Goal: Information Seeking & Learning: Compare options

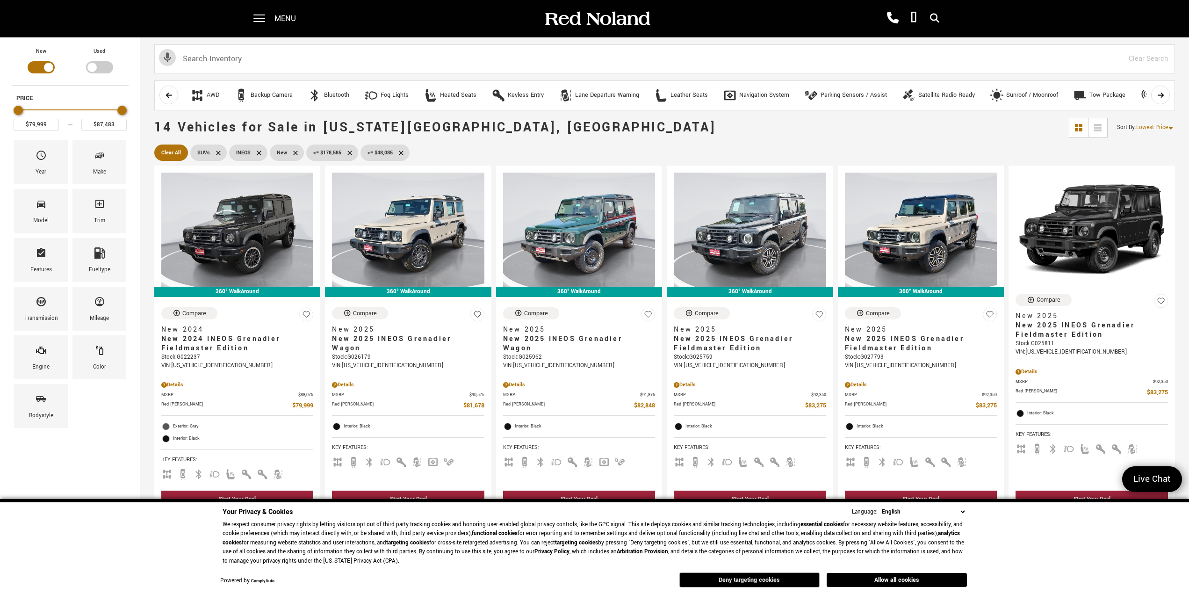
click at [745, 579] on button "Deny targeting cookies" at bounding box center [749, 579] width 140 height 15
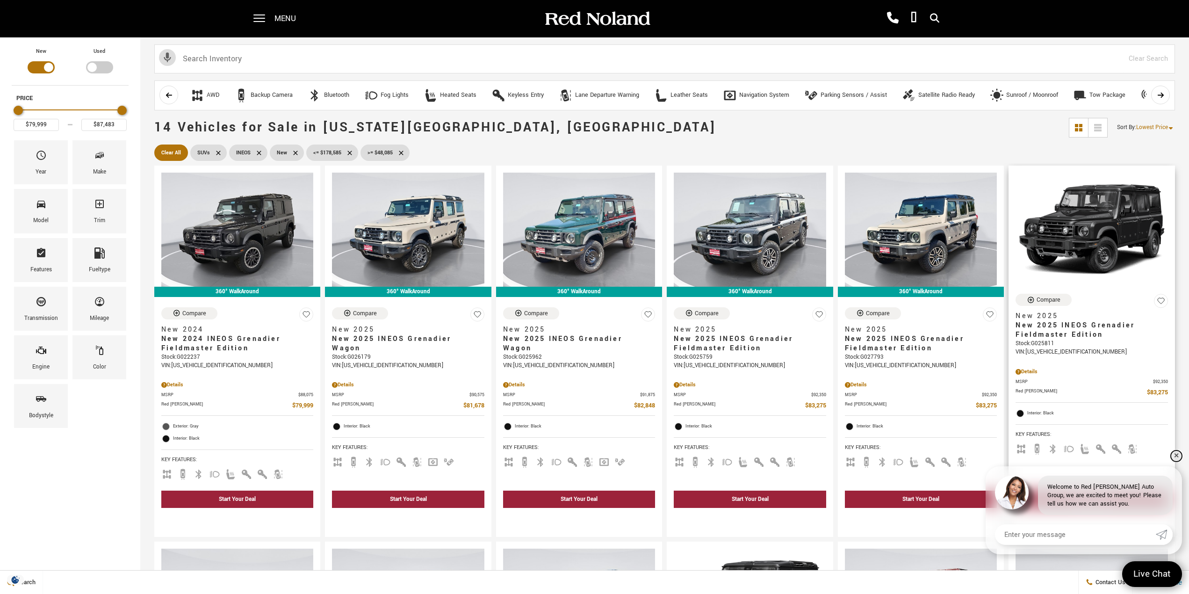
click at [1175, 455] on link "✕" at bounding box center [1175, 455] width 11 height 11
click at [401, 153] on icon at bounding box center [401, 152] width 4 height 4
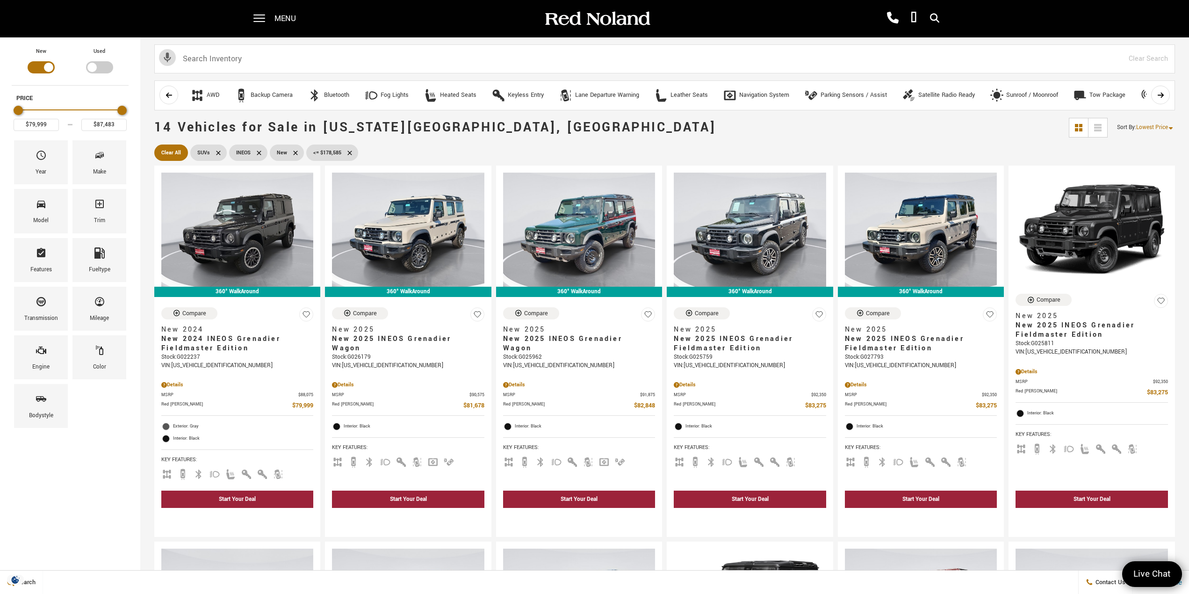
click at [350, 154] on icon at bounding box center [349, 152] width 4 height 4
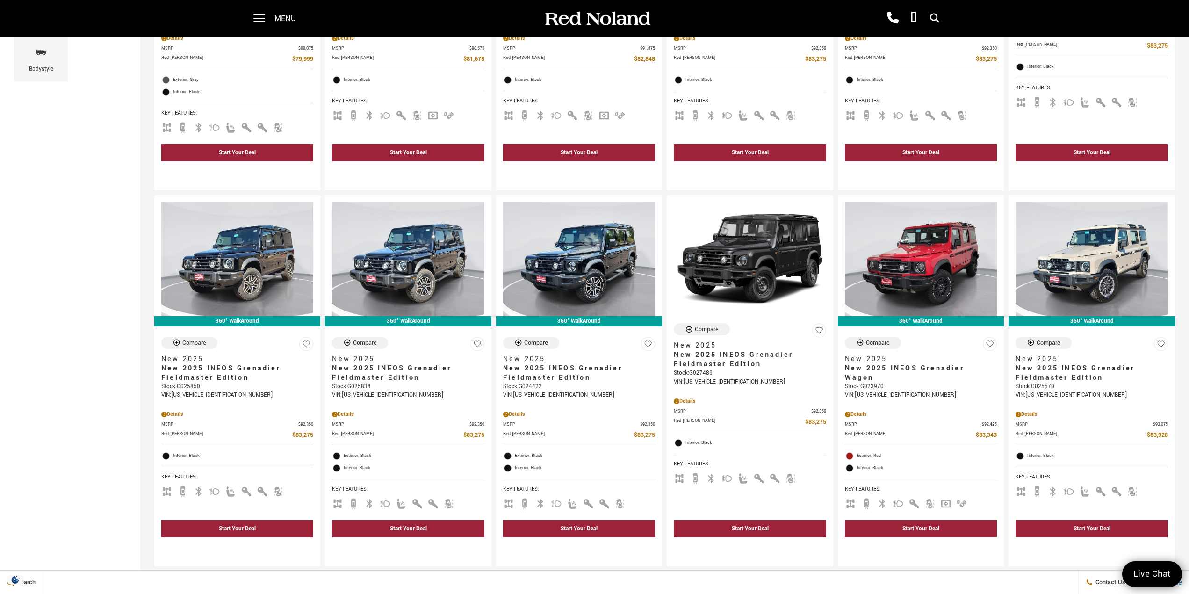
scroll to position [327, 0]
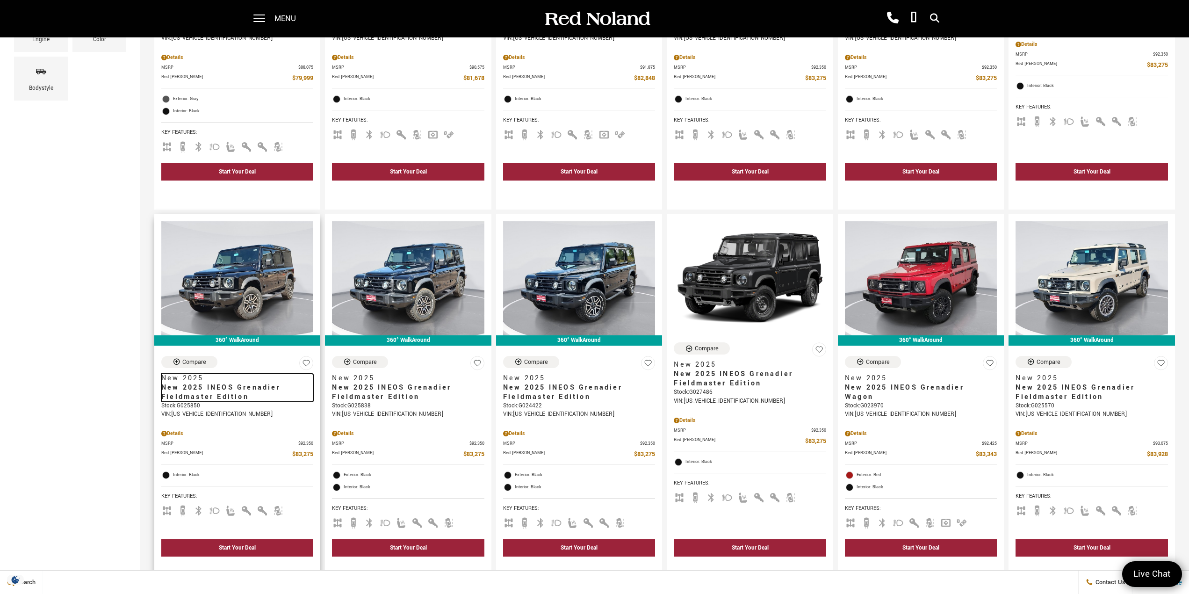
click at [211, 388] on span "New 2025 INEOS Grenadier Fieldmaster Edition" at bounding box center [233, 392] width 145 height 19
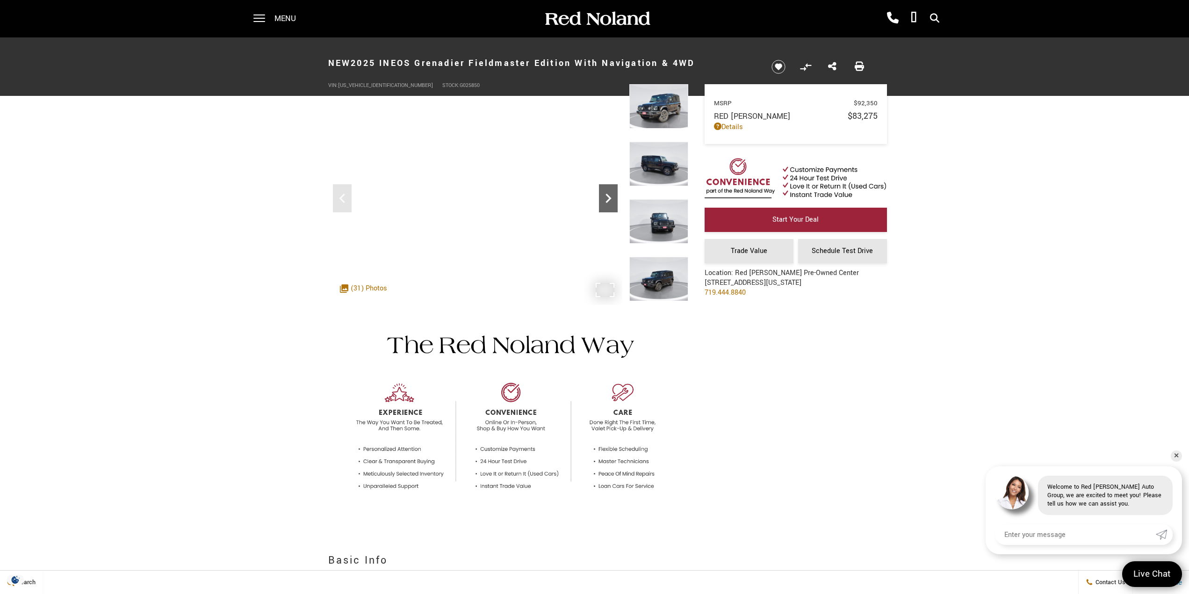
click at [609, 201] on icon "Next" at bounding box center [608, 198] width 19 height 19
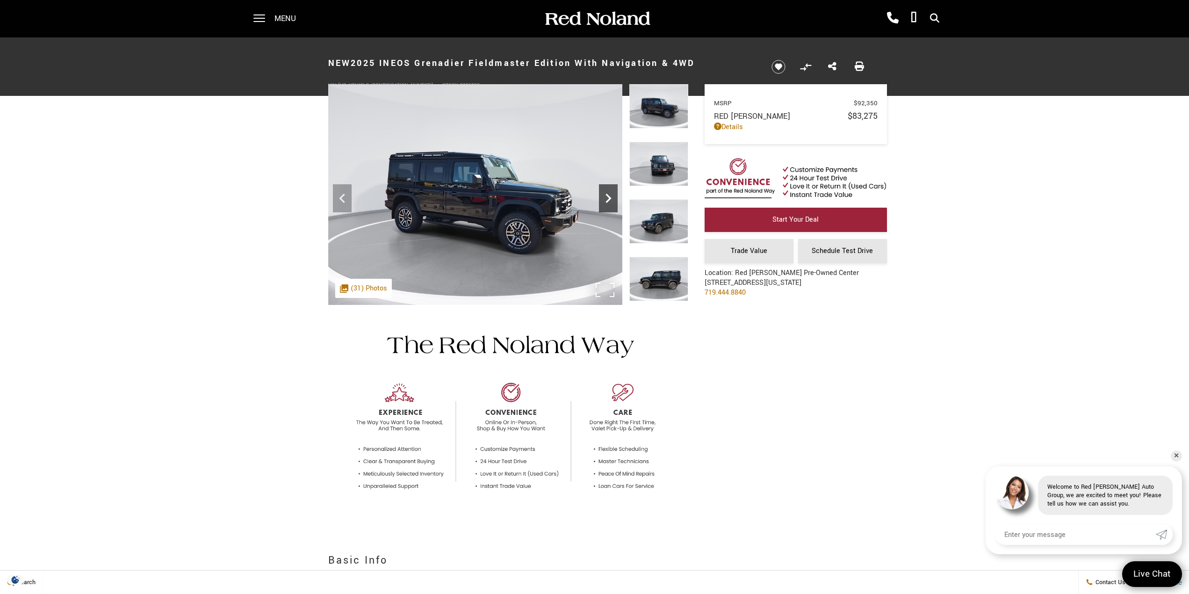
click at [609, 202] on icon "Next" at bounding box center [608, 198] width 19 height 19
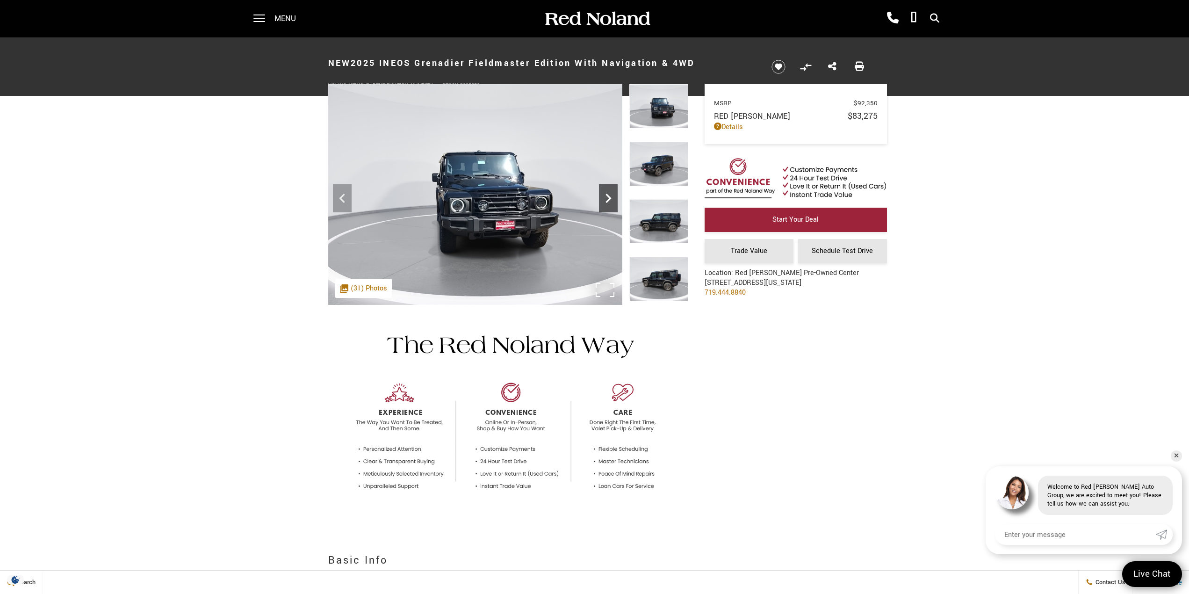
click at [609, 202] on icon "Next" at bounding box center [608, 198] width 19 height 19
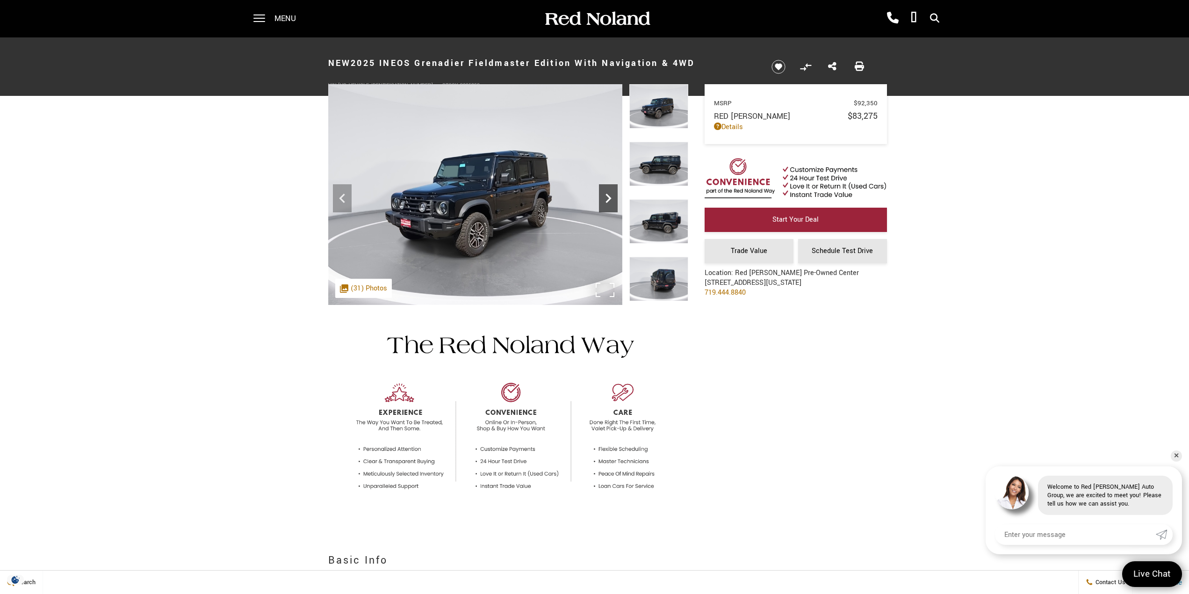
click at [609, 202] on icon "Next" at bounding box center [608, 198] width 19 height 19
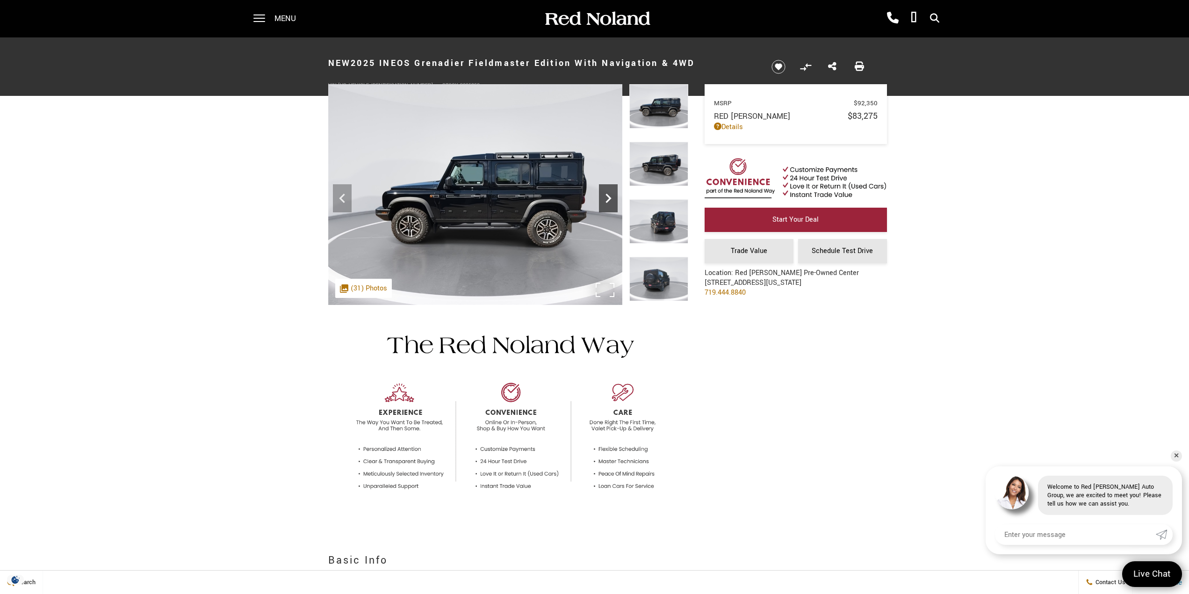
click at [608, 197] on icon "Next" at bounding box center [608, 197] width 6 height 9
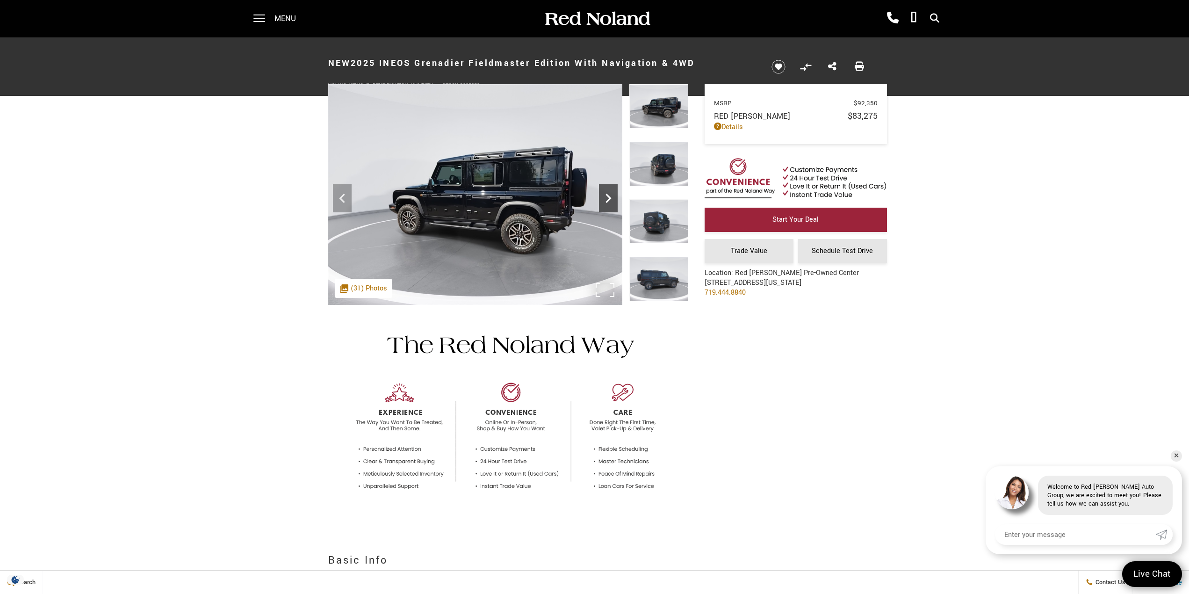
click at [608, 197] on icon "Next" at bounding box center [608, 197] width 6 height 9
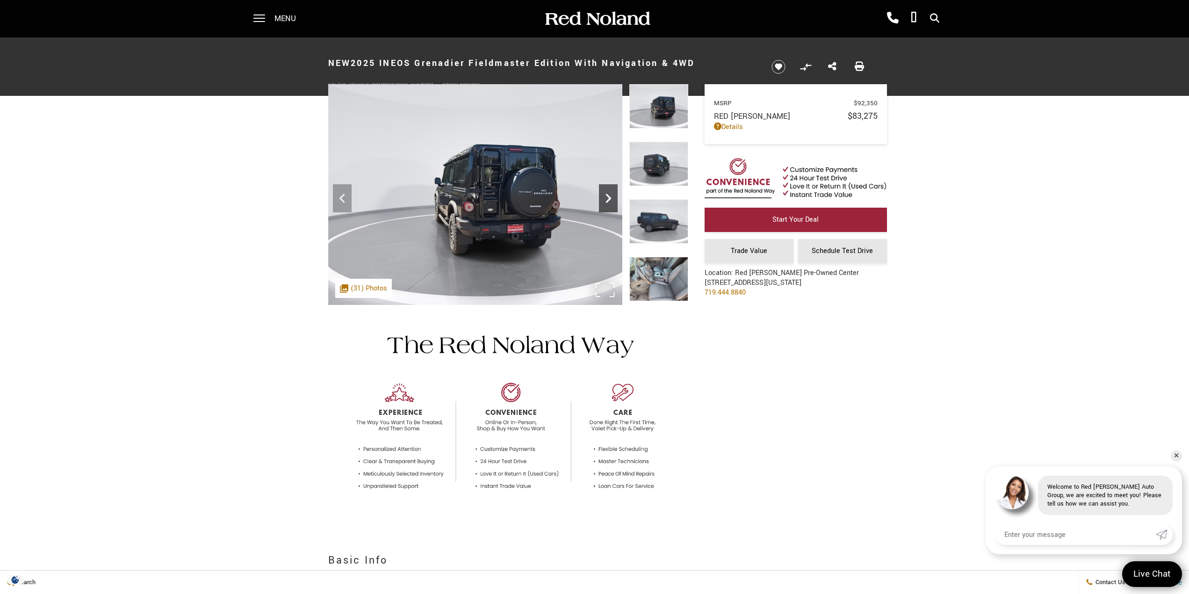
click at [608, 197] on icon "Next" at bounding box center [608, 197] width 6 height 9
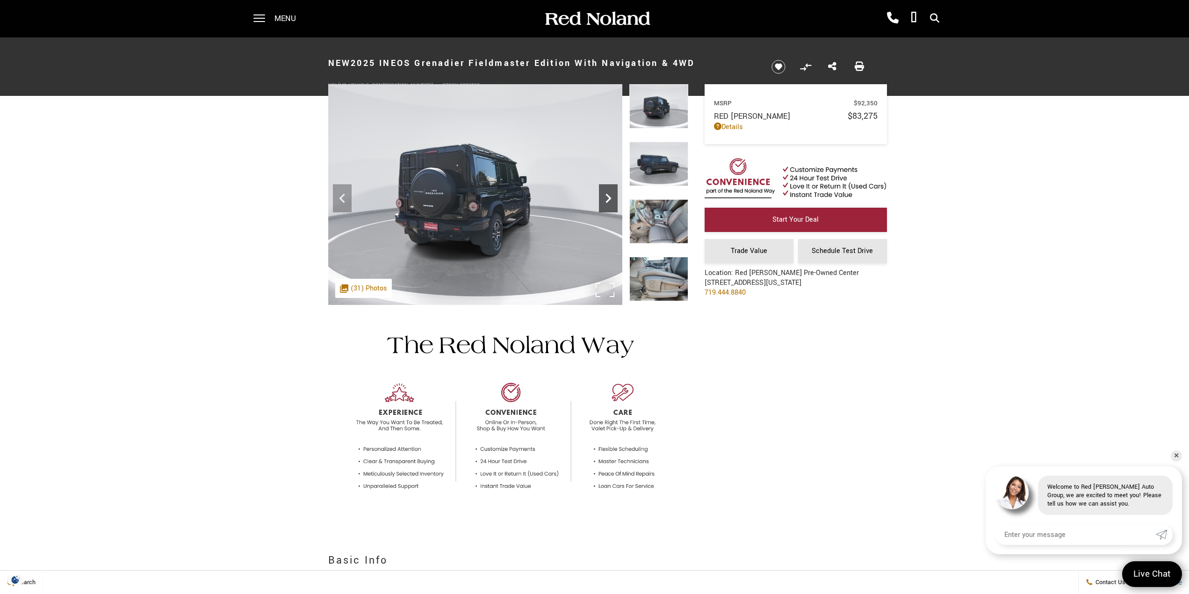
click at [608, 197] on icon "Next" at bounding box center [608, 197] width 6 height 9
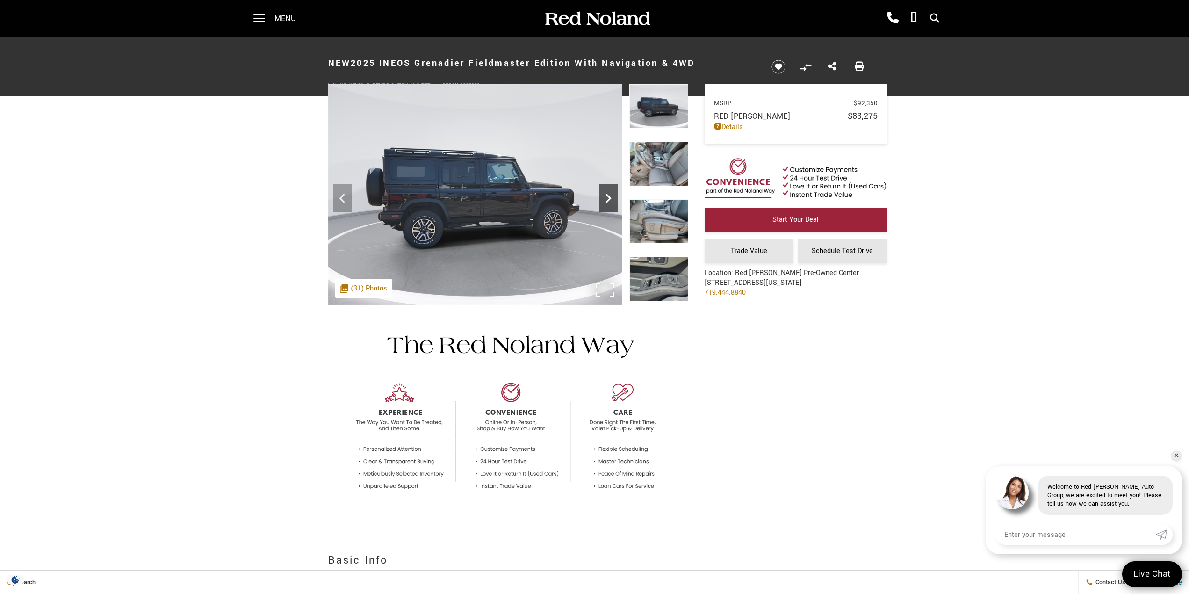
click at [608, 197] on icon "Next" at bounding box center [608, 197] width 6 height 9
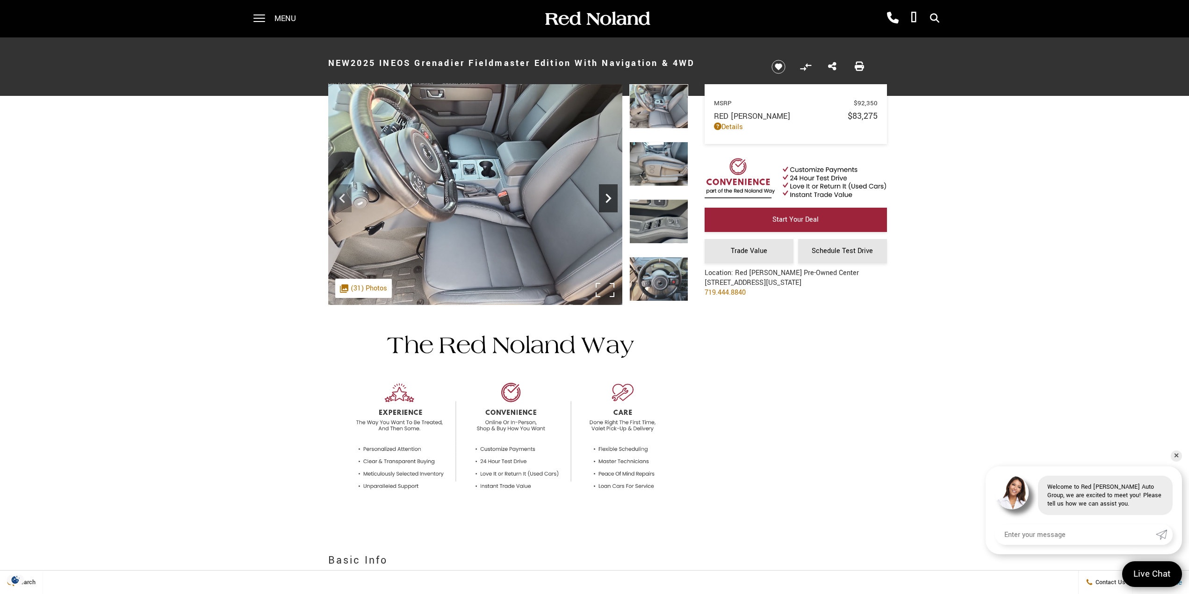
click at [608, 197] on icon "Next" at bounding box center [608, 197] width 6 height 9
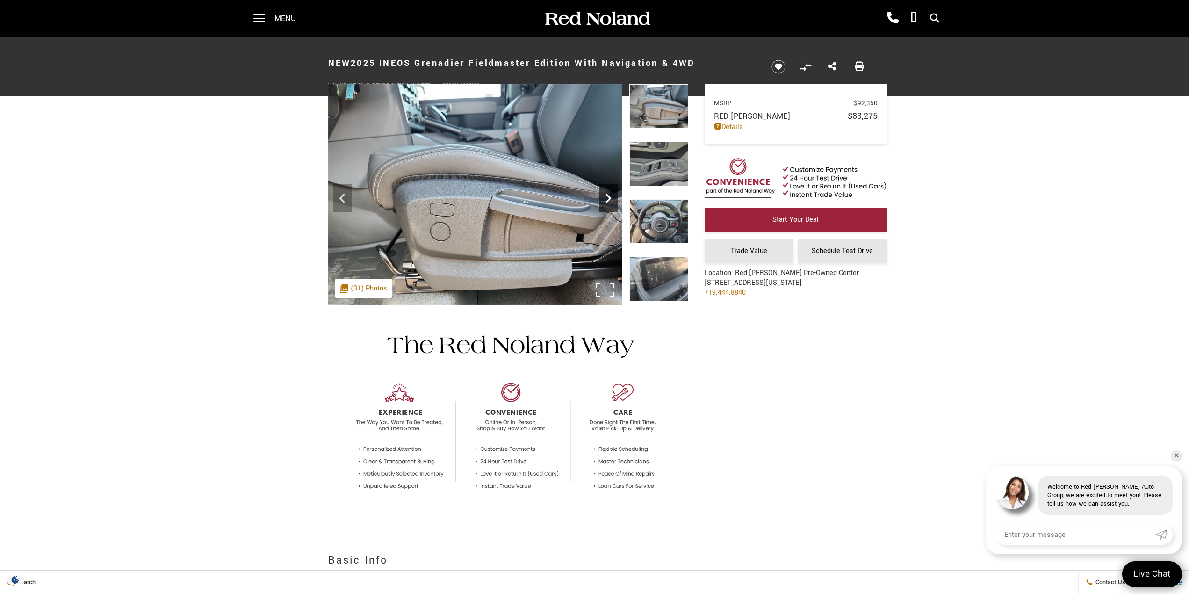
click at [608, 197] on icon "Next" at bounding box center [608, 197] width 6 height 9
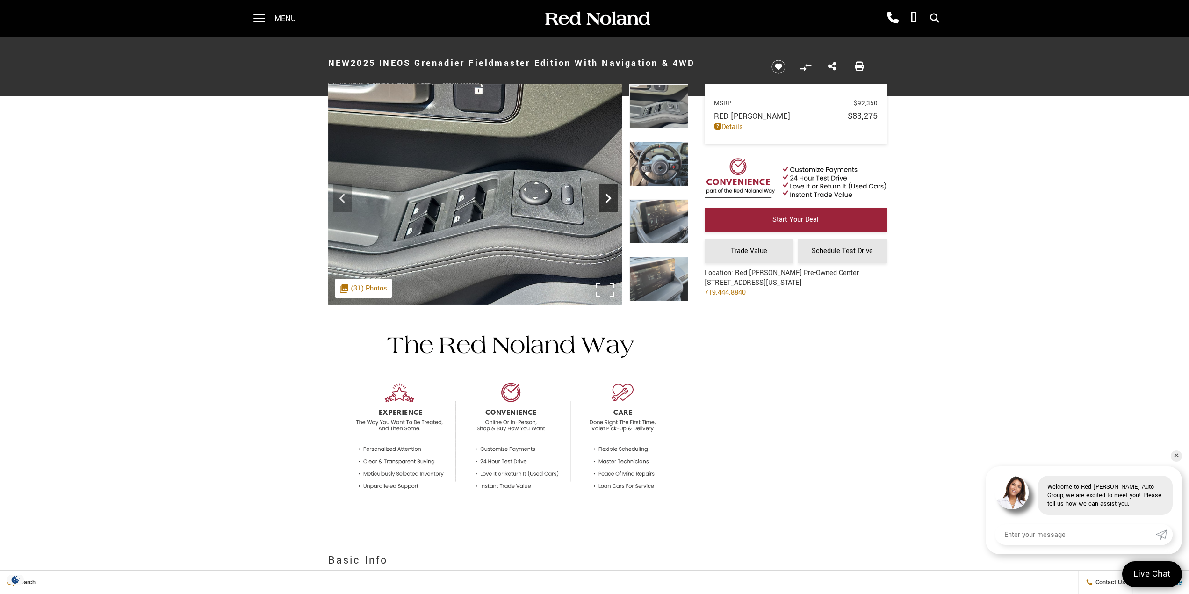
click at [607, 199] on icon "Next" at bounding box center [608, 198] width 19 height 19
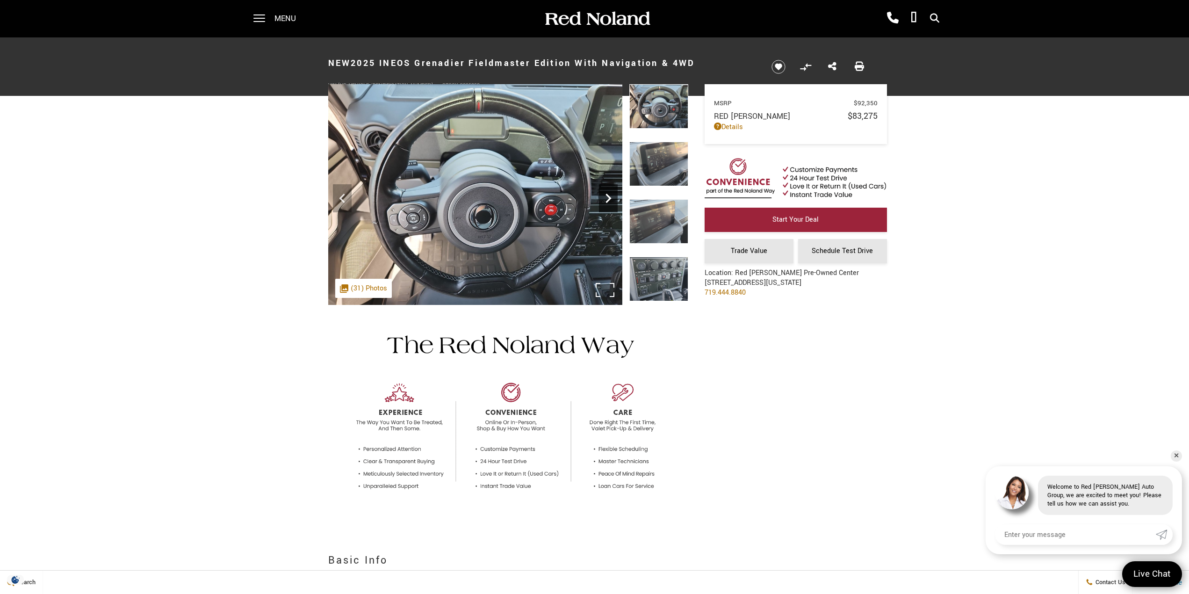
click at [607, 199] on icon "Next" at bounding box center [608, 198] width 19 height 19
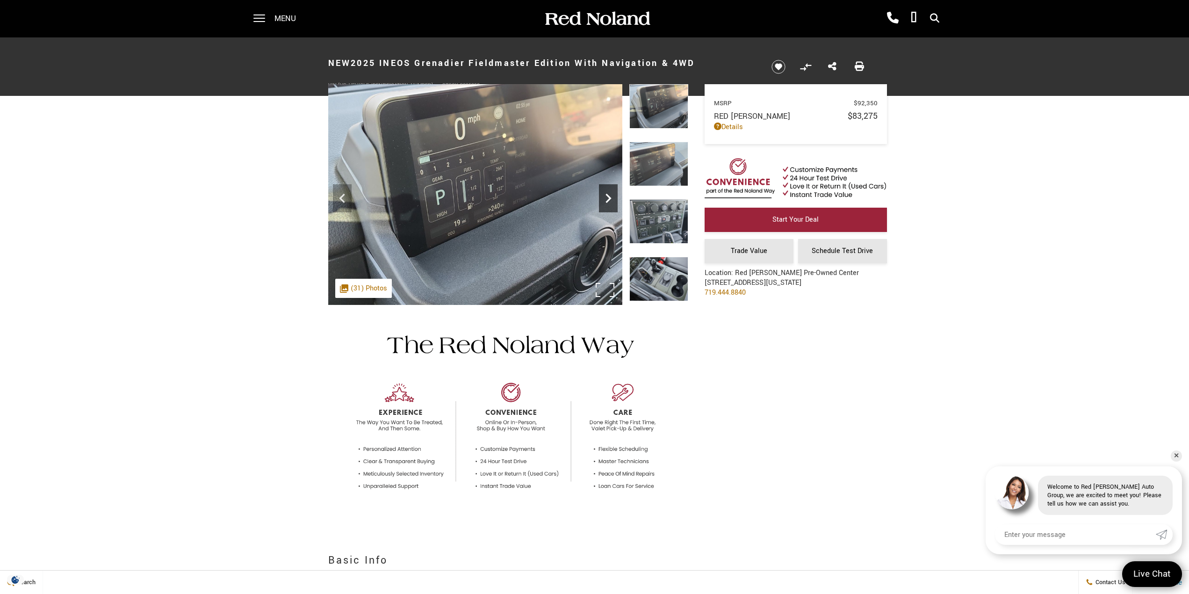
click at [607, 199] on icon "Next" at bounding box center [608, 198] width 19 height 19
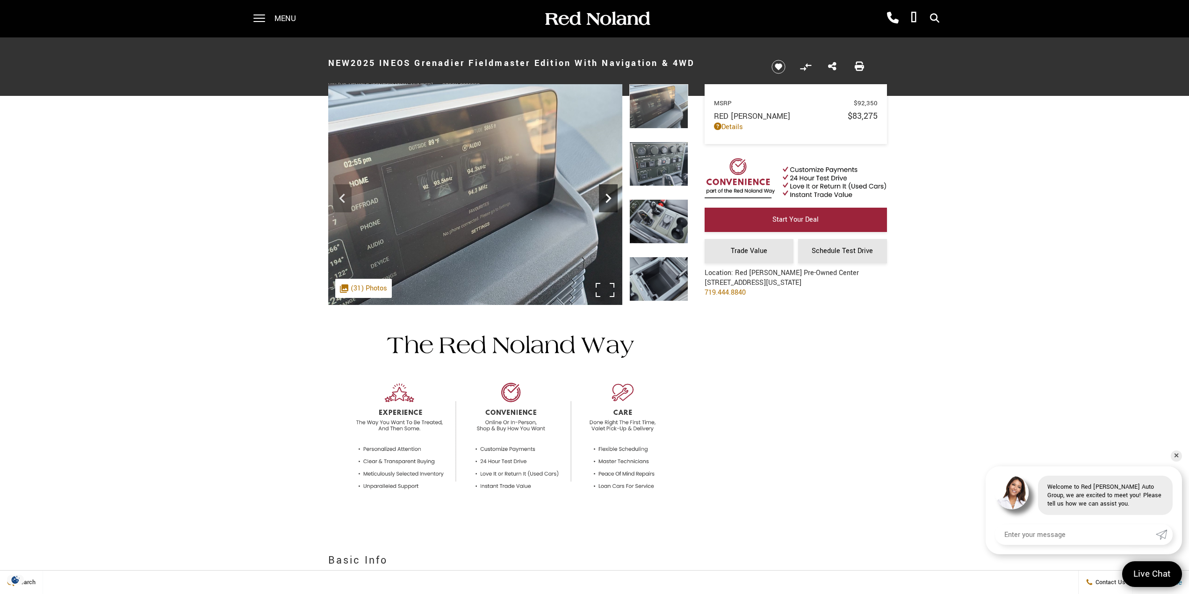
click at [607, 199] on icon "Next" at bounding box center [608, 198] width 19 height 19
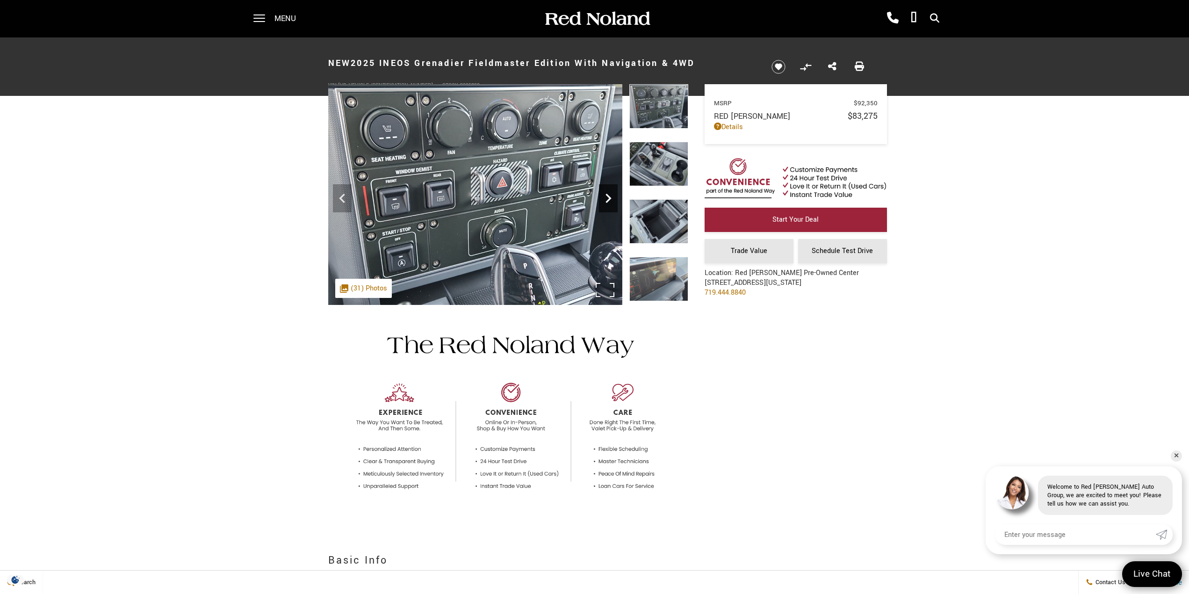
click at [607, 199] on icon "Next" at bounding box center [608, 198] width 19 height 19
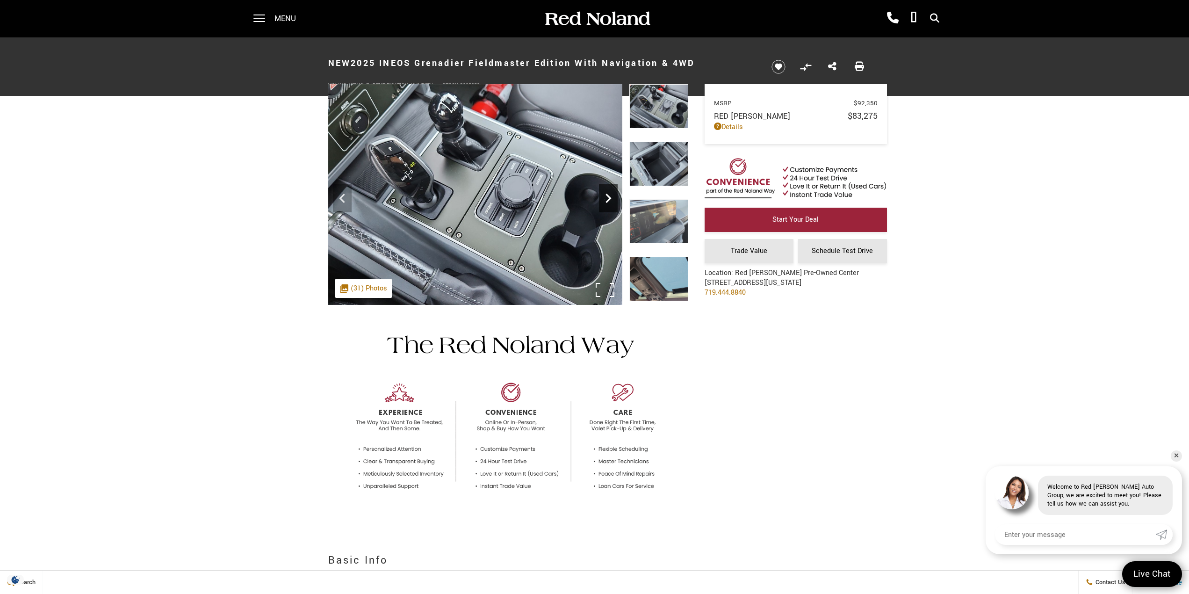
click at [607, 199] on icon "Next" at bounding box center [608, 198] width 19 height 19
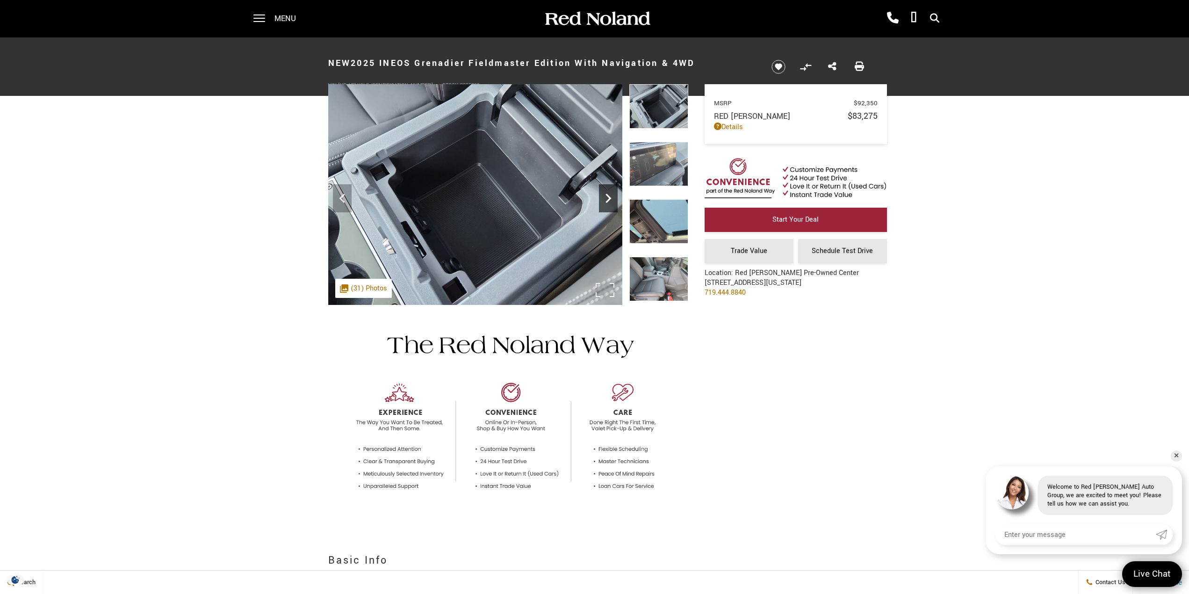
click at [607, 199] on icon "Next" at bounding box center [608, 198] width 19 height 19
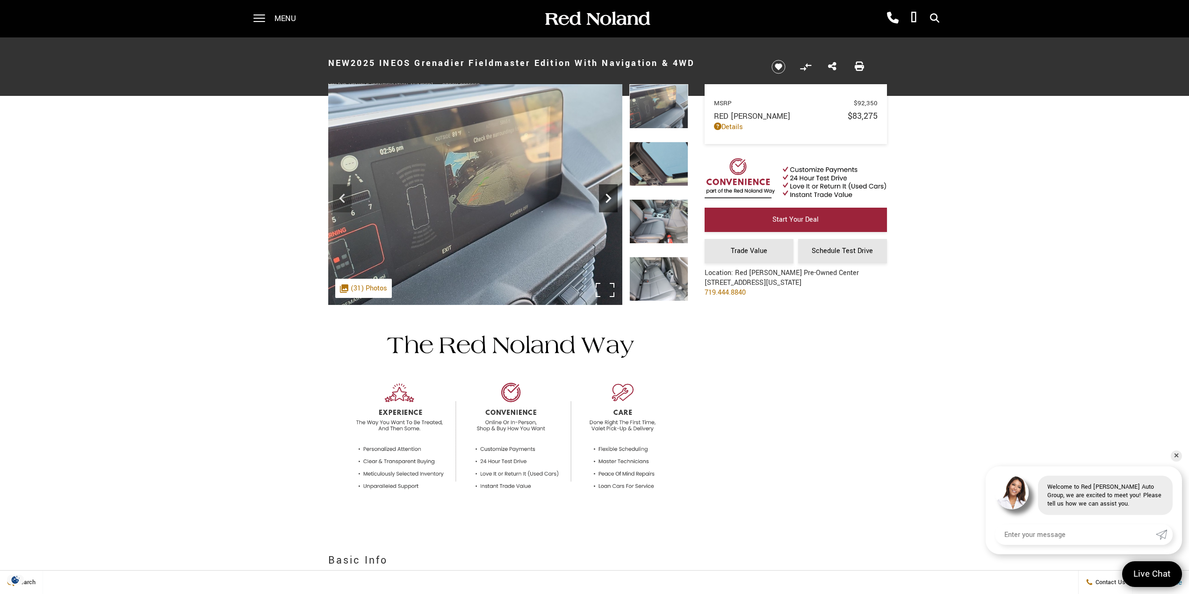
click at [607, 199] on icon "Next" at bounding box center [608, 198] width 19 height 19
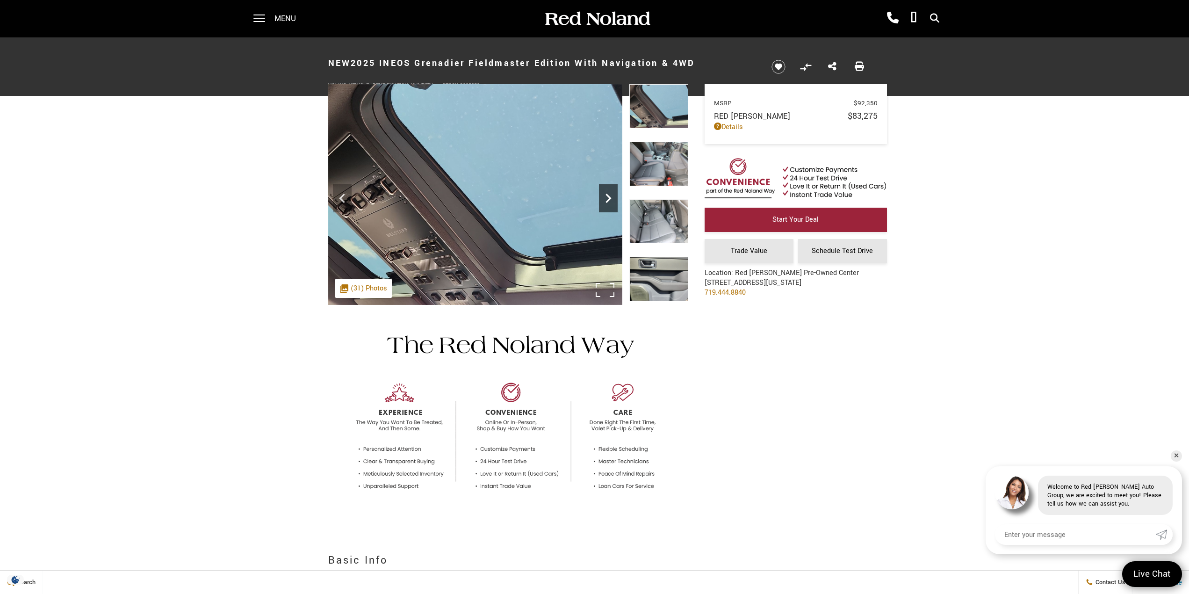
click at [607, 199] on icon "Next" at bounding box center [608, 198] width 19 height 19
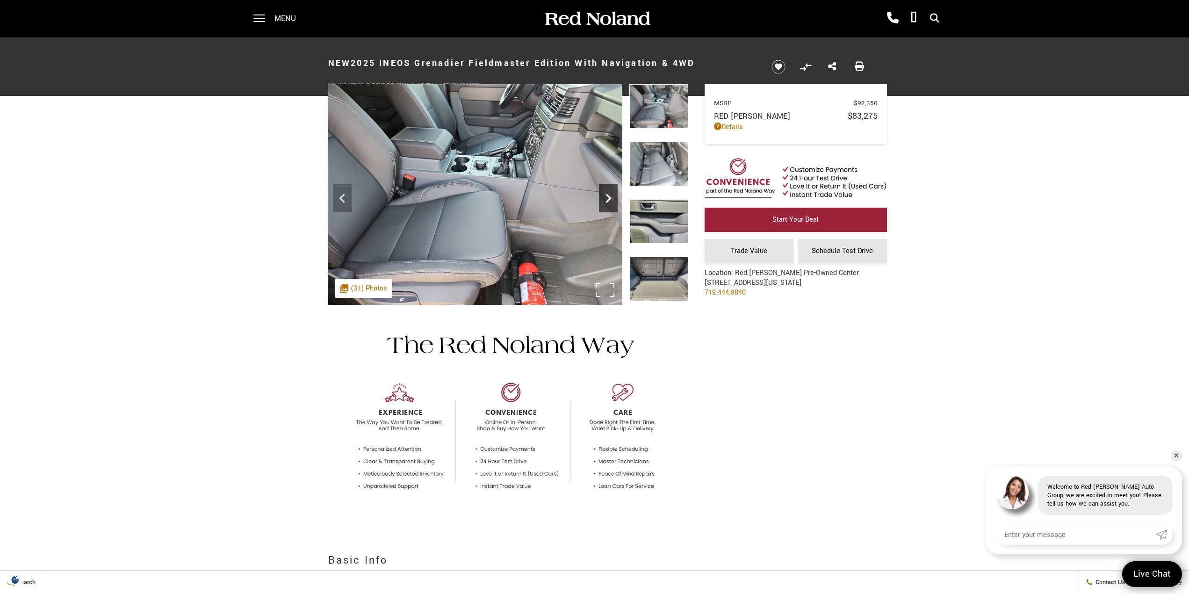
click at [607, 199] on icon "Next" at bounding box center [608, 198] width 19 height 19
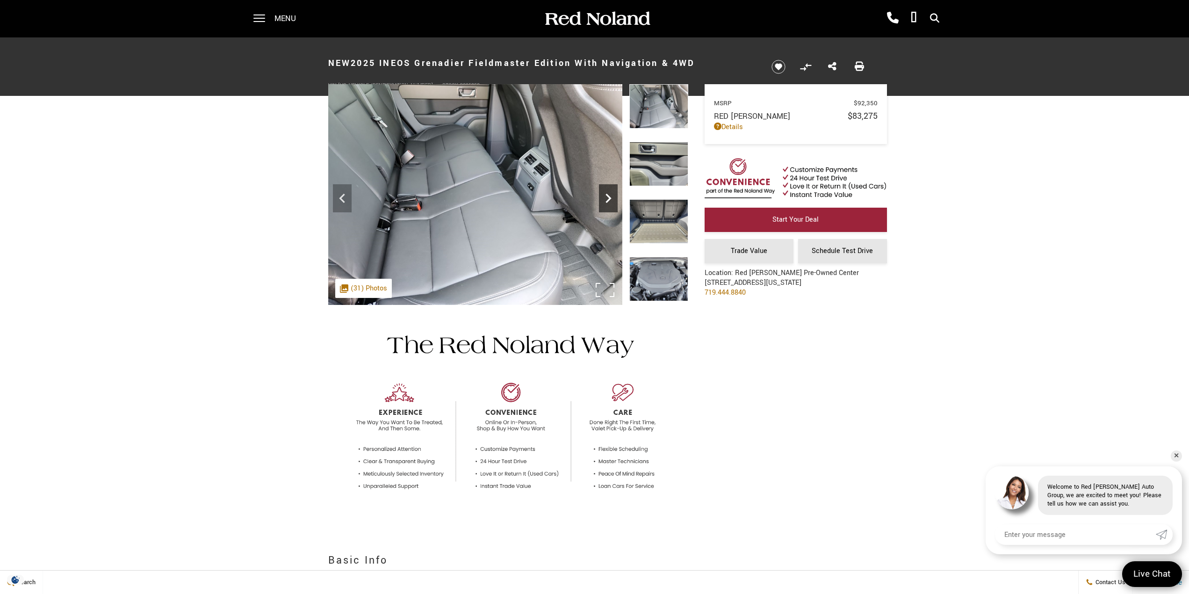
click at [607, 199] on icon "Next" at bounding box center [608, 198] width 19 height 19
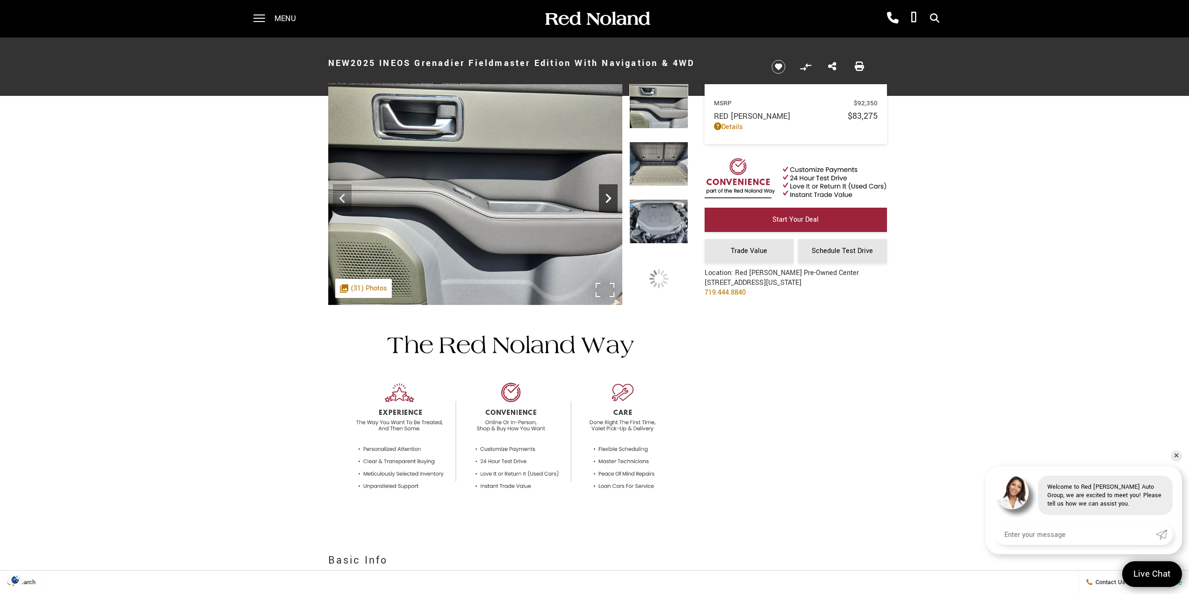
click at [607, 199] on icon "Next" at bounding box center [608, 198] width 19 height 19
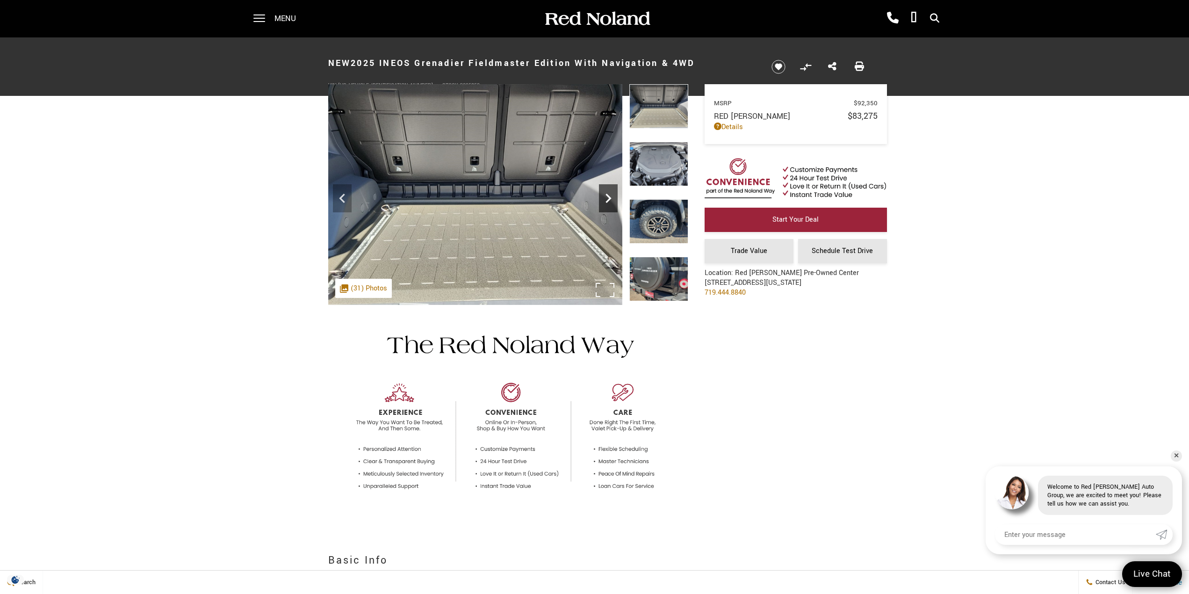
click at [607, 199] on icon "Next" at bounding box center [608, 198] width 19 height 19
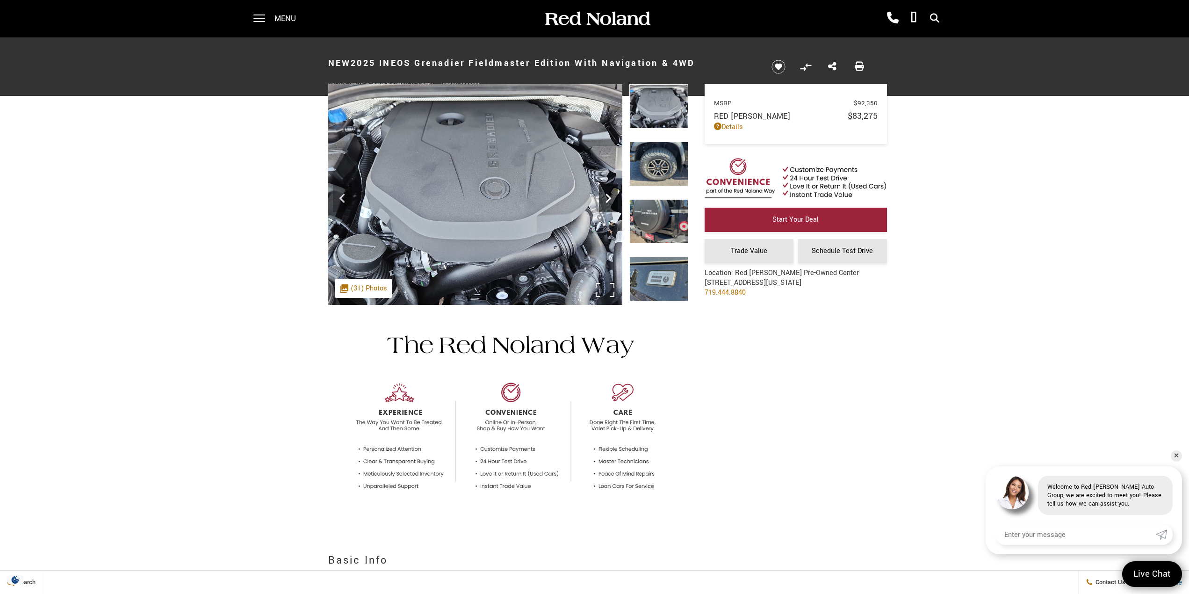
click at [608, 198] on icon "Next" at bounding box center [608, 198] width 19 height 19
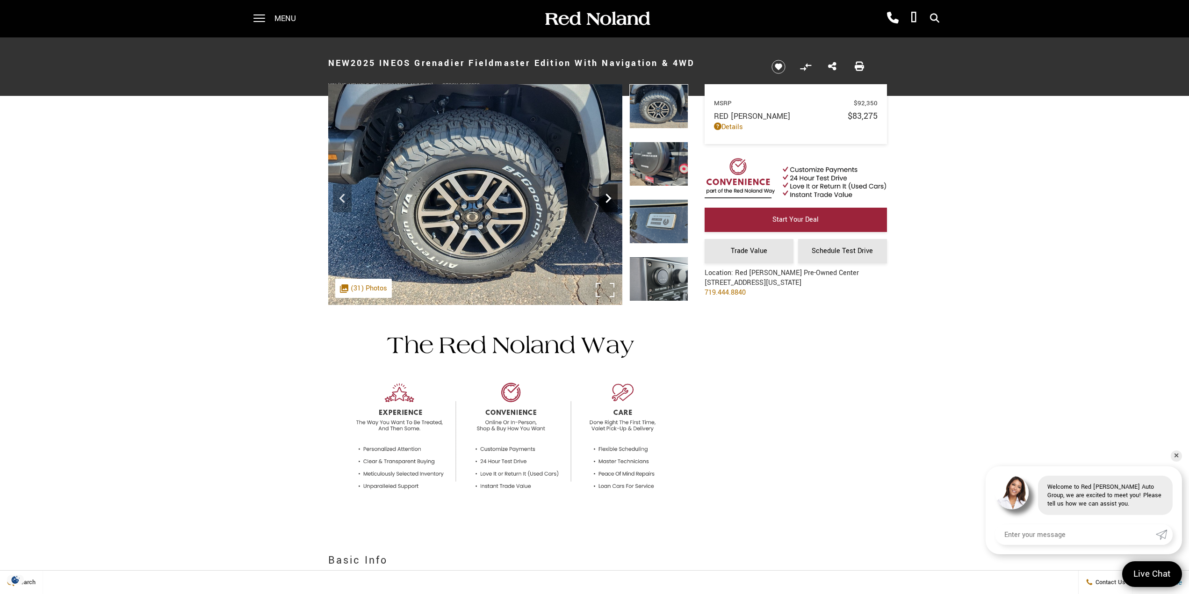
click at [610, 197] on icon "Next" at bounding box center [608, 198] width 19 height 19
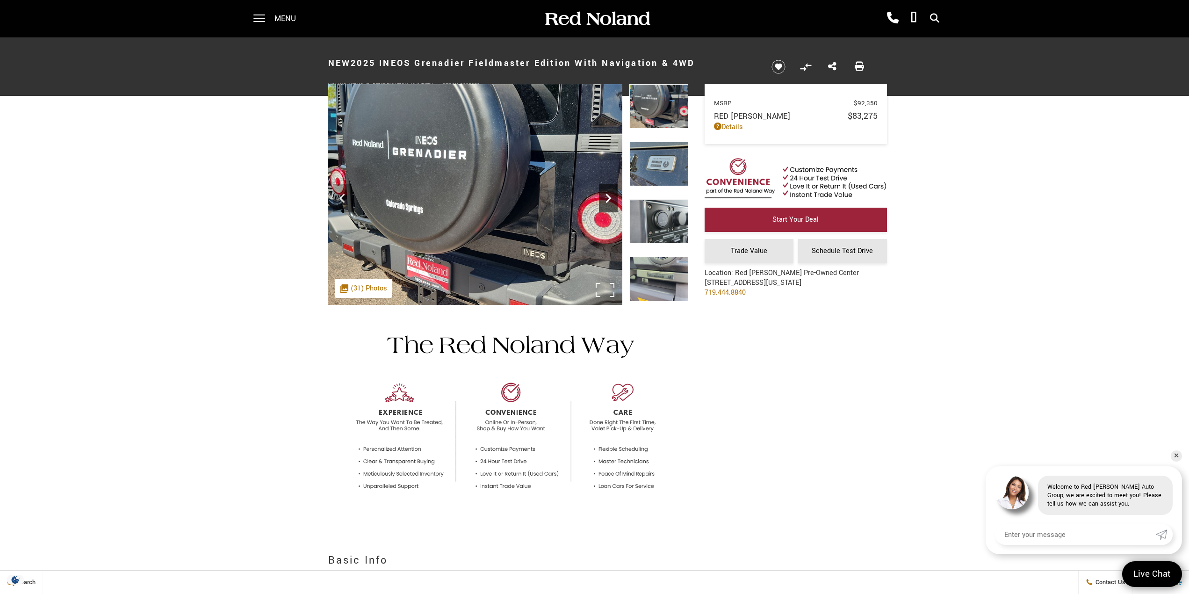
click at [609, 201] on icon "Next" at bounding box center [608, 197] width 6 height 9
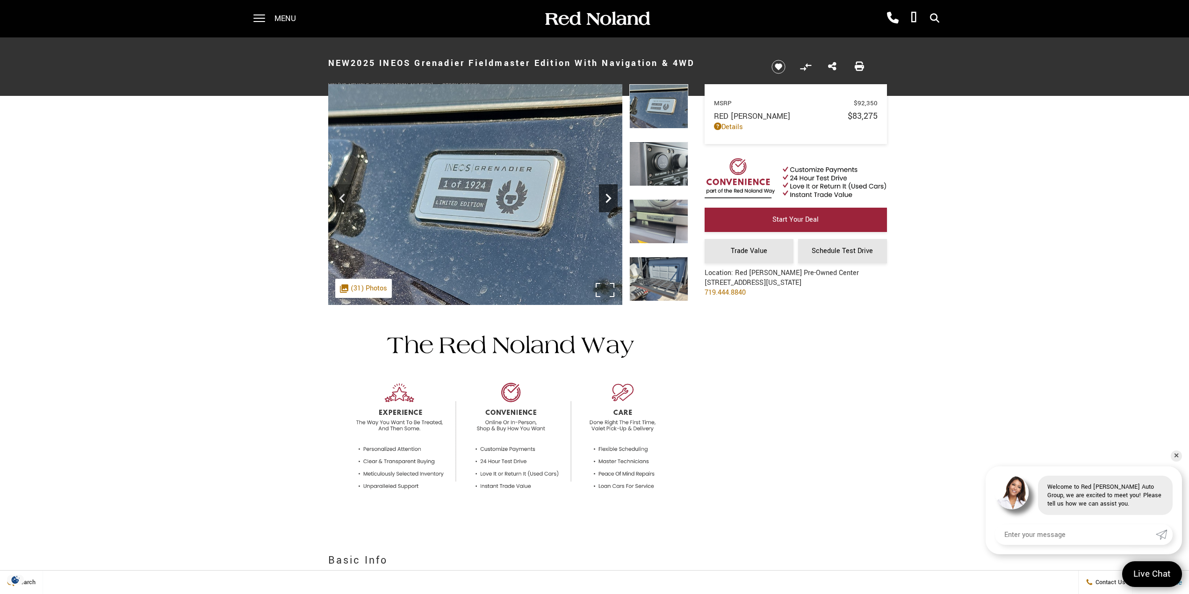
click at [609, 201] on icon "Next" at bounding box center [608, 198] width 19 height 19
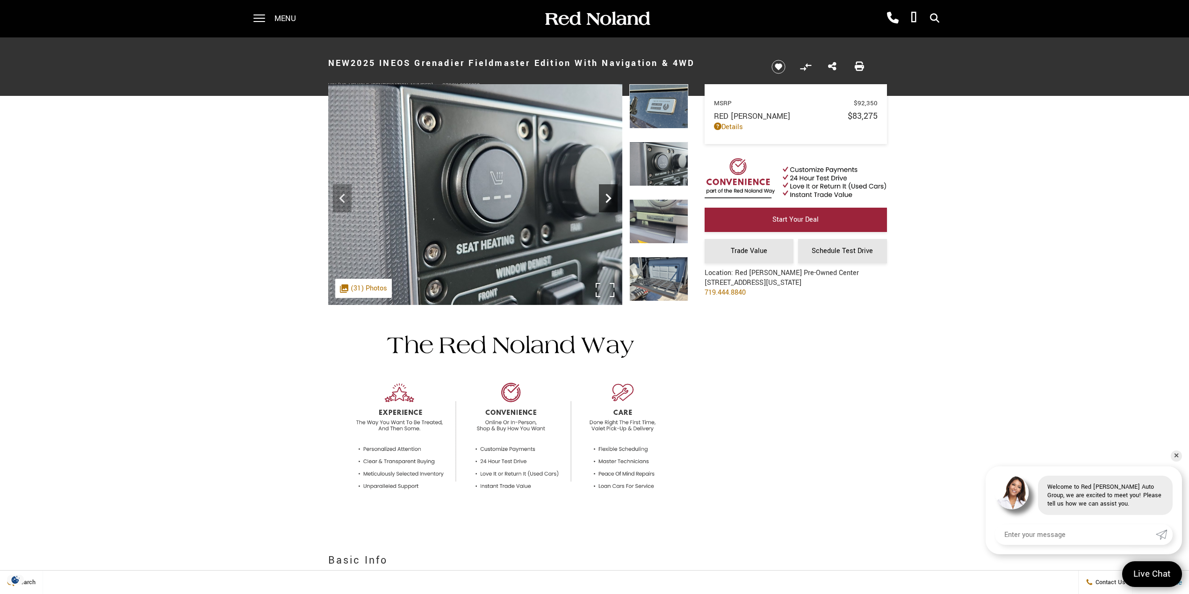
click at [609, 201] on icon "Next" at bounding box center [608, 198] width 19 height 19
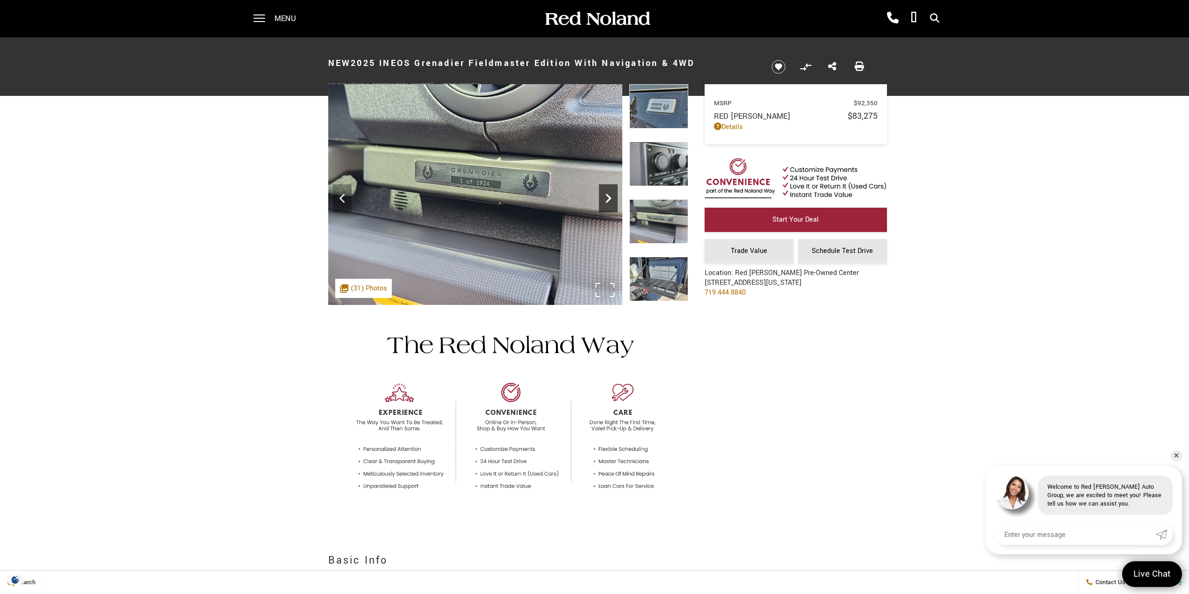
click at [609, 201] on icon "Next" at bounding box center [608, 198] width 19 height 19
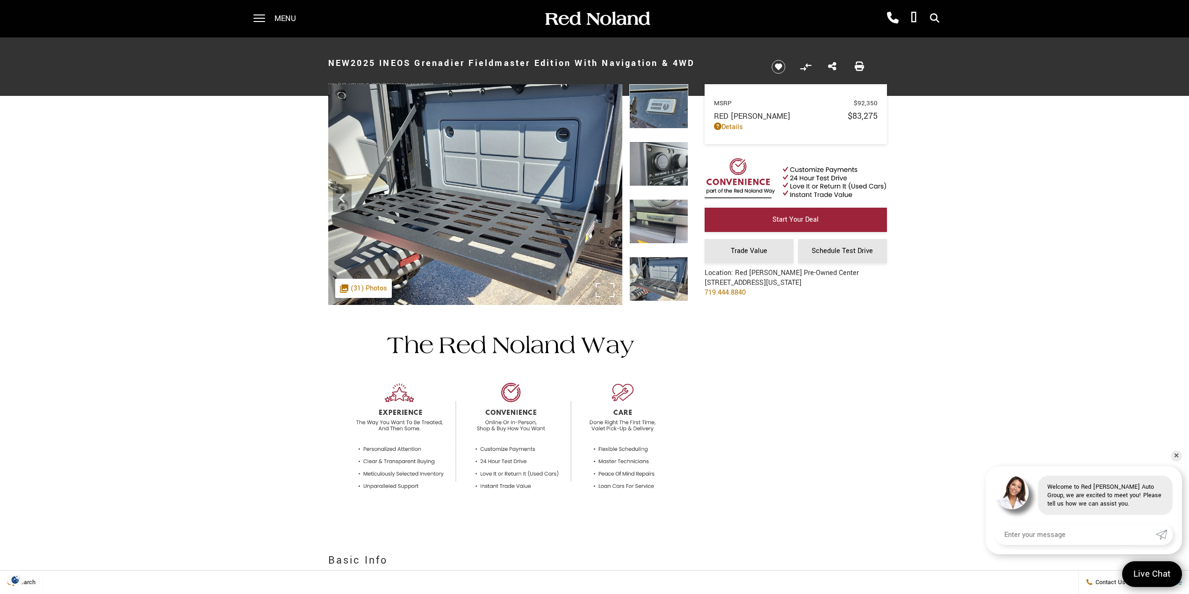
click at [609, 201] on img at bounding box center [475, 194] width 294 height 221
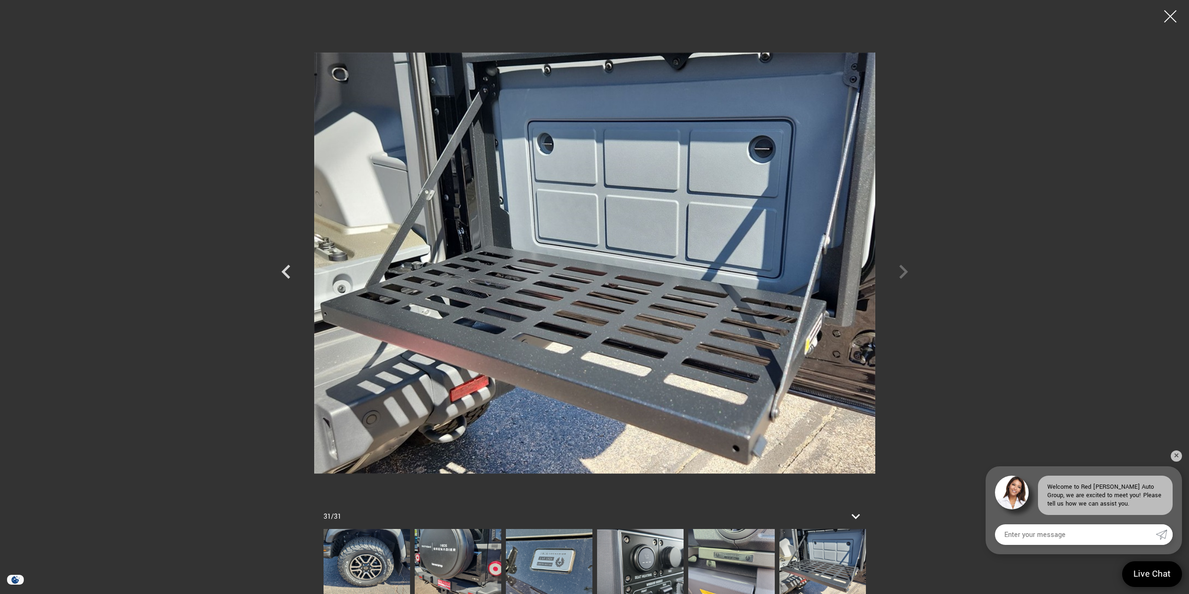
click at [1171, 14] on div at bounding box center [1170, 16] width 25 height 25
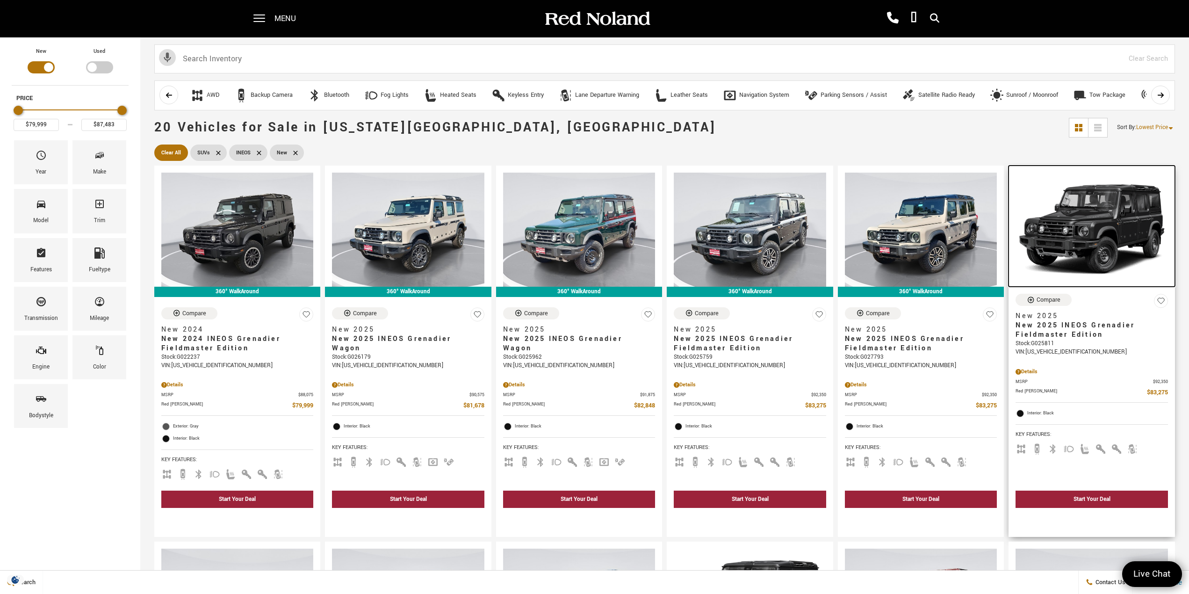
click at [1108, 226] on img at bounding box center [1091, 229] width 152 height 114
click at [294, 153] on icon at bounding box center [295, 152] width 4 height 4
type input "$70,678"
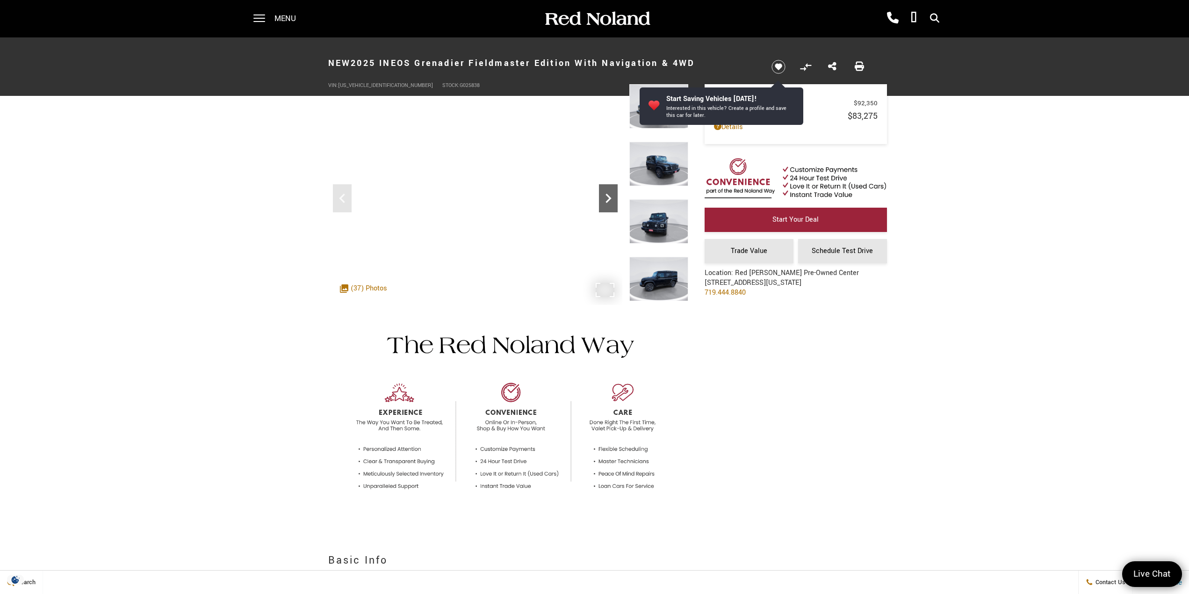
click at [606, 194] on icon "Next" at bounding box center [608, 197] width 6 height 9
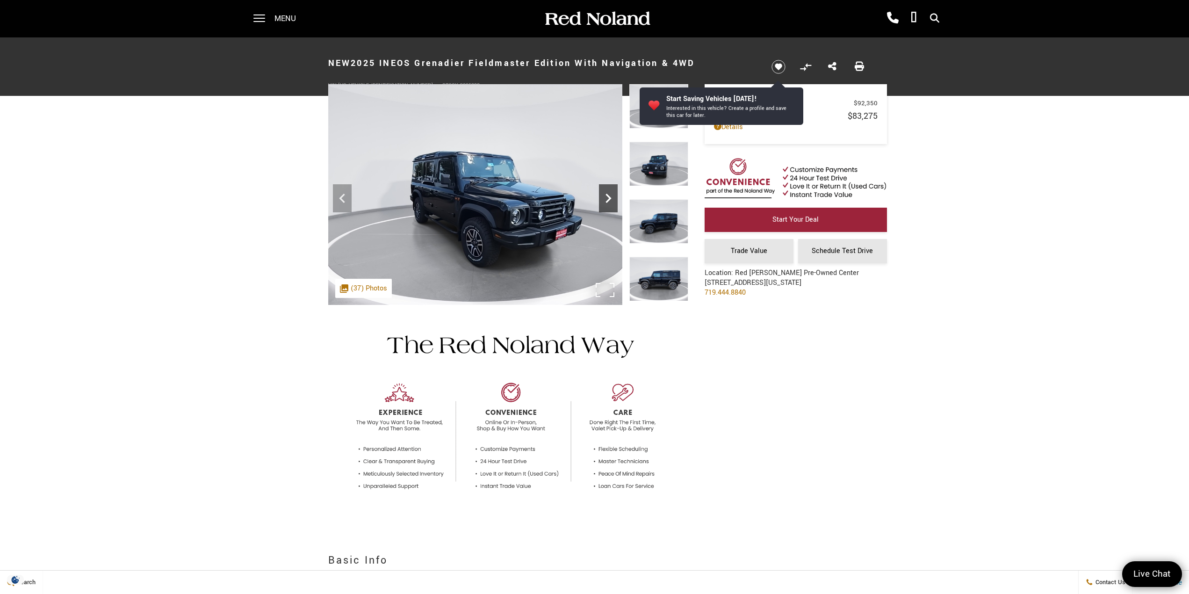
click at [606, 194] on icon "Next" at bounding box center [608, 197] width 6 height 9
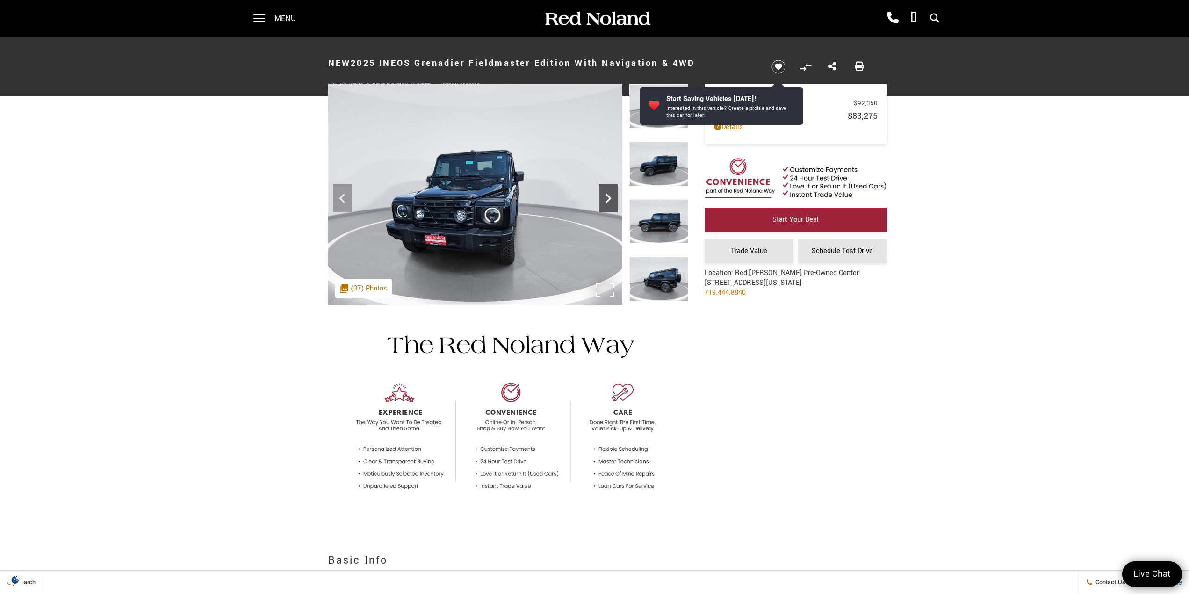
click at [606, 194] on icon "Next" at bounding box center [608, 197] width 6 height 9
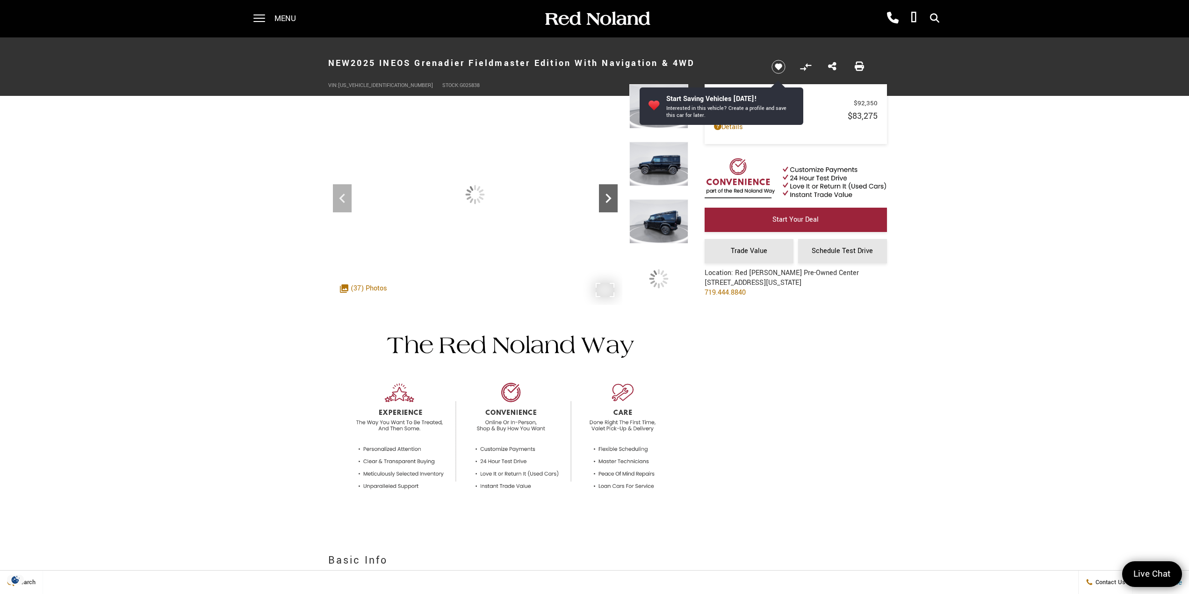
click at [606, 194] on icon "Next" at bounding box center [608, 197] width 6 height 9
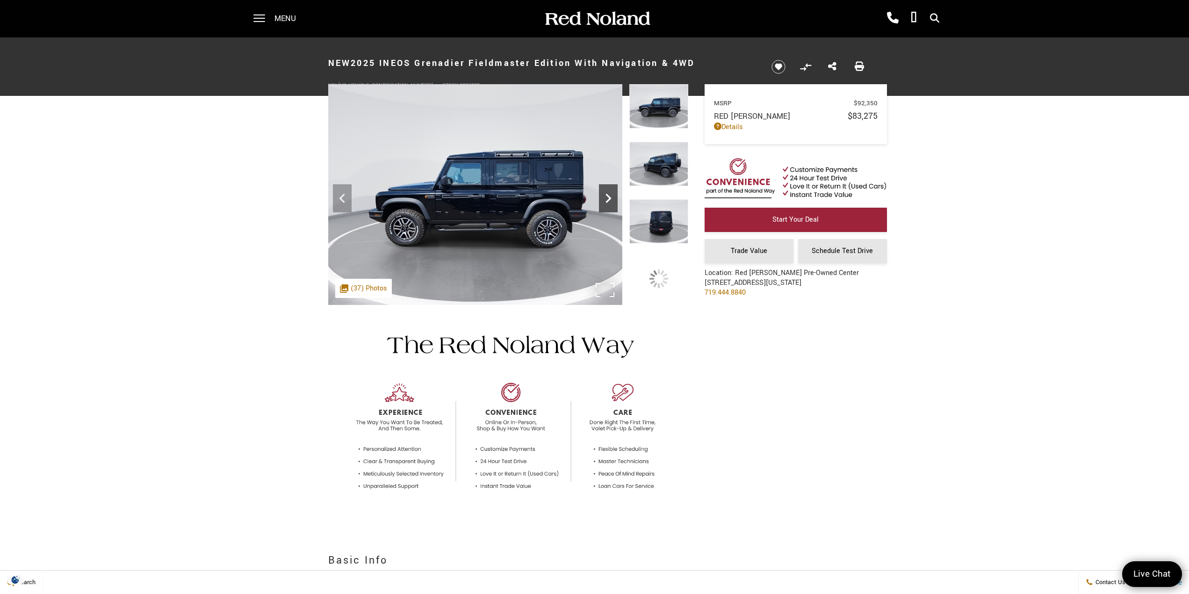
click at [606, 194] on icon "Next" at bounding box center [608, 197] width 6 height 9
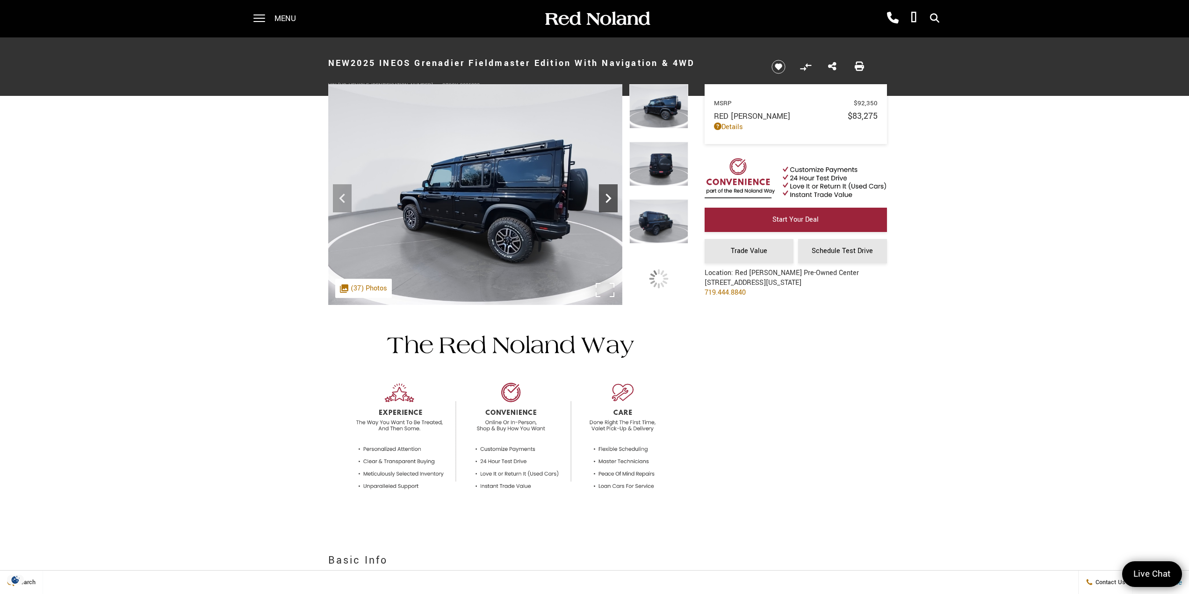
click at [606, 194] on icon "Next" at bounding box center [608, 197] width 6 height 9
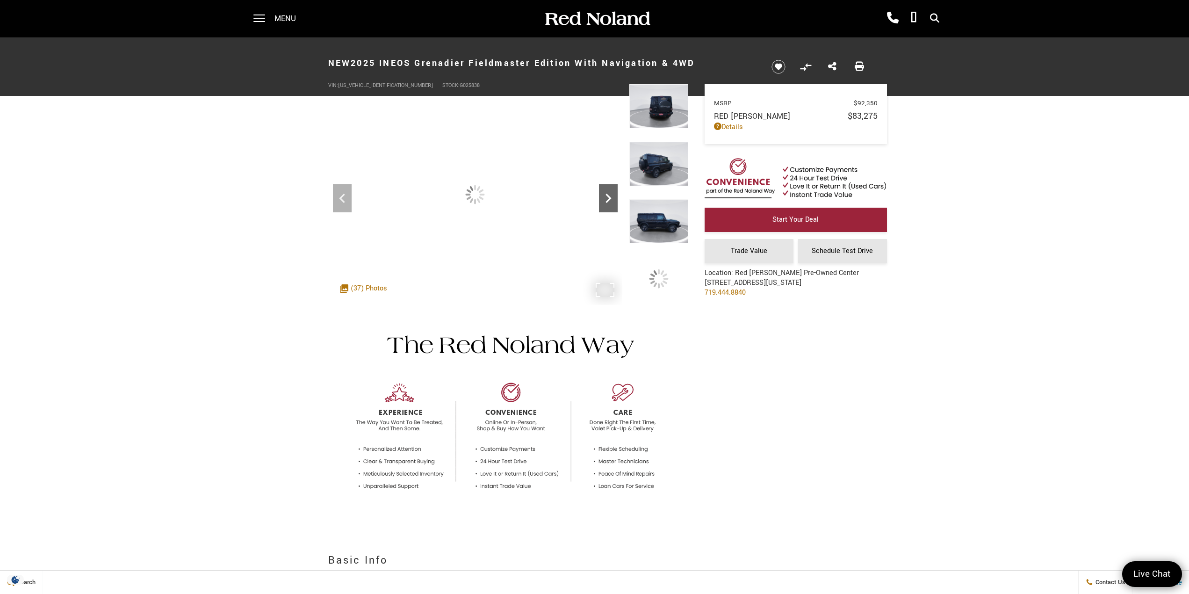
click at [606, 194] on icon "Next" at bounding box center [608, 197] width 6 height 9
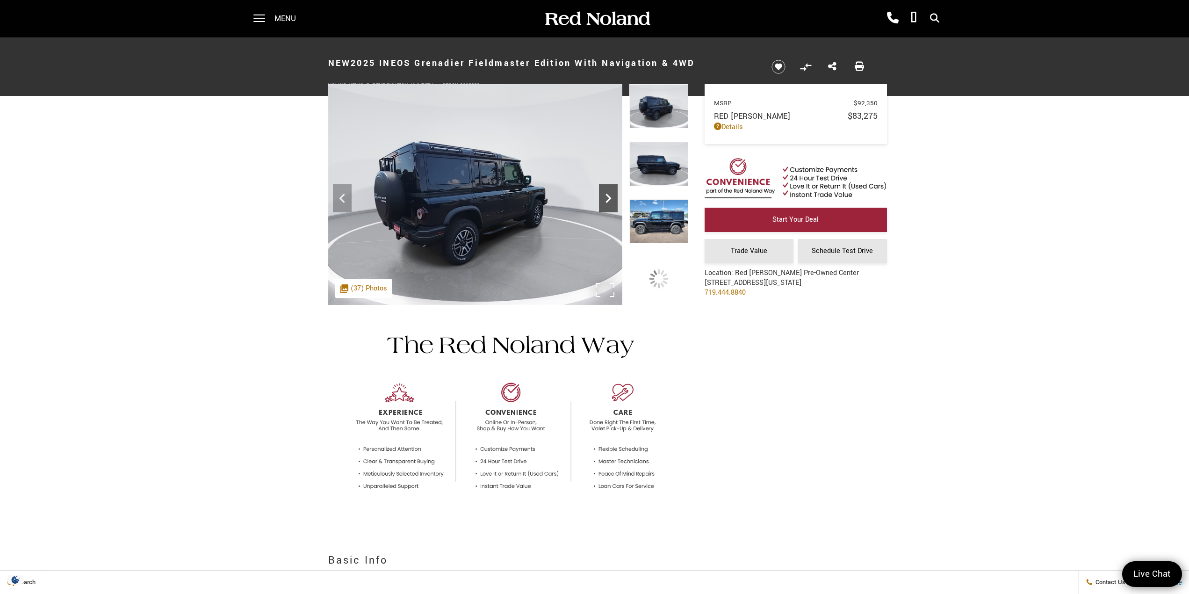
click at [606, 194] on icon "Next" at bounding box center [608, 197] width 6 height 9
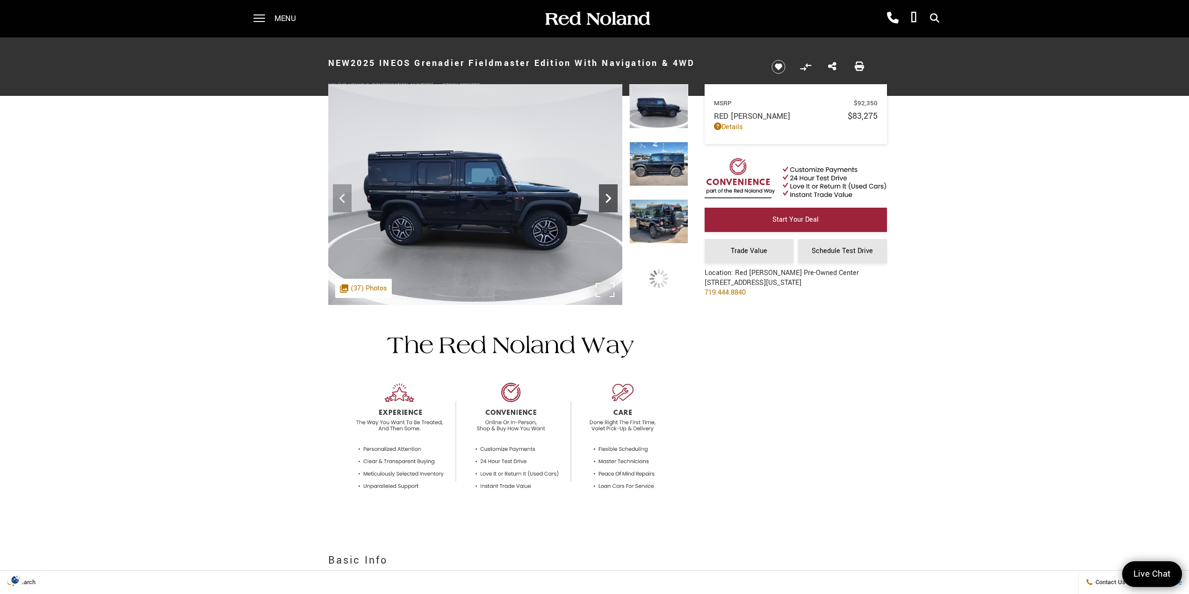
click at [606, 194] on icon "Next" at bounding box center [608, 197] width 6 height 9
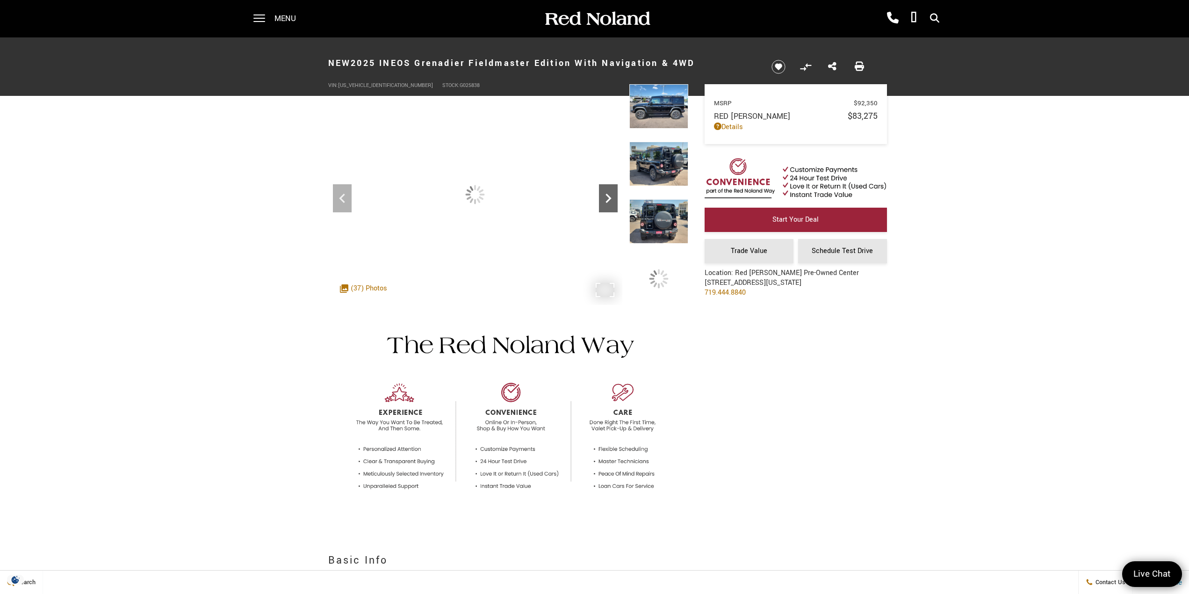
click at [606, 194] on icon "Next" at bounding box center [608, 197] width 6 height 9
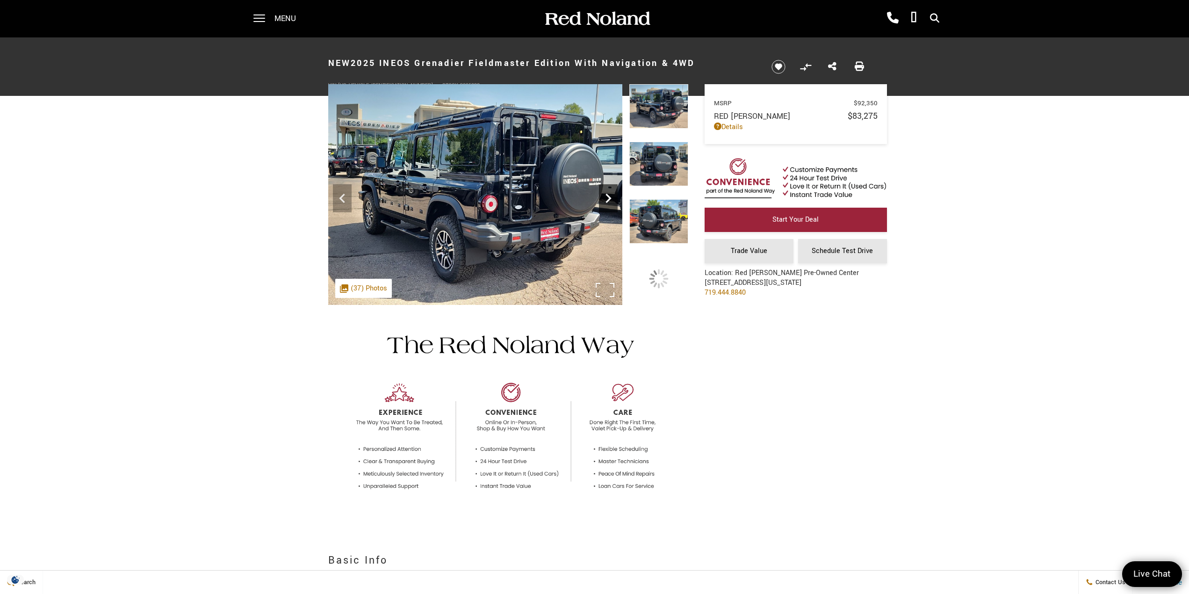
click at [606, 194] on icon "Next" at bounding box center [608, 197] width 6 height 9
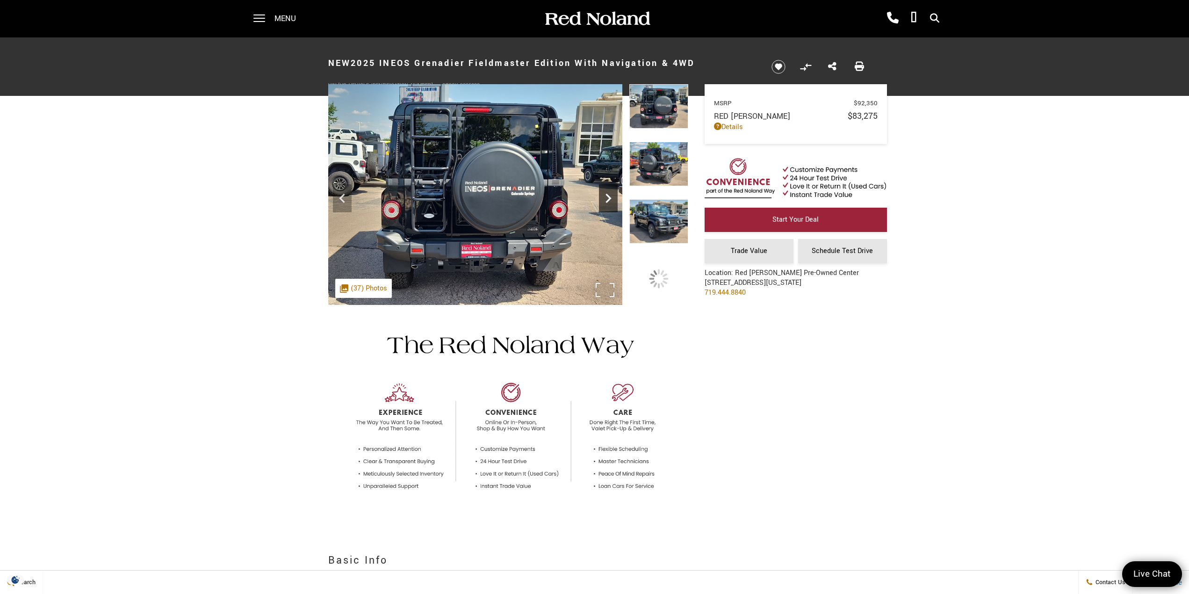
click at [606, 194] on icon "Next" at bounding box center [608, 197] width 6 height 9
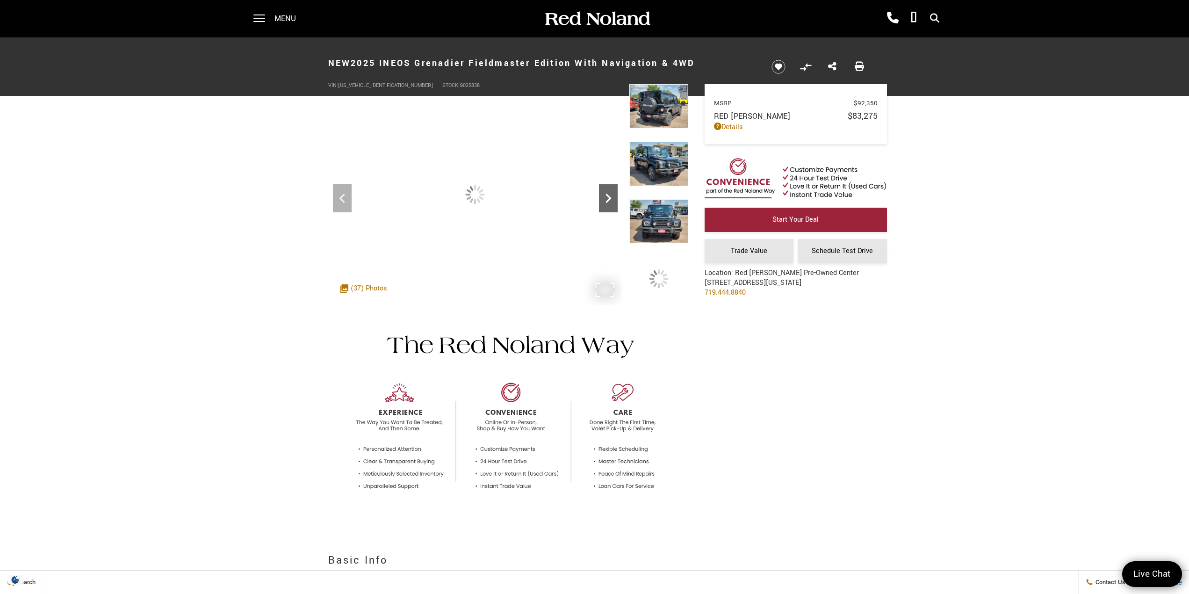
click at [606, 194] on icon "Next" at bounding box center [608, 197] width 6 height 9
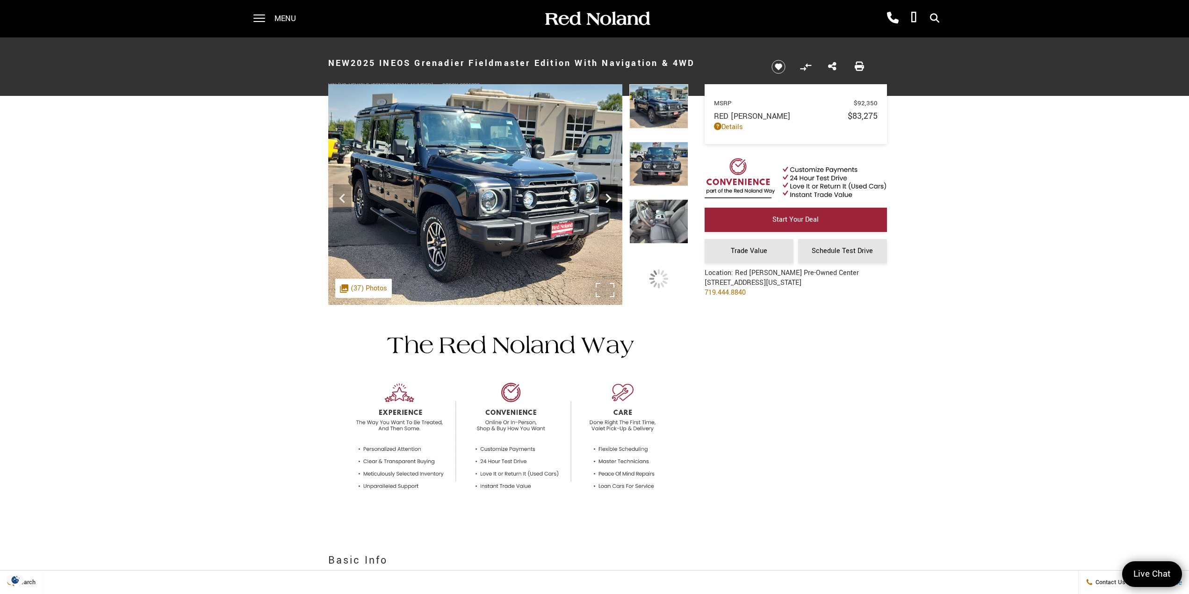
click at [606, 194] on icon "Next" at bounding box center [608, 197] width 6 height 9
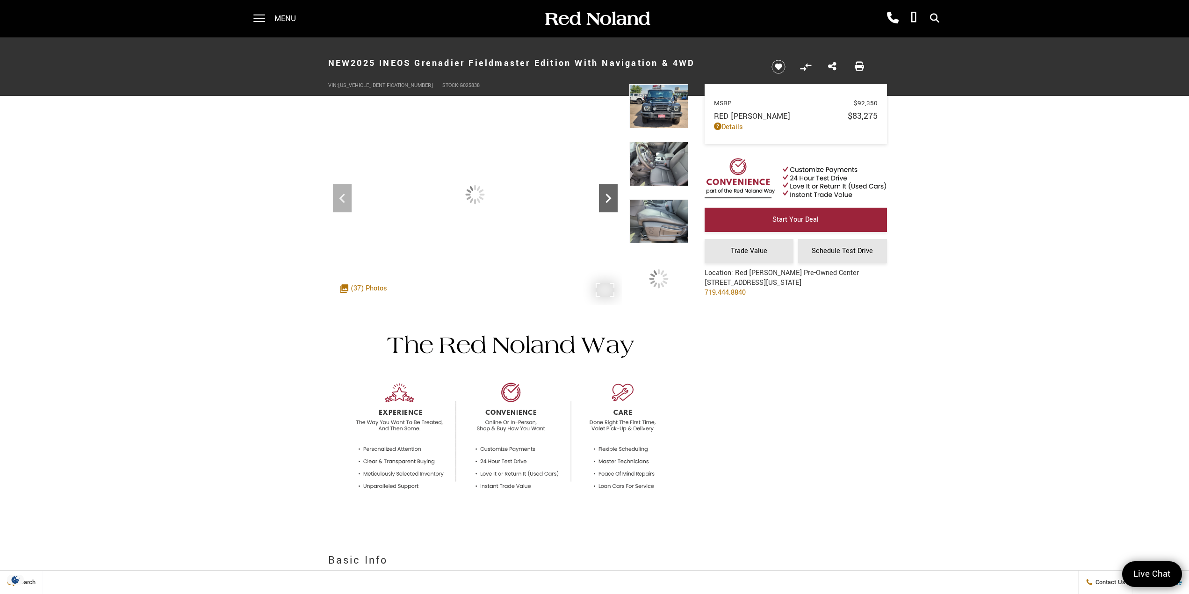
click at [606, 194] on icon "Next" at bounding box center [608, 197] width 6 height 9
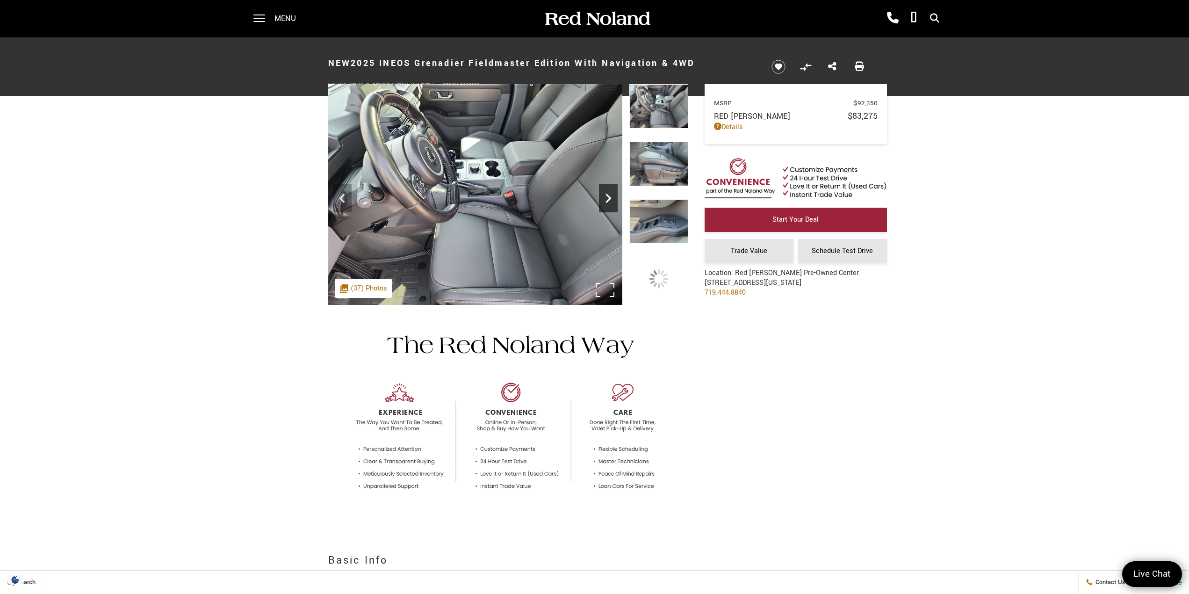
click at [606, 194] on icon "Next" at bounding box center [608, 197] width 6 height 9
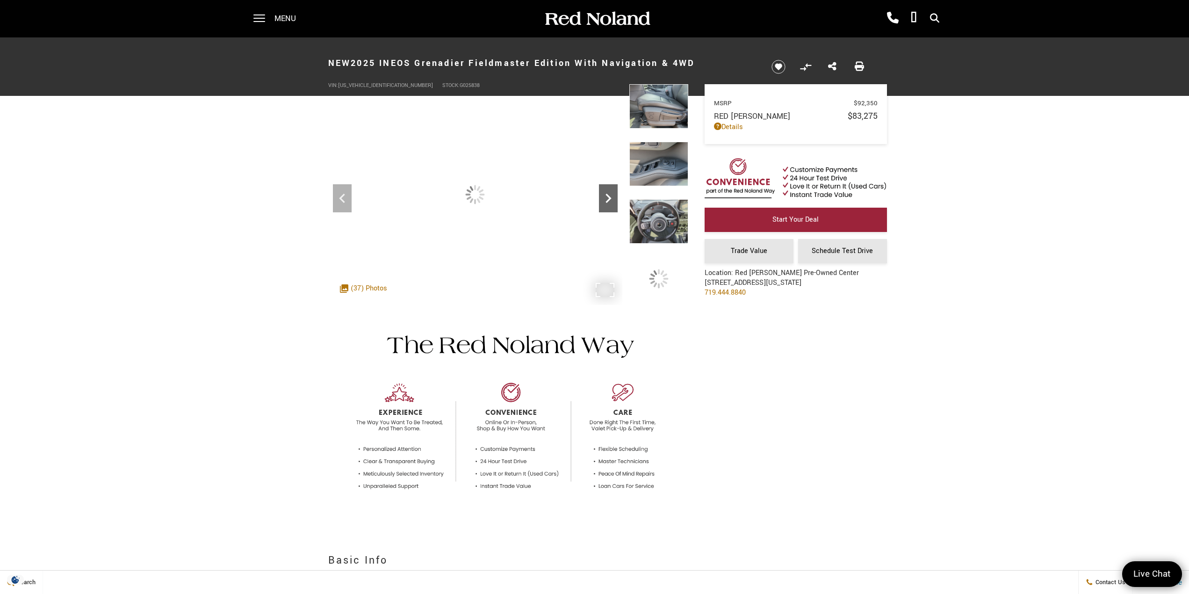
click at [606, 194] on icon "Next" at bounding box center [608, 197] width 6 height 9
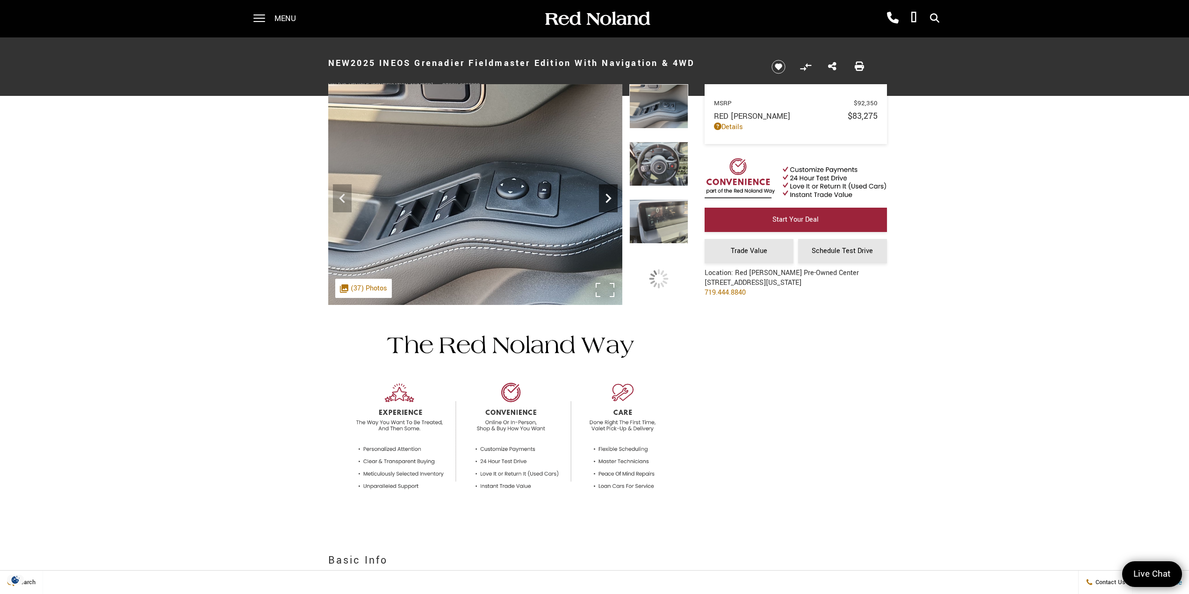
click at [606, 194] on icon "Next" at bounding box center [608, 197] width 6 height 9
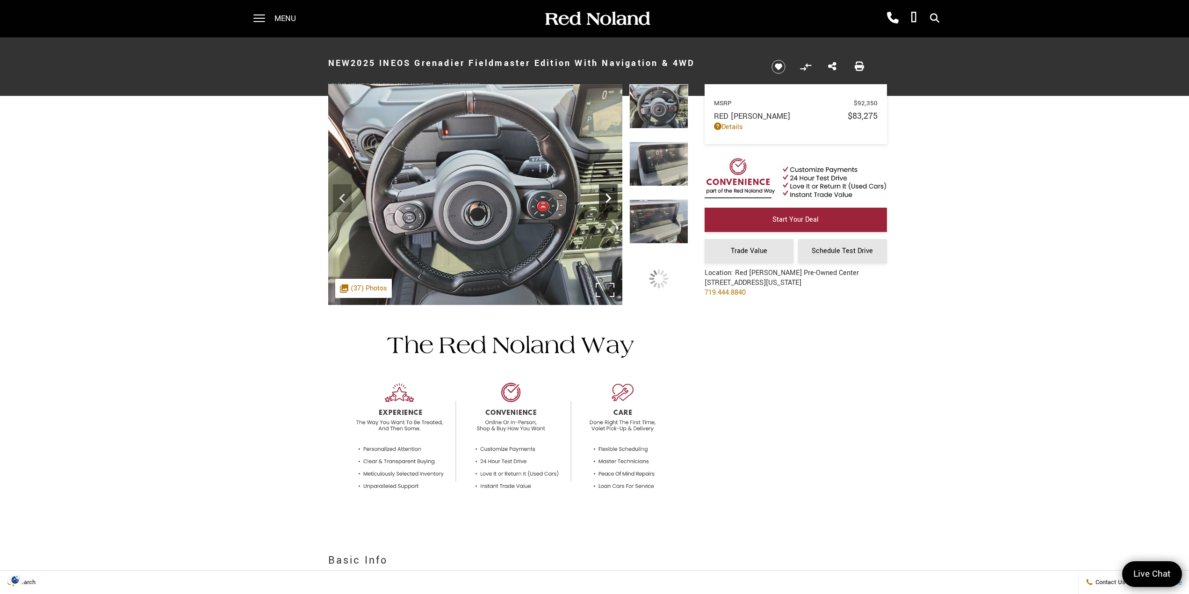
click at [606, 194] on icon "Next" at bounding box center [608, 197] width 6 height 9
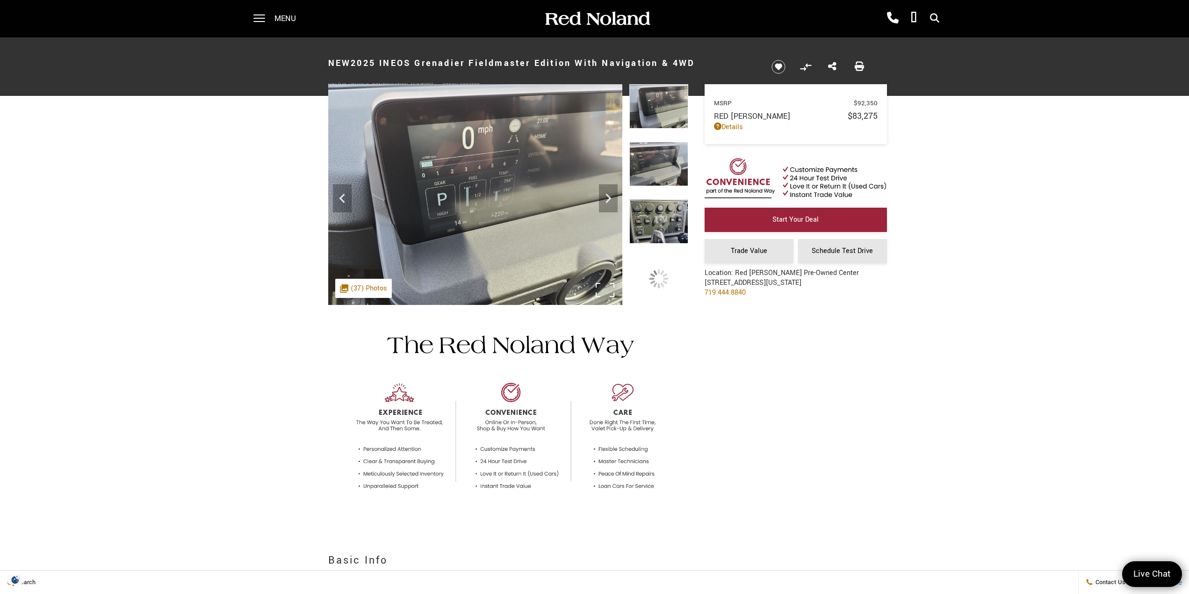
click at [533, 216] on img at bounding box center [475, 194] width 294 height 221
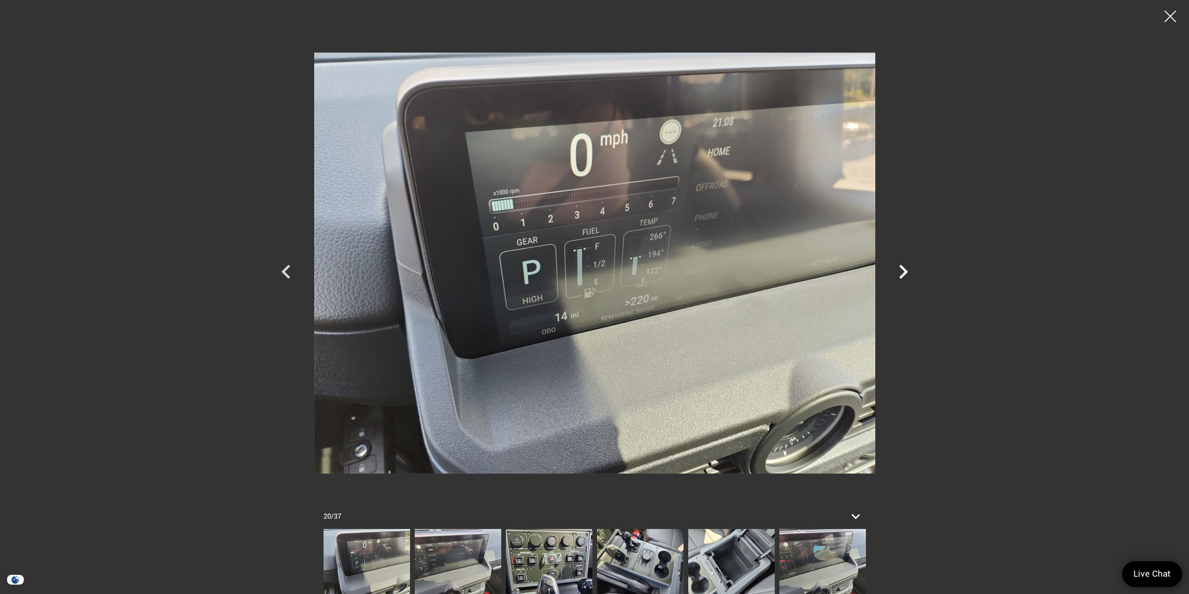
click at [903, 270] on icon "Next" at bounding box center [903, 272] width 9 height 14
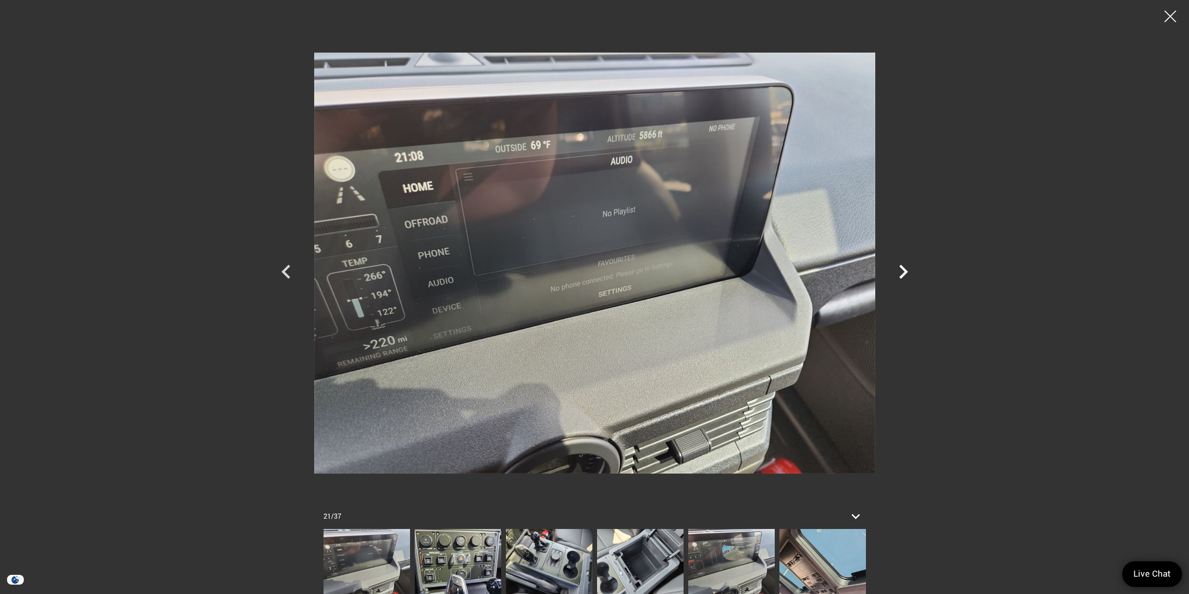
click at [903, 270] on icon "Next" at bounding box center [903, 272] width 9 height 14
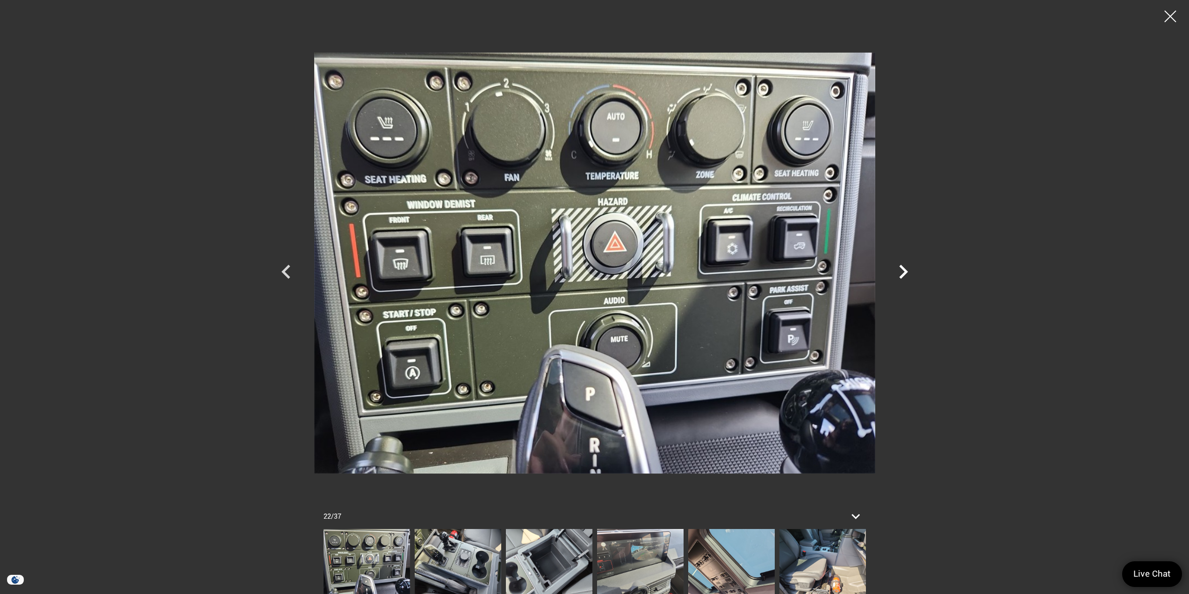
click at [902, 273] on icon "Next" at bounding box center [903, 272] width 28 height 28
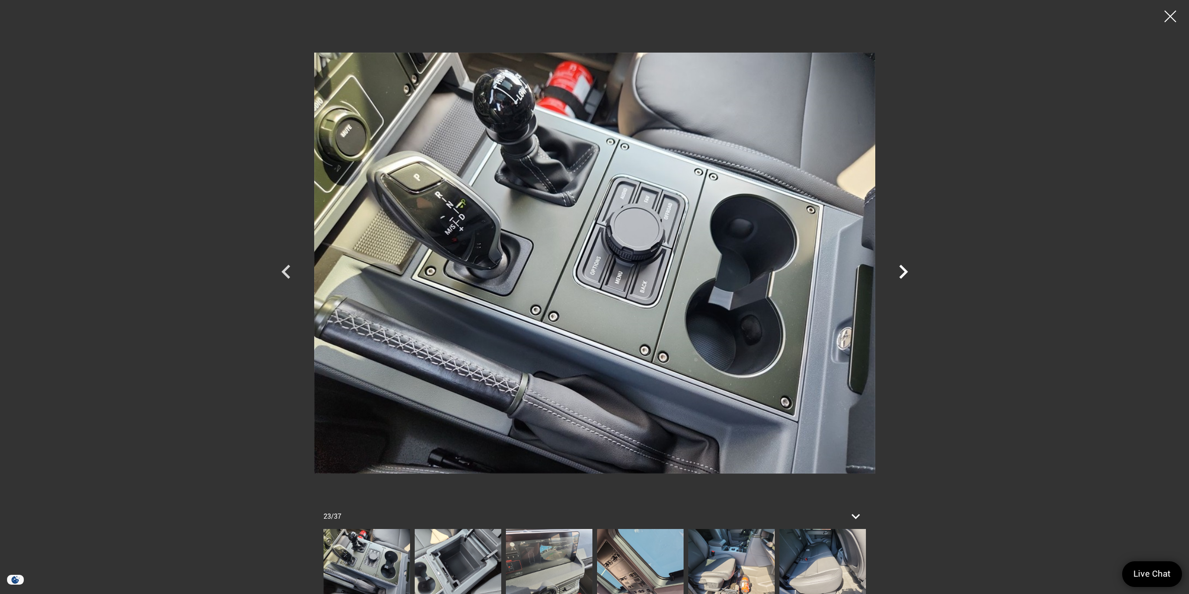
click at [904, 271] on icon "Next" at bounding box center [903, 272] width 9 height 14
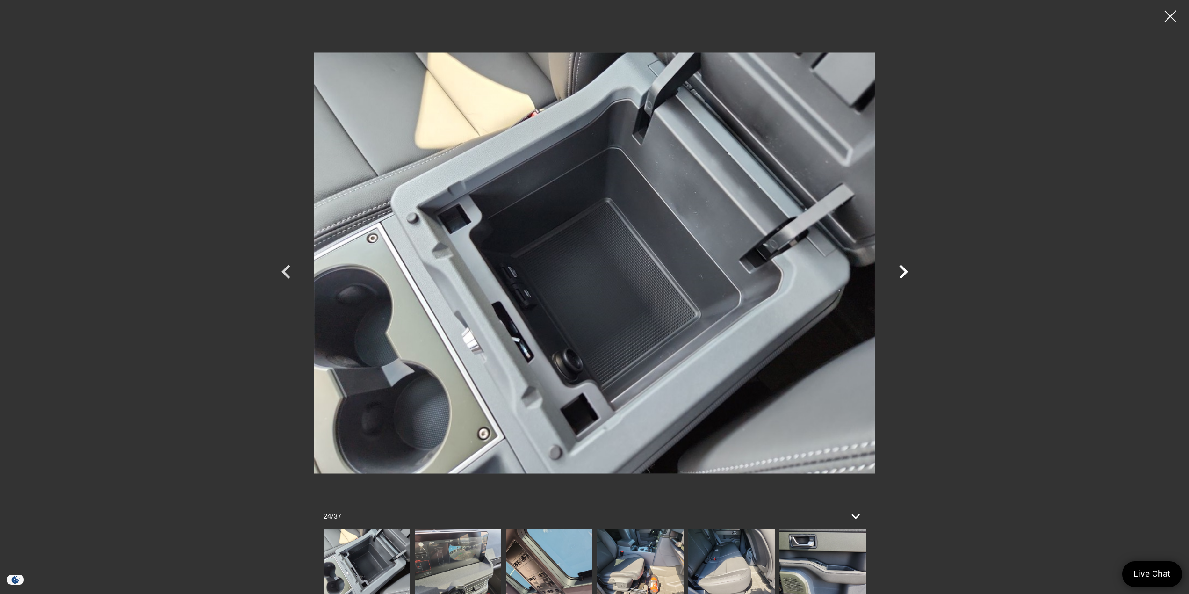
click at [904, 271] on icon "Next" at bounding box center [903, 272] width 9 height 14
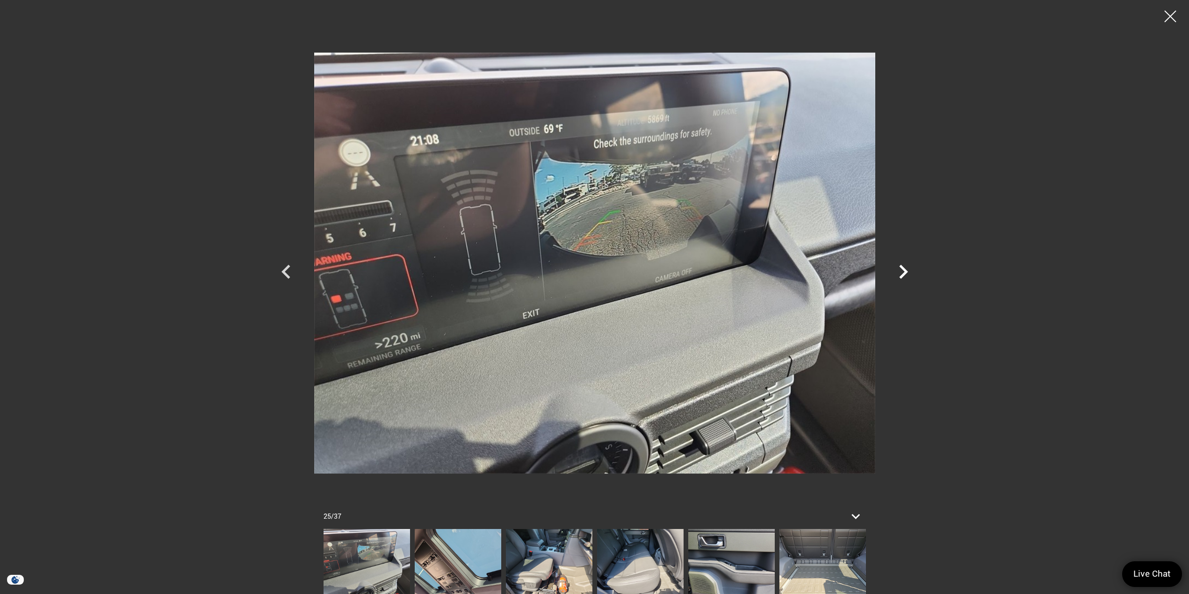
click at [904, 271] on icon "Next" at bounding box center [903, 272] width 9 height 14
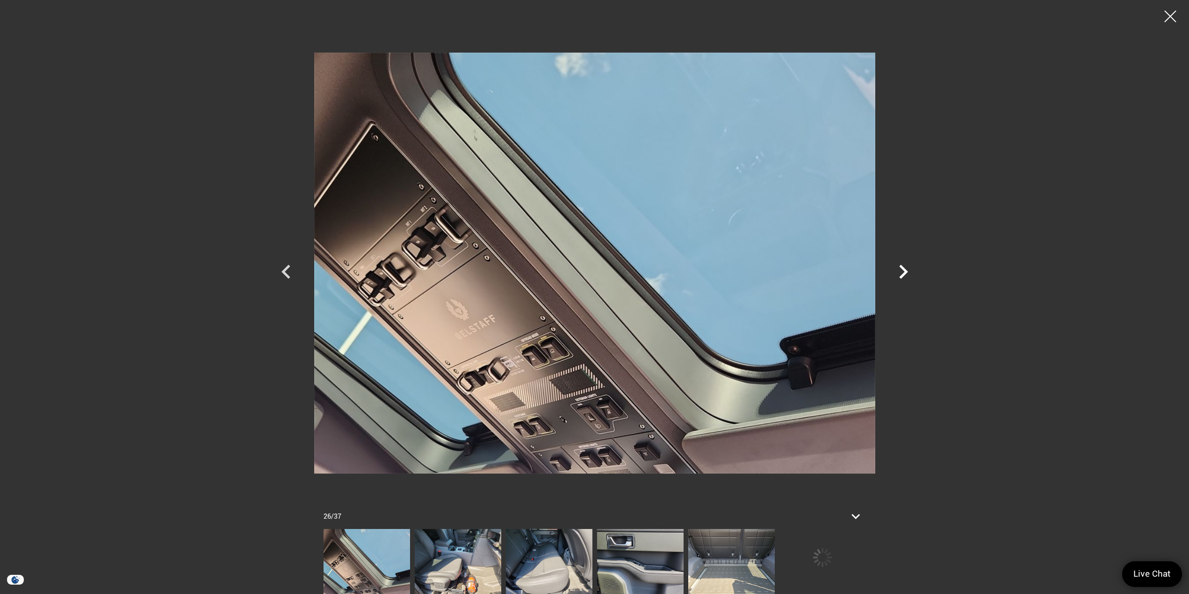
click at [904, 271] on icon "Next" at bounding box center [903, 272] width 9 height 14
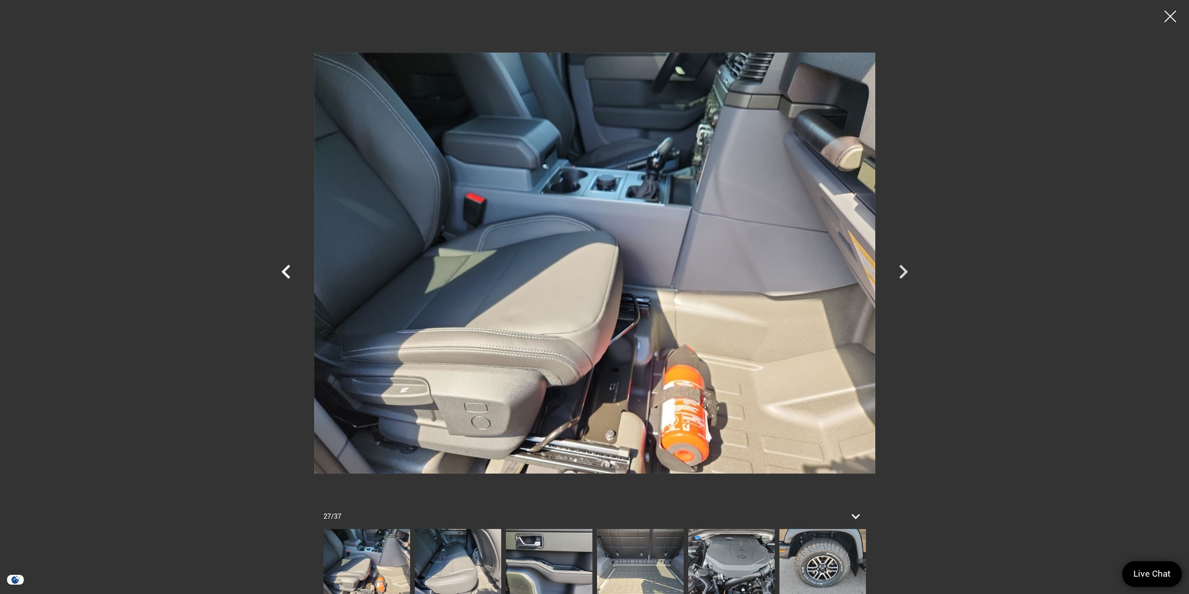
click at [286, 270] on icon "Previous" at bounding box center [285, 272] width 9 height 14
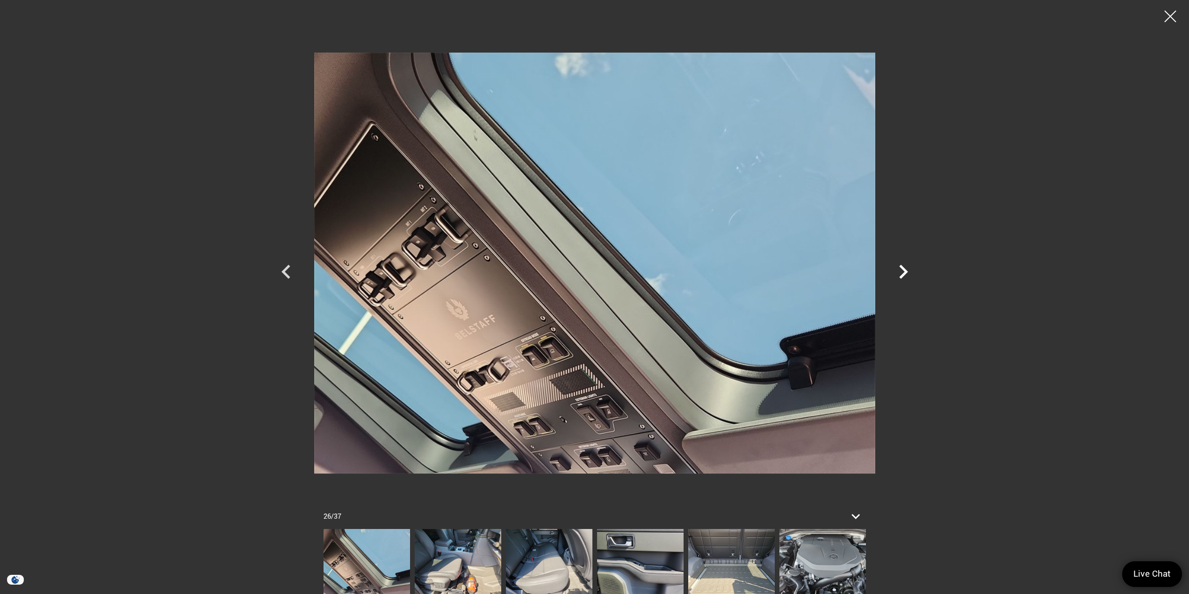
click at [903, 272] on icon "Next" at bounding box center [903, 272] width 9 height 14
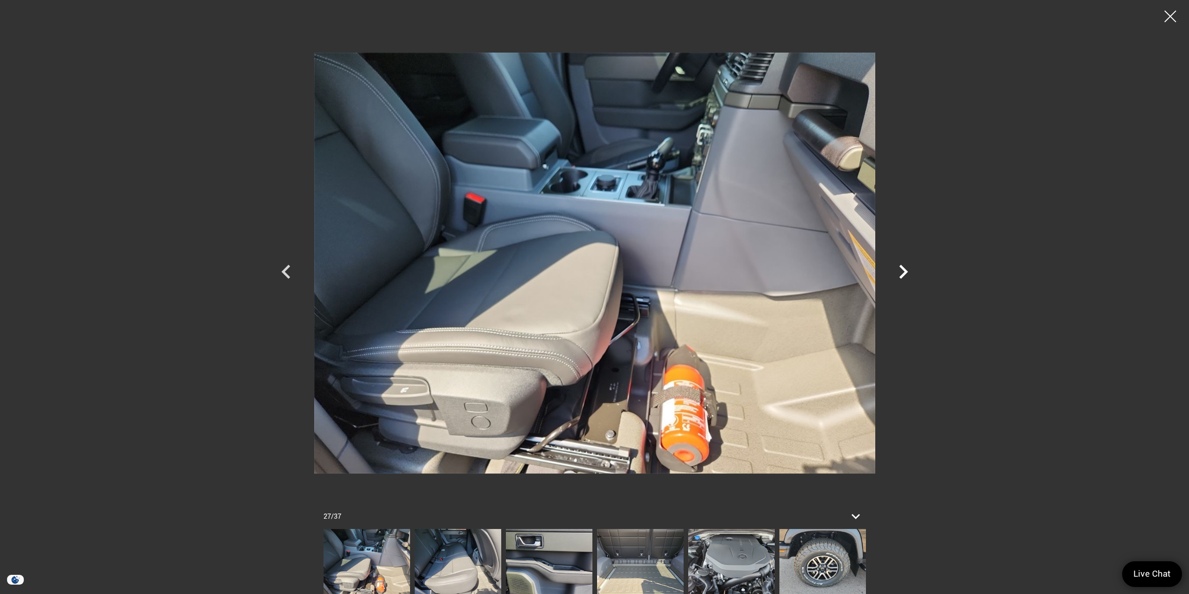
click at [903, 272] on icon "Next" at bounding box center [903, 272] width 9 height 14
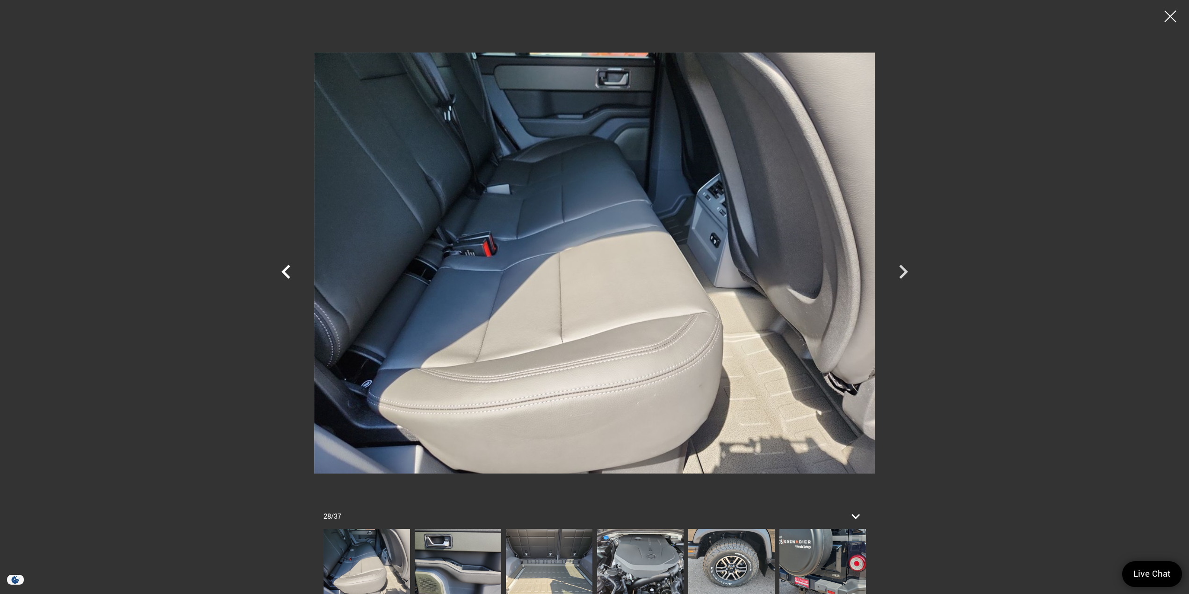
click at [287, 268] on icon "Previous" at bounding box center [285, 272] width 9 height 14
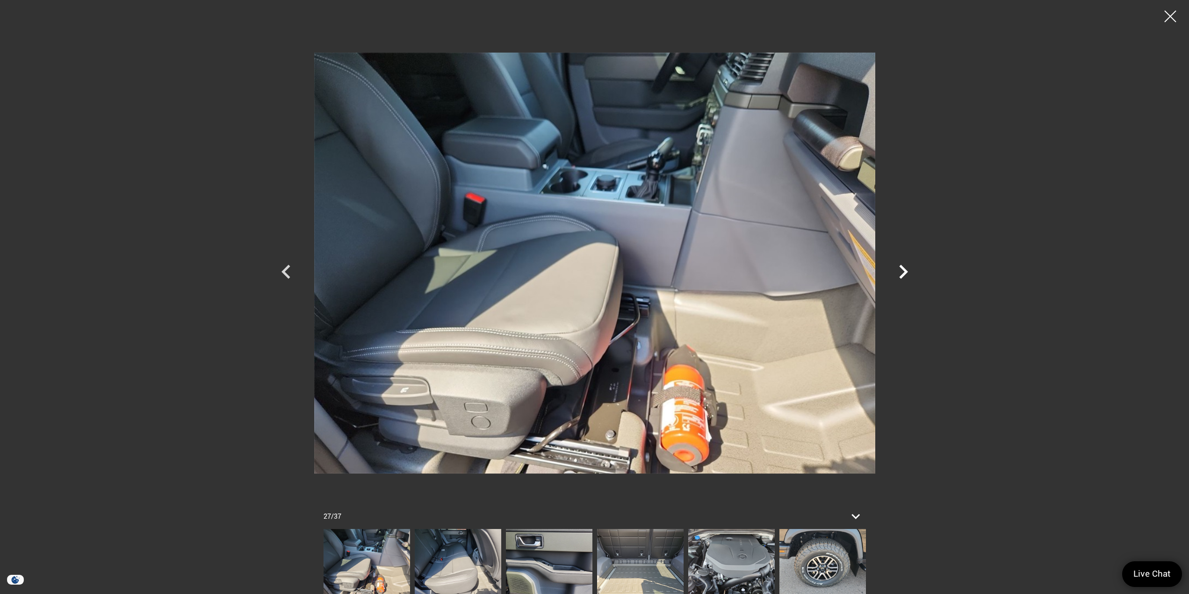
click at [904, 270] on icon "Next" at bounding box center [903, 272] width 9 height 14
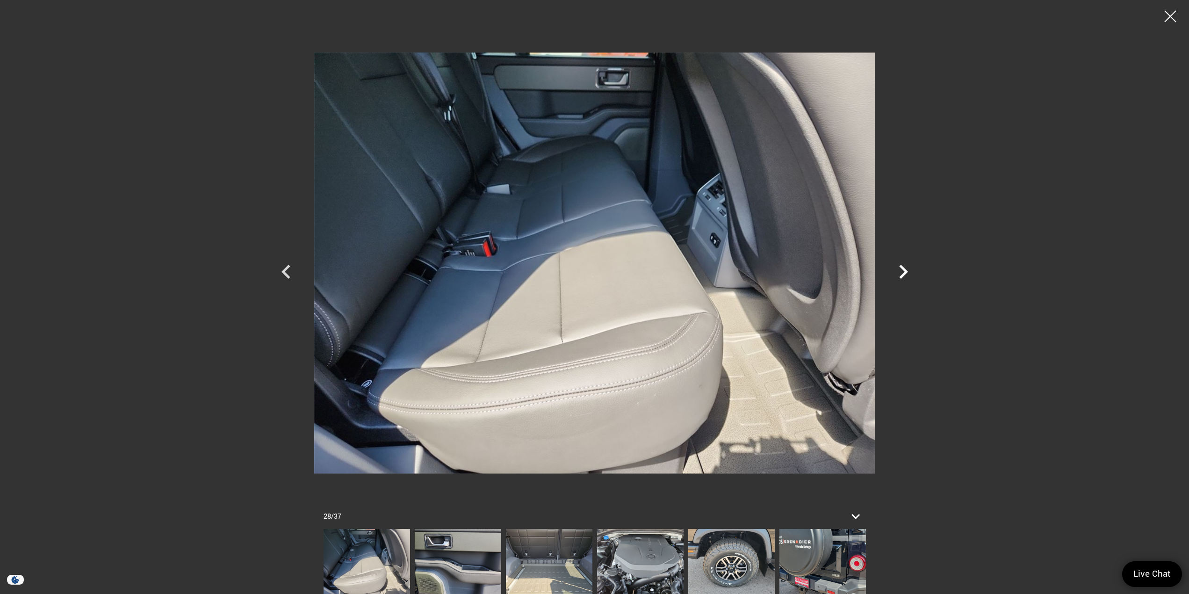
click at [904, 270] on icon "Next" at bounding box center [903, 272] width 9 height 14
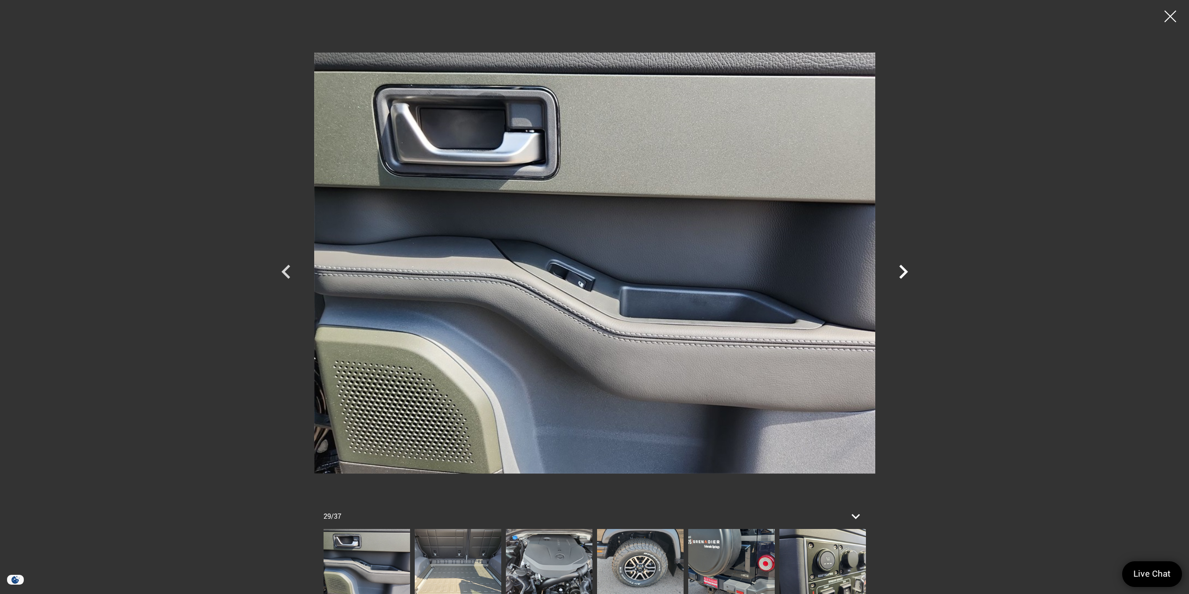
click at [903, 272] on icon "Next" at bounding box center [903, 272] width 9 height 14
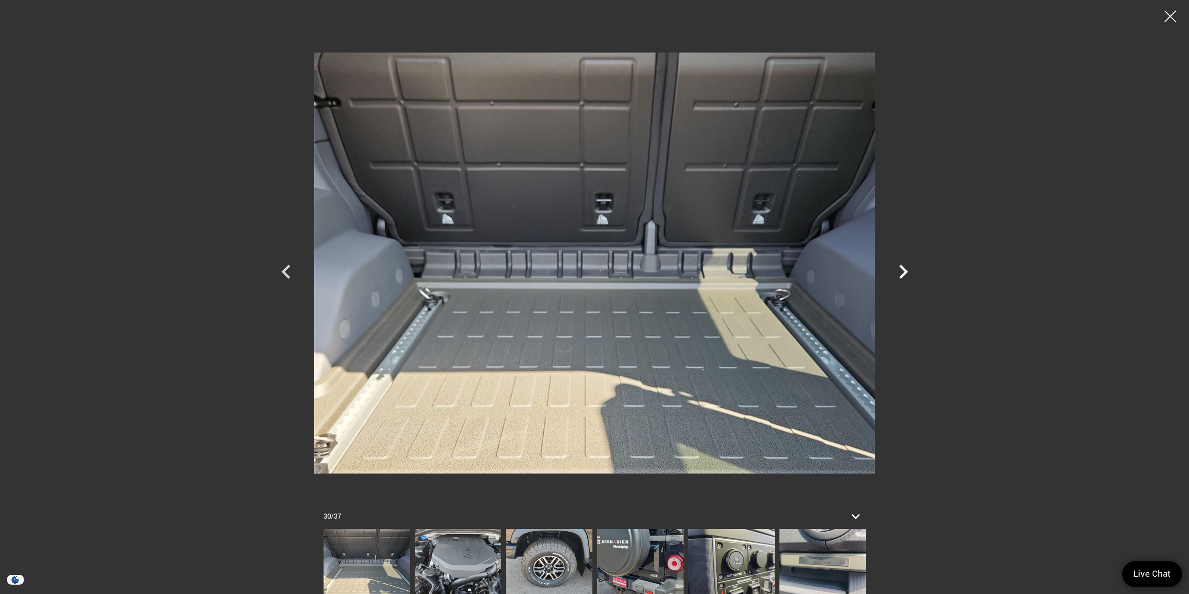
click at [903, 272] on icon "Next" at bounding box center [903, 272] width 9 height 14
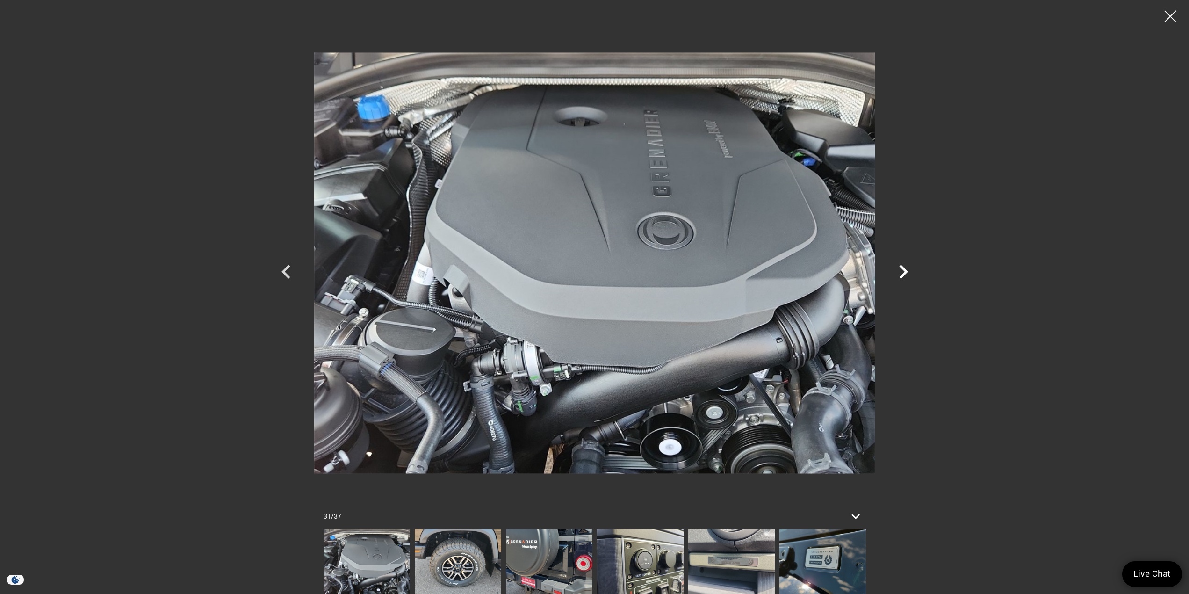
click at [903, 272] on icon "Next" at bounding box center [903, 272] width 9 height 14
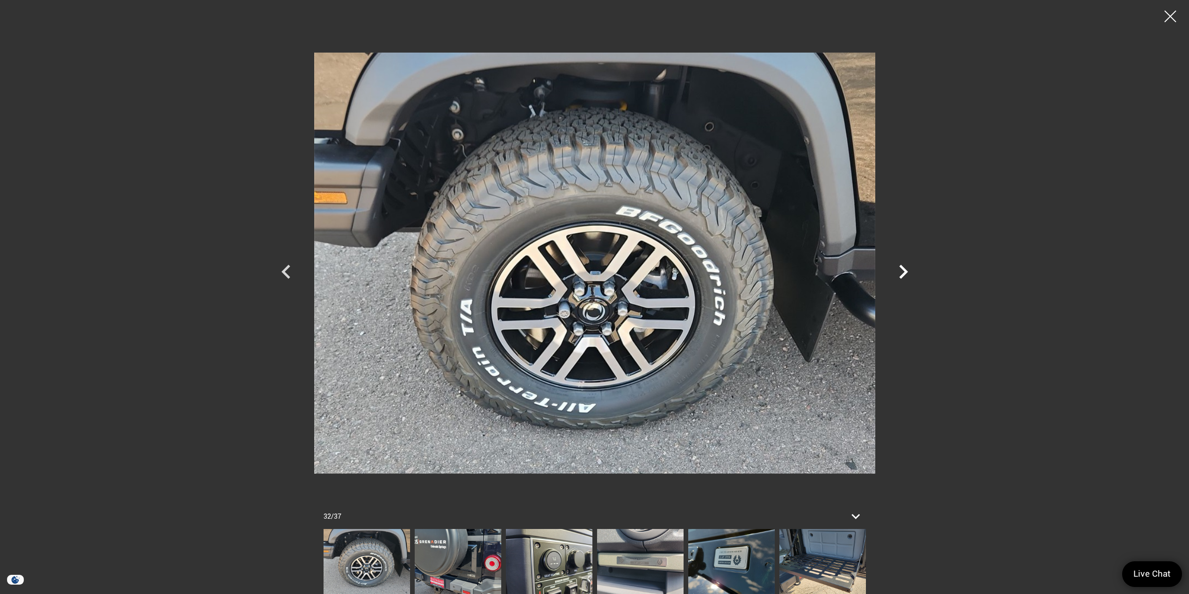
click at [903, 272] on icon "Next" at bounding box center [903, 272] width 9 height 14
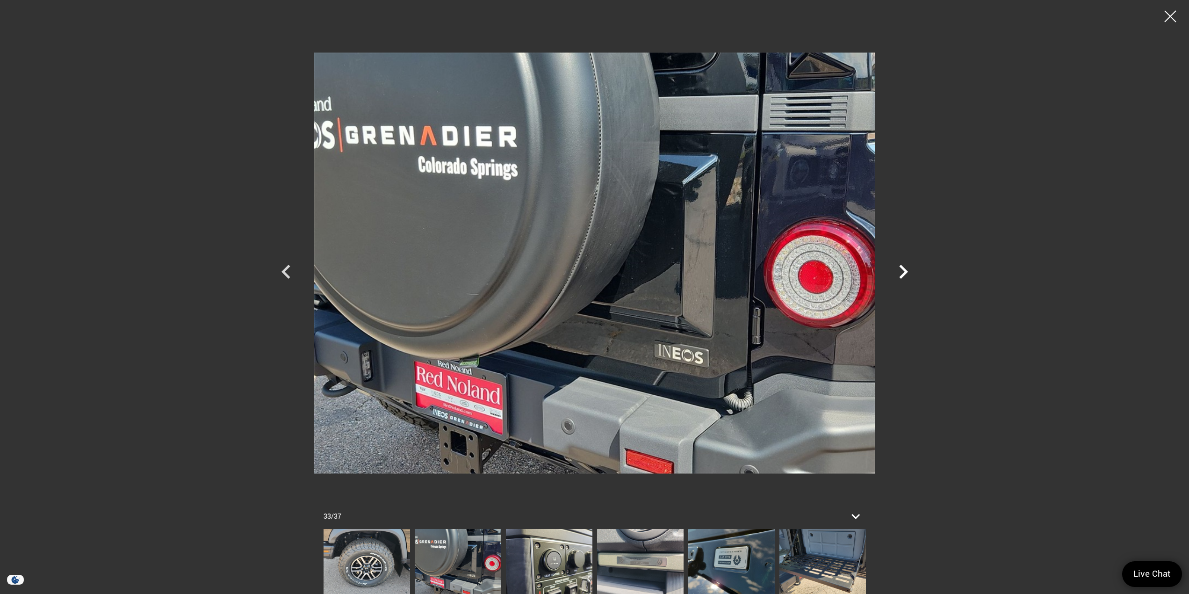
click at [903, 272] on icon "Next" at bounding box center [903, 272] width 9 height 14
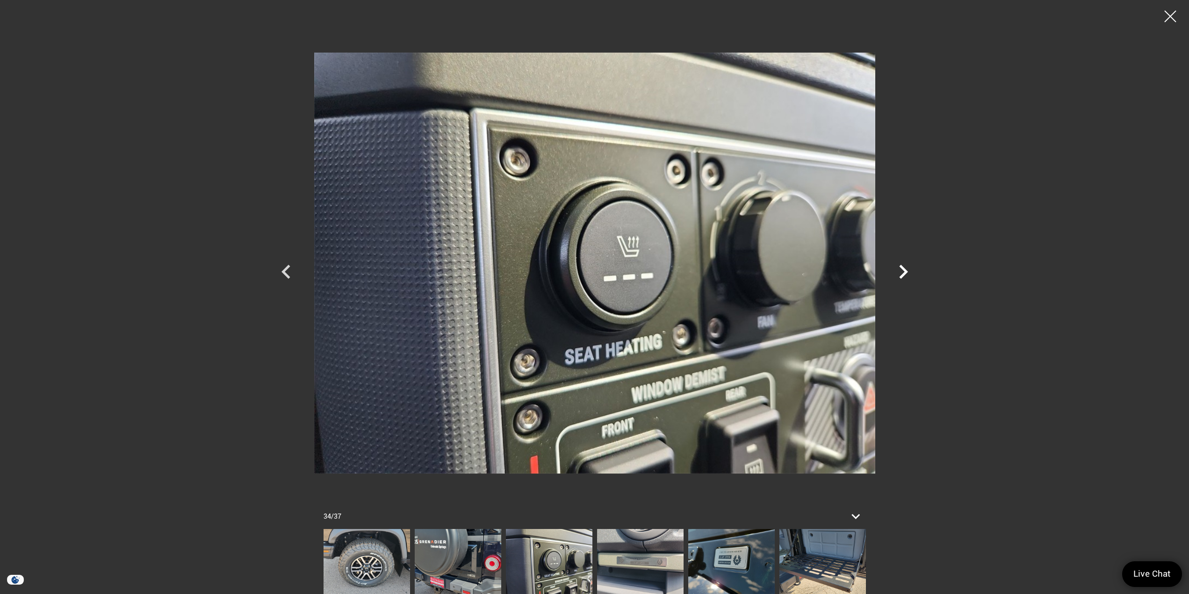
click at [903, 272] on icon "Next" at bounding box center [903, 272] width 9 height 14
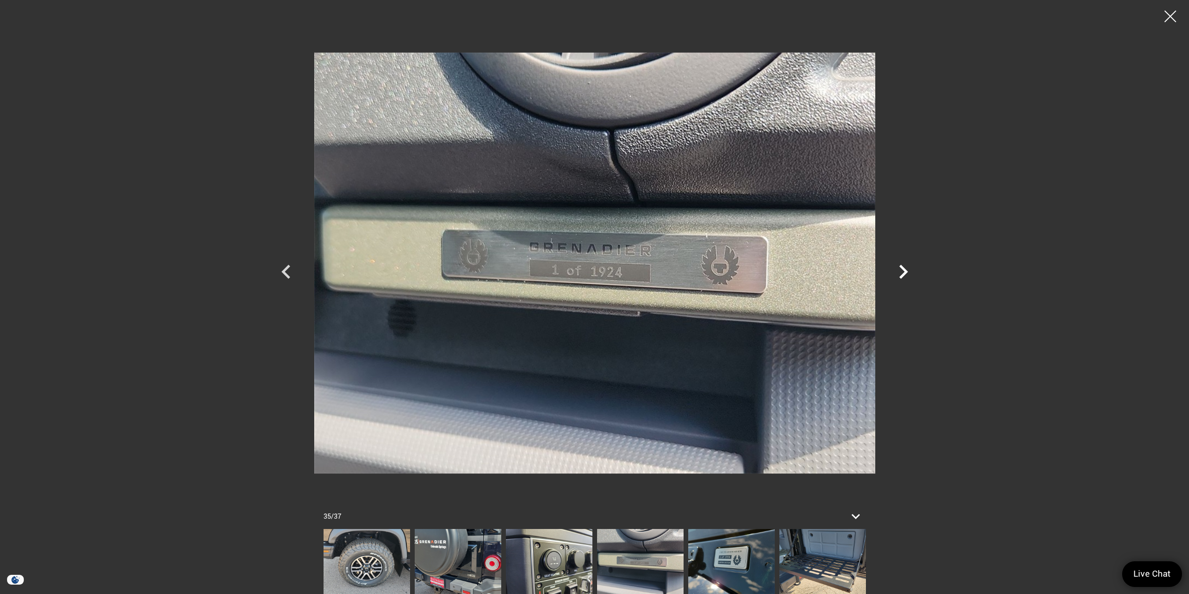
click at [903, 272] on icon "Next" at bounding box center [903, 272] width 9 height 14
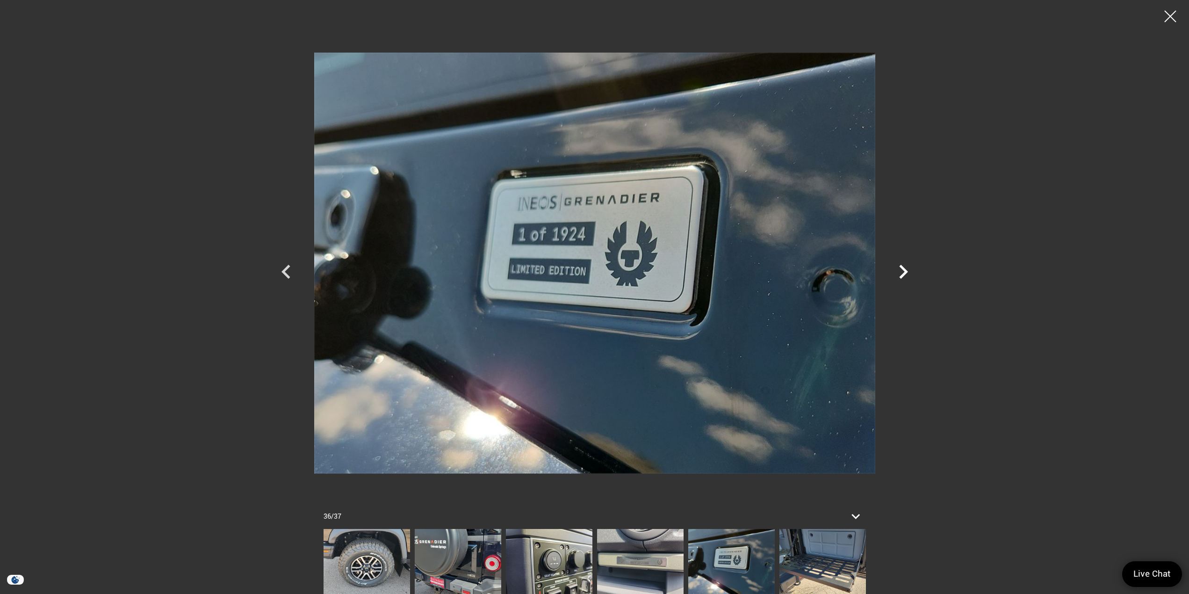
click at [903, 272] on icon "Next" at bounding box center [903, 272] width 9 height 14
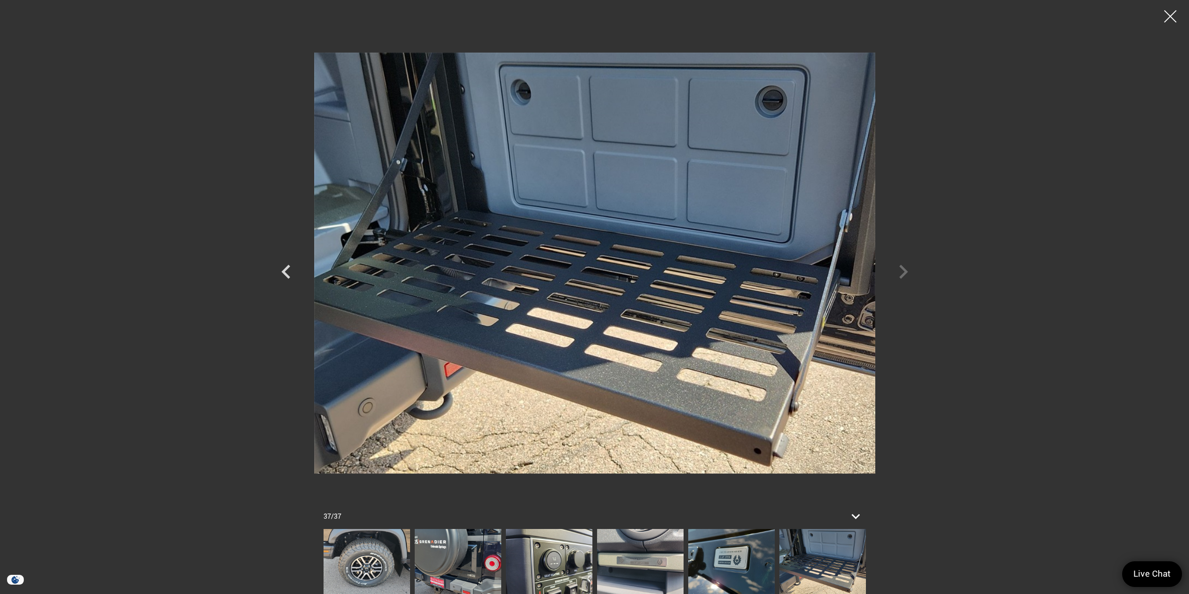
click at [1167, 15] on div at bounding box center [1170, 16] width 25 height 25
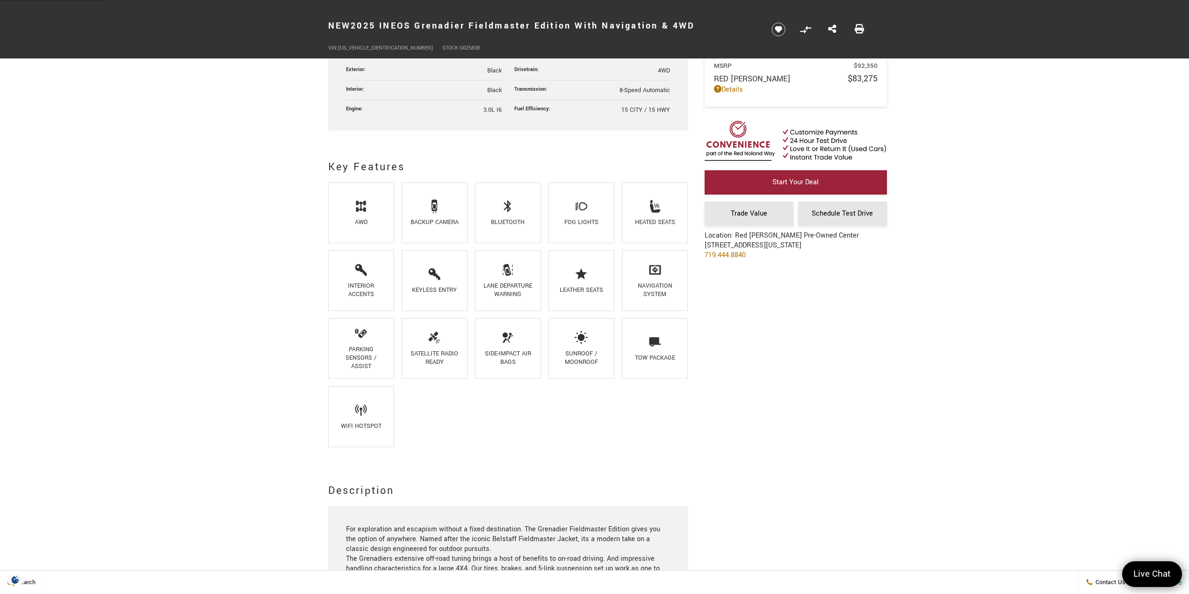
scroll to position [514, 0]
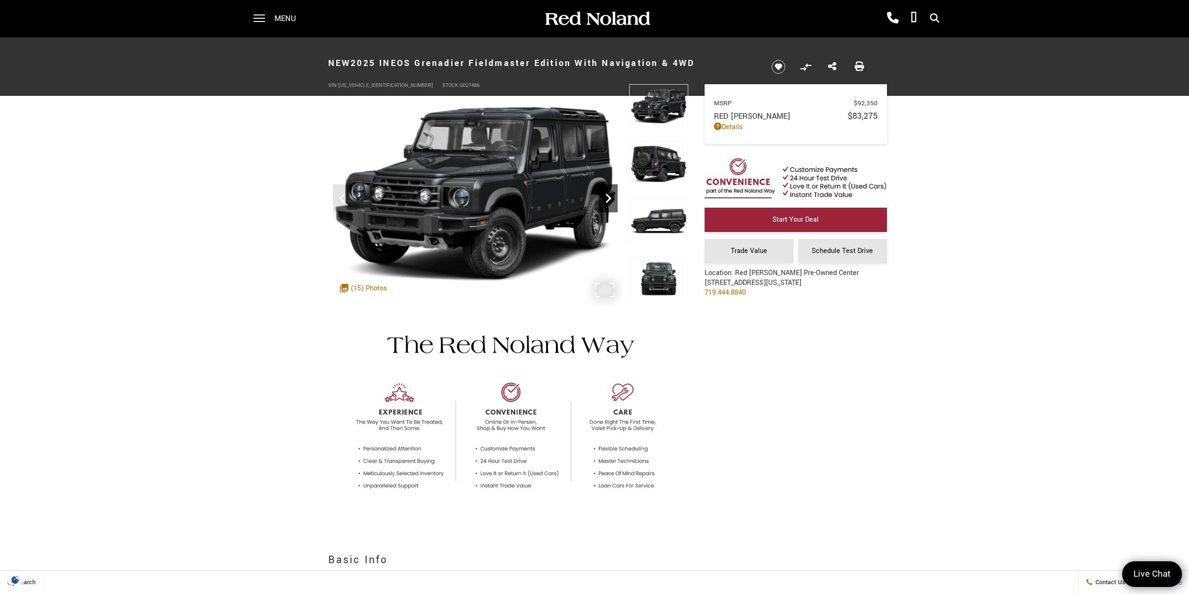
click at [613, 201] on icon "Next" at bounding box center [608, 198] width 19 height 19
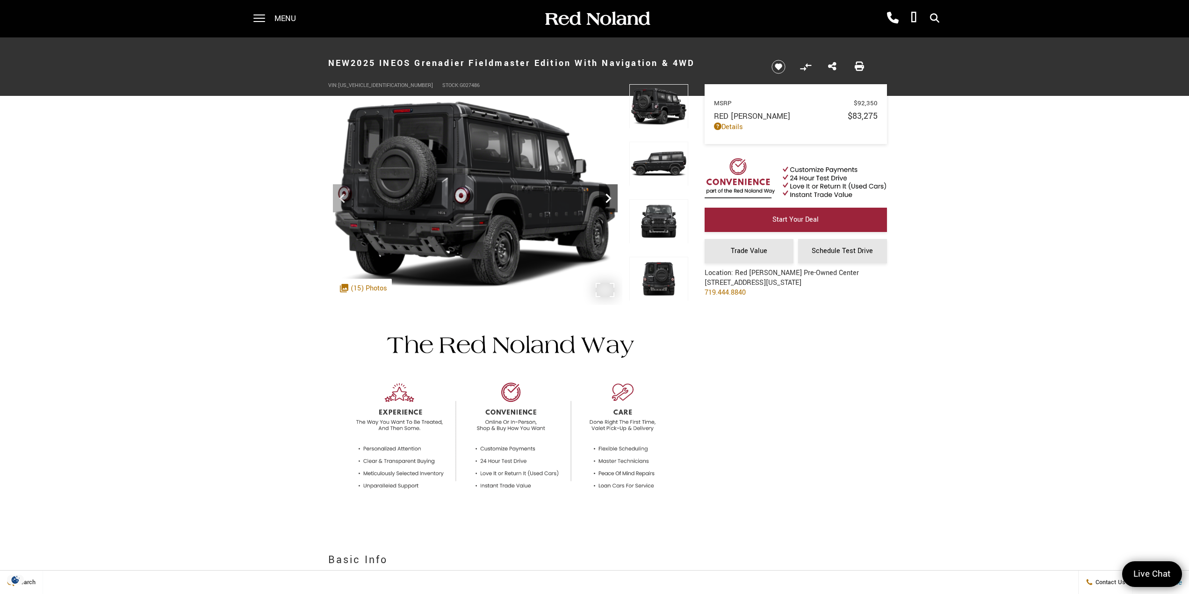
click at [610, 201] on icon "Next" at bounding box center [608, 198] width 19 height 19
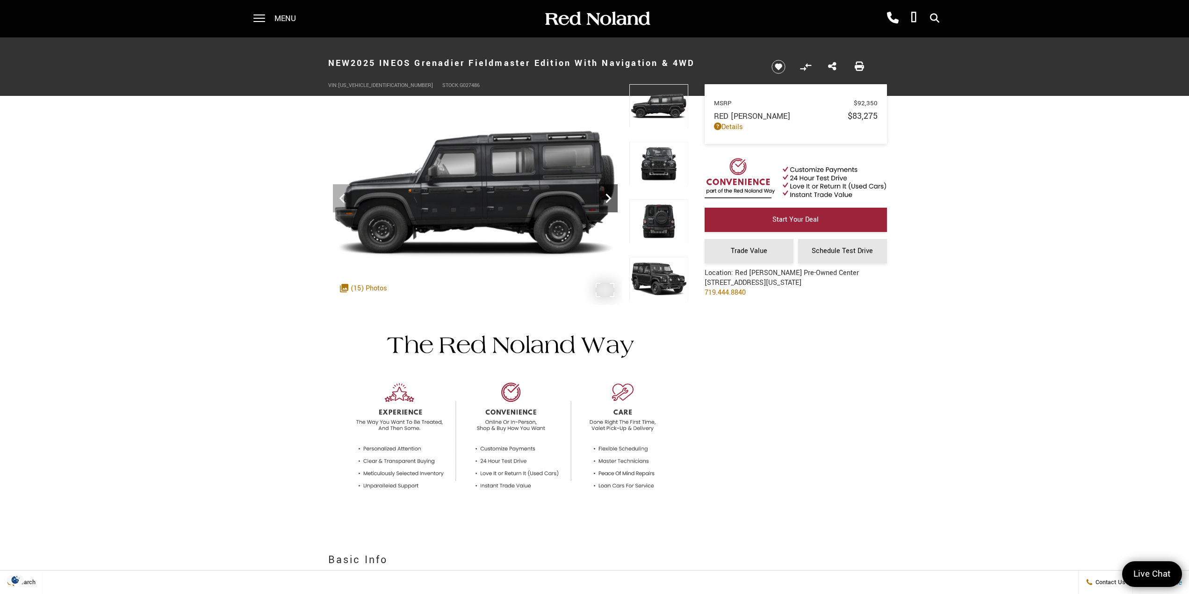
click at [610, 201] on icon "Next" at bounding box center [608, 198] width 19 height 19
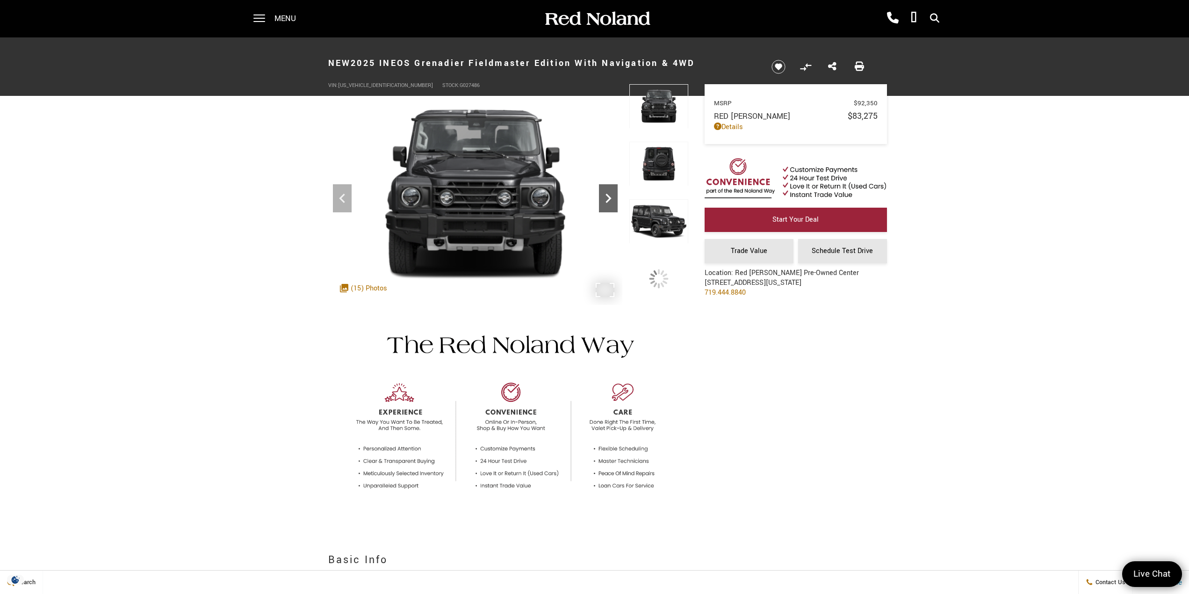
click at [610, 201] on icon "Next" at bounding box center [608, 198] width 19 height 19
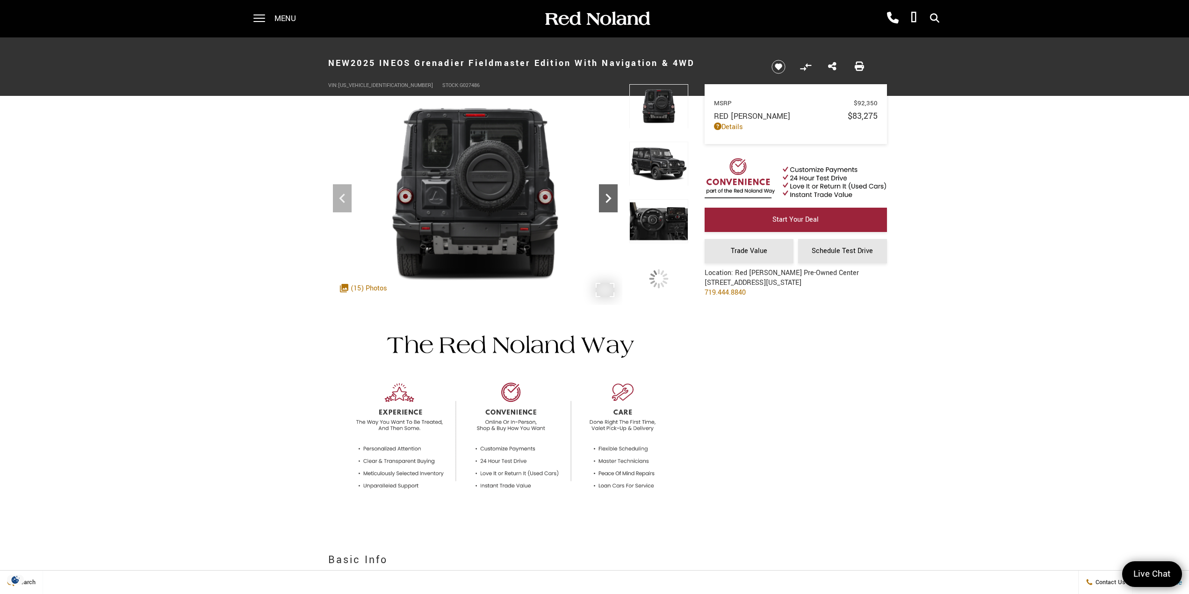
click at [610, 201] on icon "Next" at bounding box center [608, 198] width 19 height 19
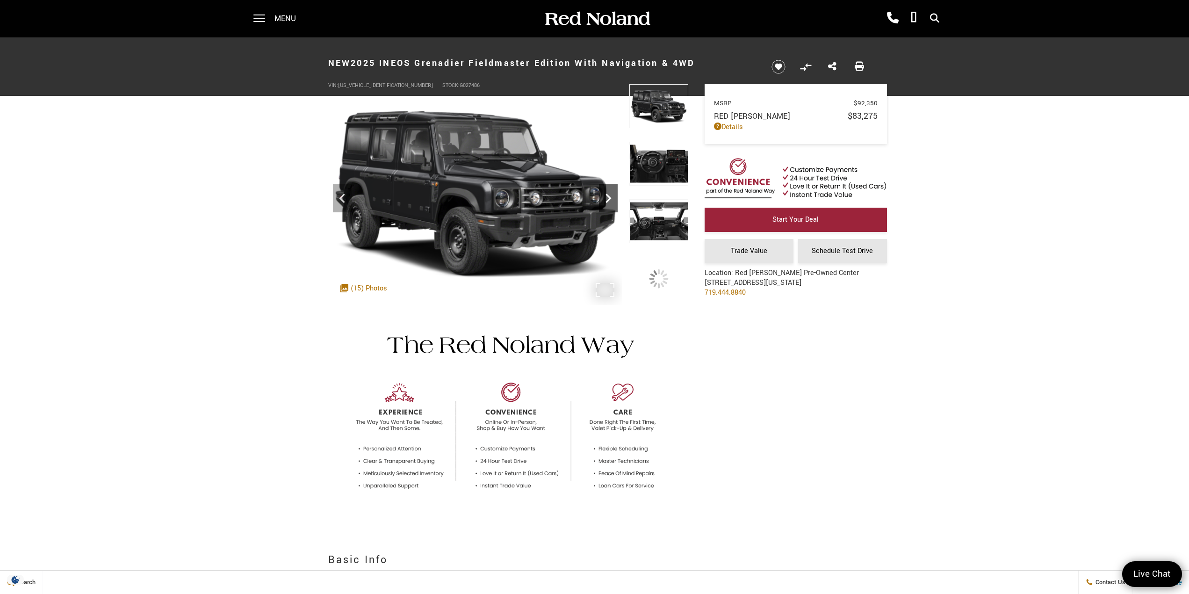
click at [610, 201] on icon "Next" at bounding box center [608, 198] width 19 height 19
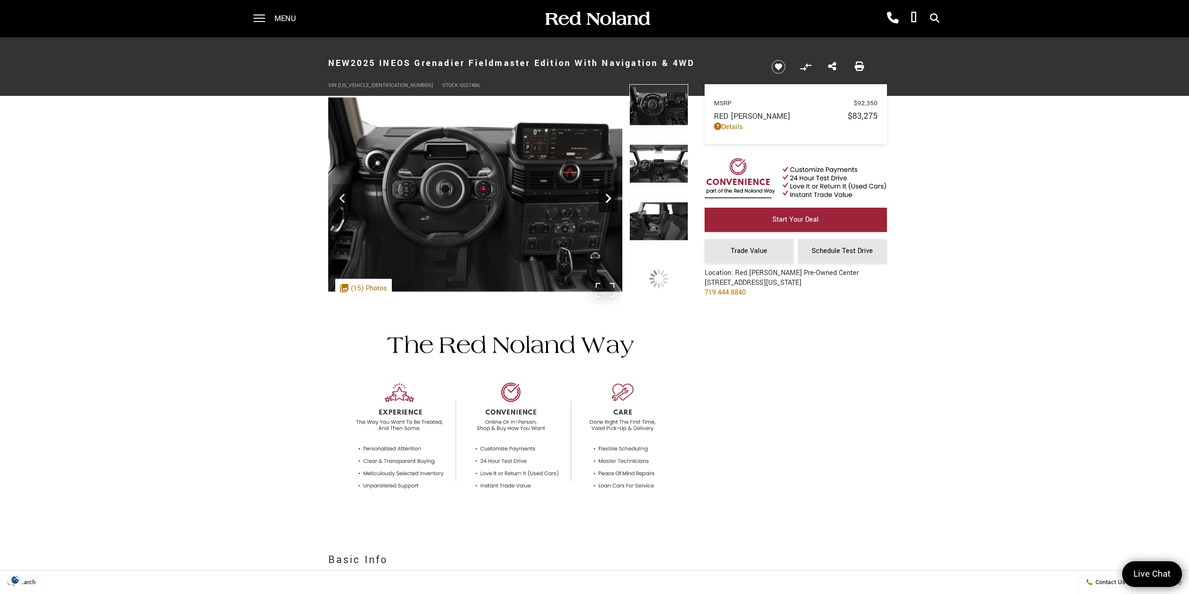
click at [610, 201] on icon "Next" at bounding box center [608, 198] width 19 height 19
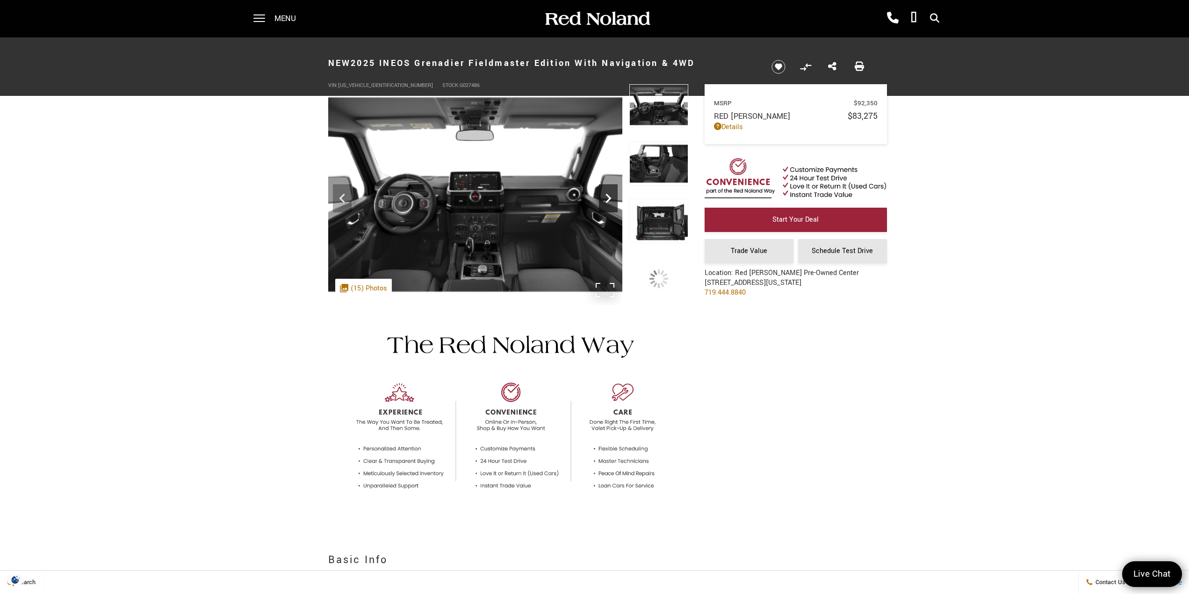
click at [610, 201] on icon "Next" at bounding box center [608, 198] width 19 height 19
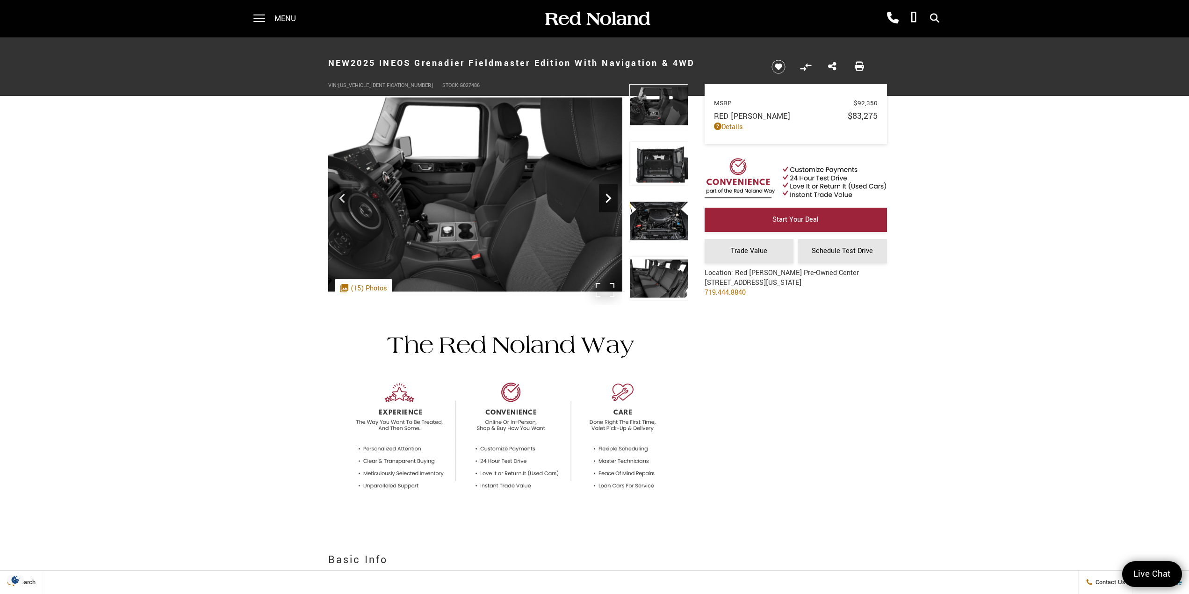
click at [610, 201] on icon "Next" at bounding box center [608, 198] width 19 height 19
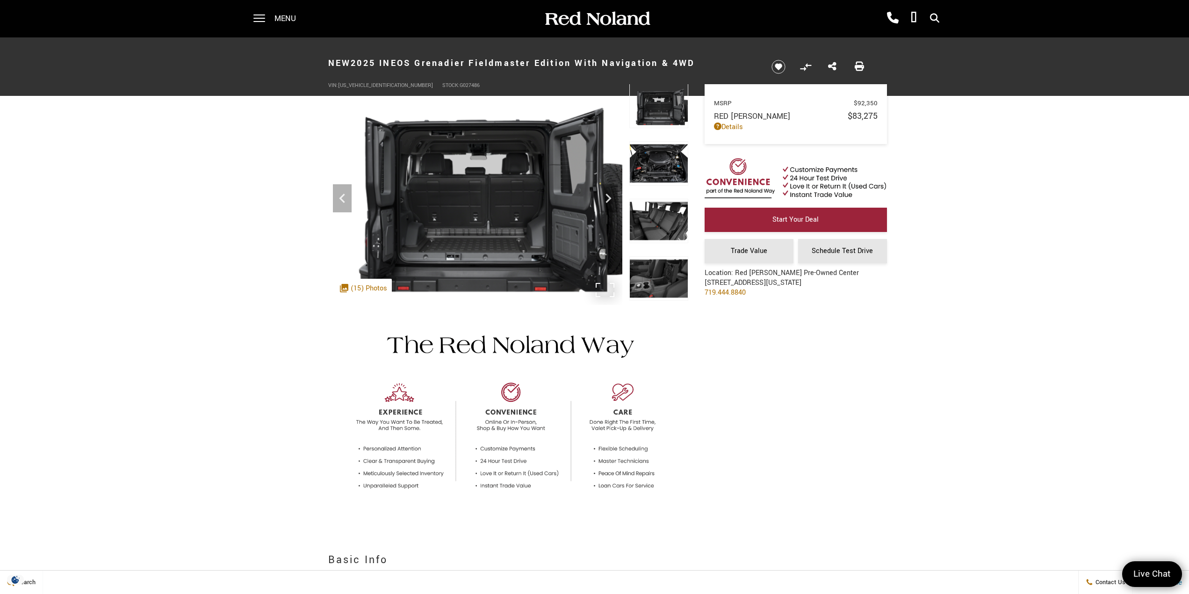
click at [480, 221] on img at bounding box center [475, 194] width 294 height 221
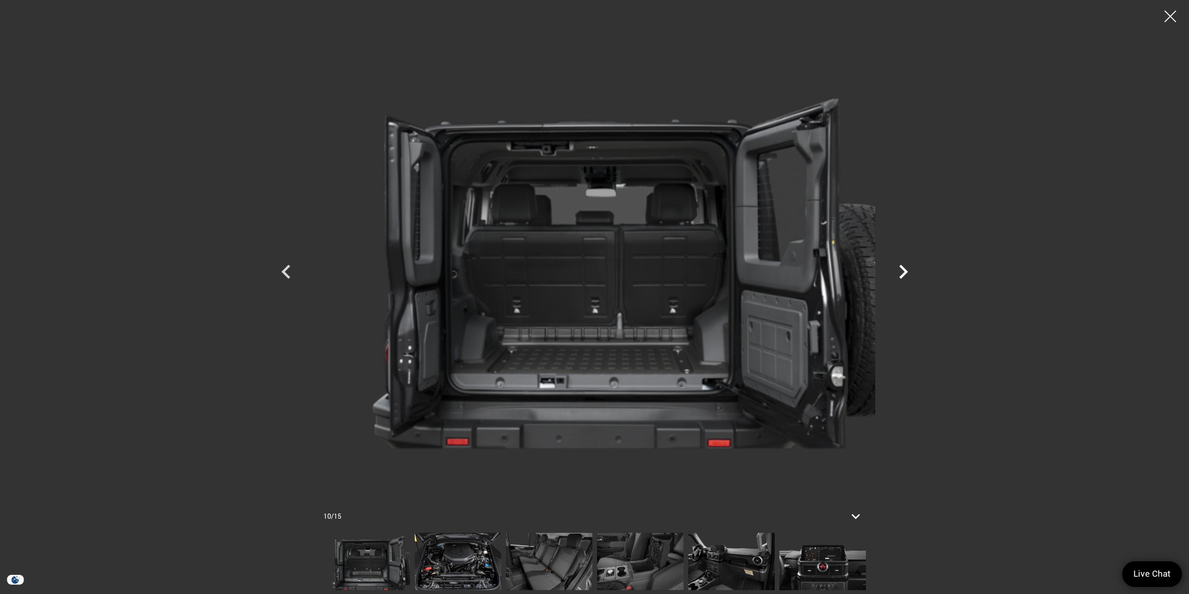
click at [903, 272] on icon "Next" at bounding box center [903, 272] width 28 height 28
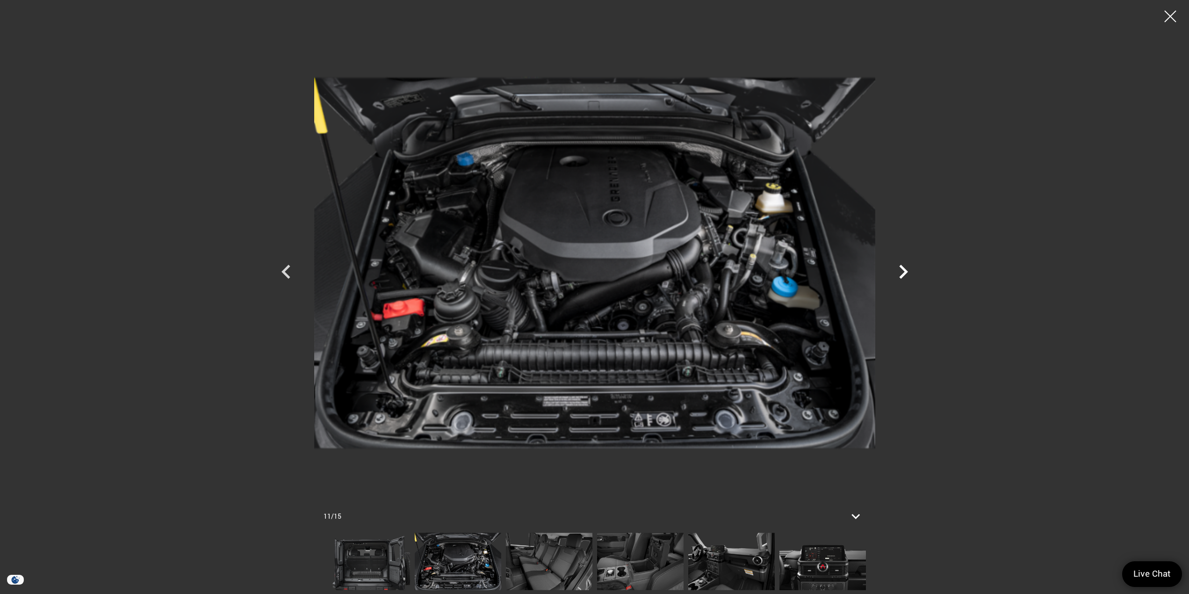
click at [903, 272] on icon "Next" at bounding box center [903, 272] width 28 height 28
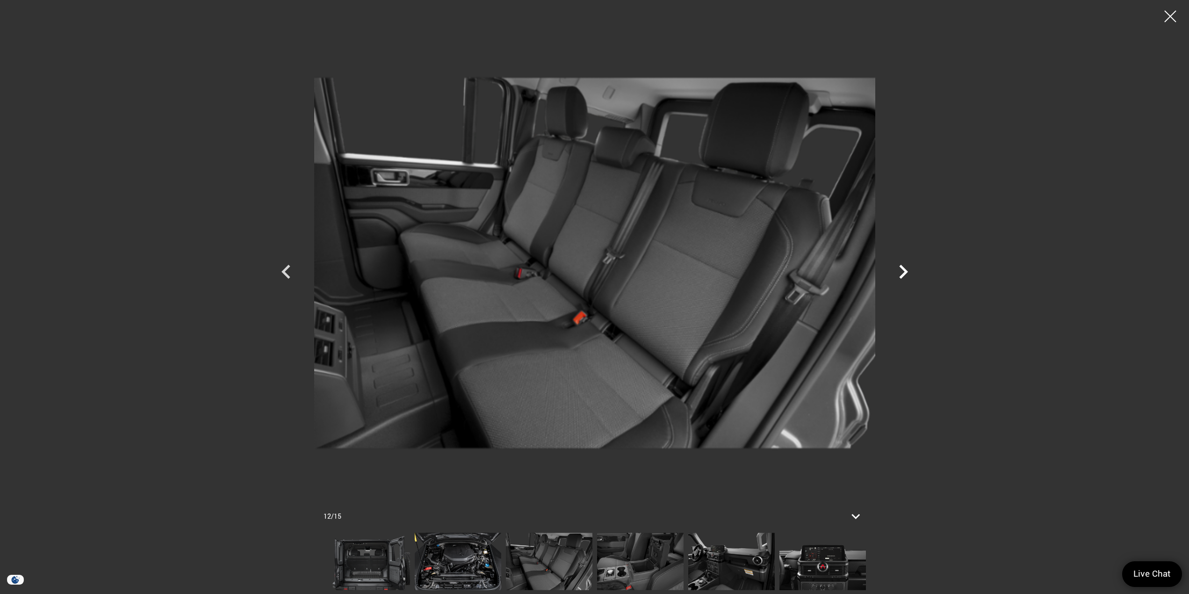
click at [903, 272] on icon "Next" at bounding box center [903, 272] width 28 height 28
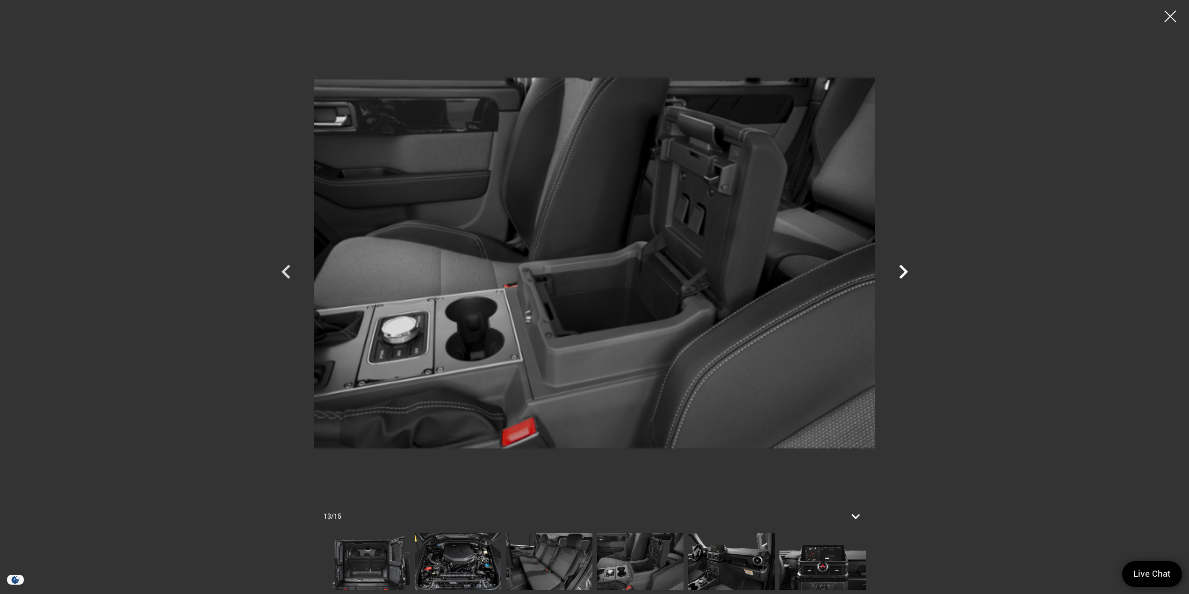
click at [903, 272] on icon "Next" at bounding box center [903, 272] width 28 height 28
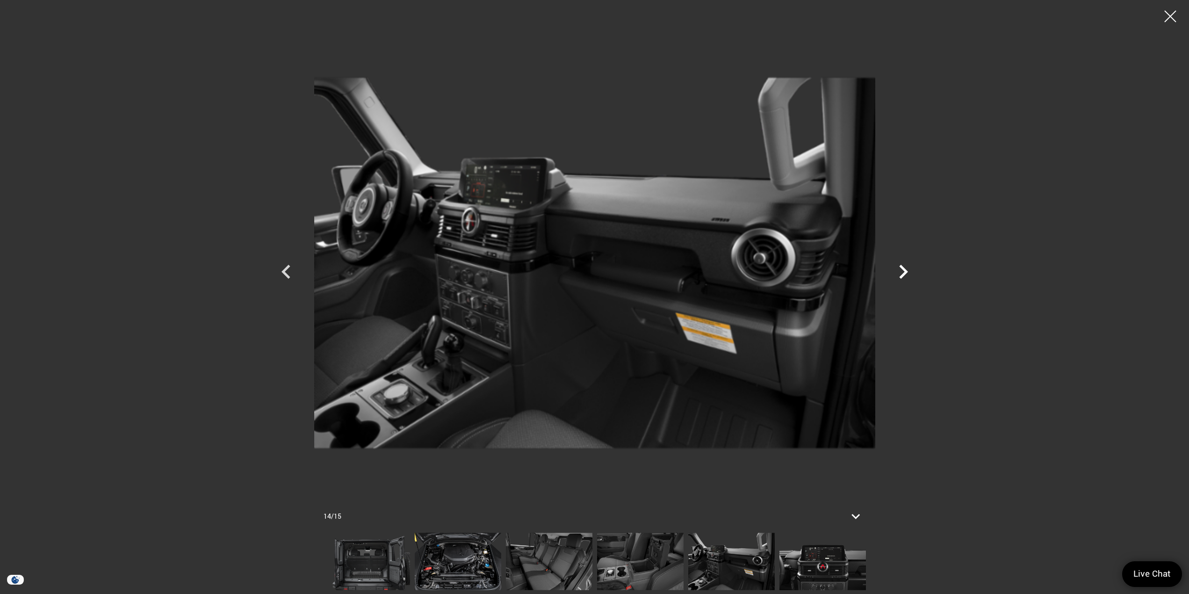
click at [903, 272] on icon "Next" at bounding box center [903, 272] width 28 height 28
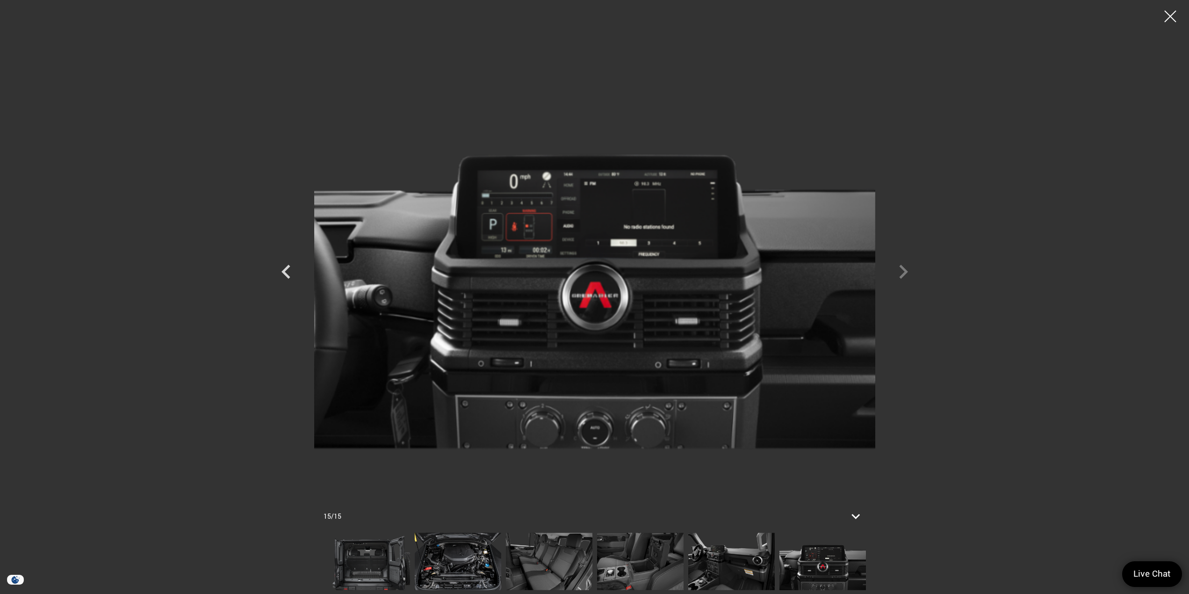
click at [903, 272] on div at bounding box center [594, 263] width 654 height 512
click at [1173, 19] on div at bounding box center [1170, 16] width 25 height 25
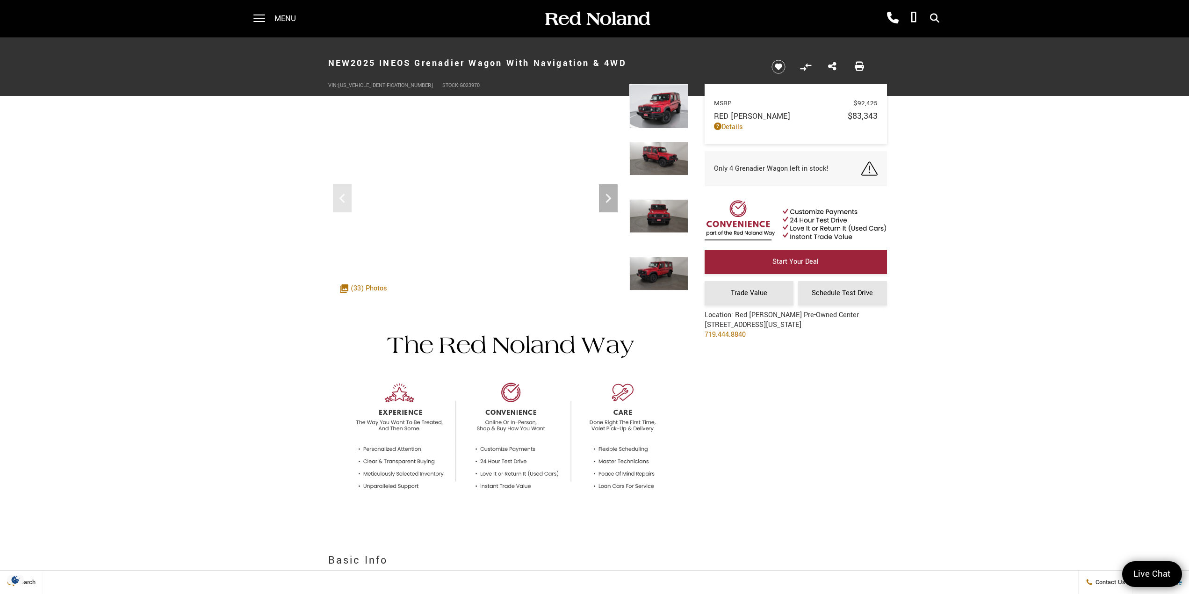
click at [659, 217] on img at bounding box center [658, 216] width 59 height 34
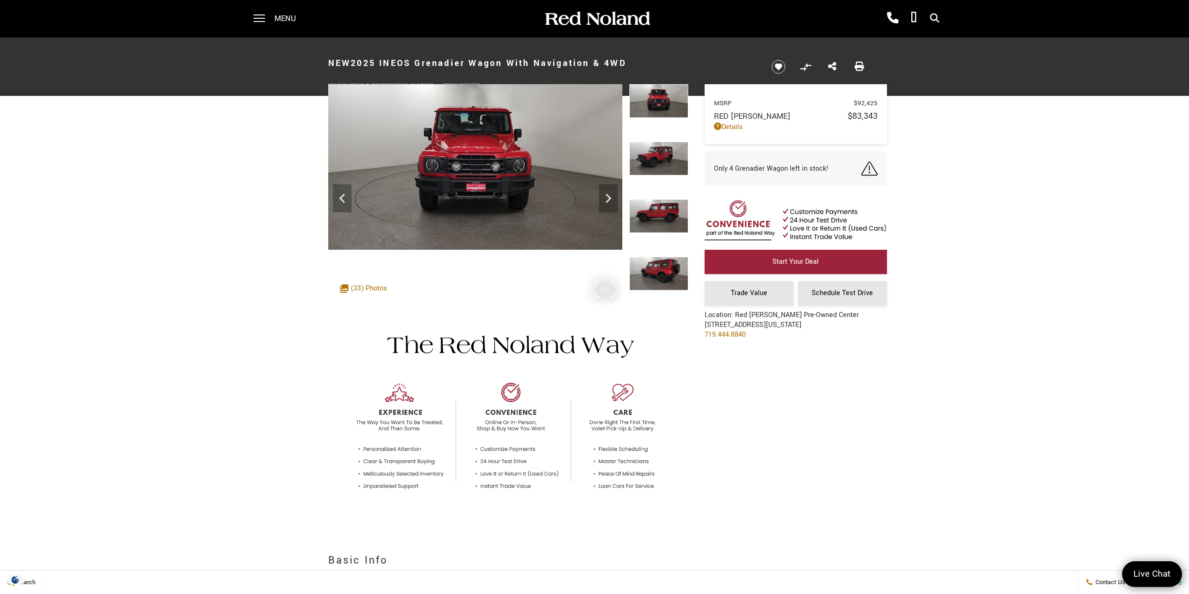
click at [538, 236] on img at bounding box center [475, 166] width 294 height 165
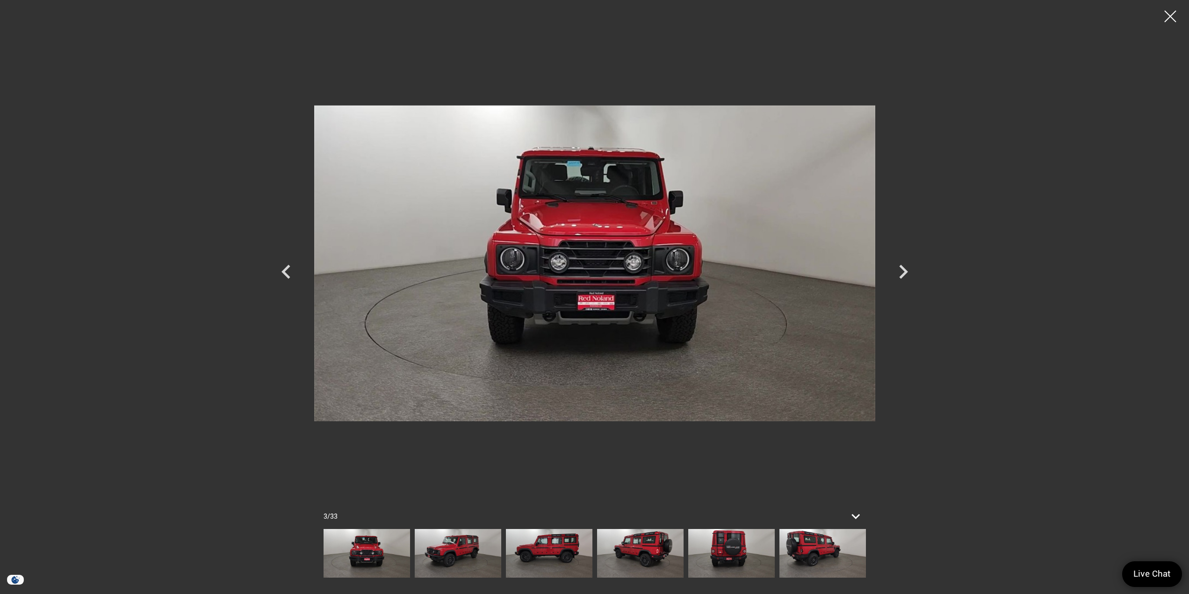
click at [838, 555] on img at bounding box center [822, 553] width 86 height 49
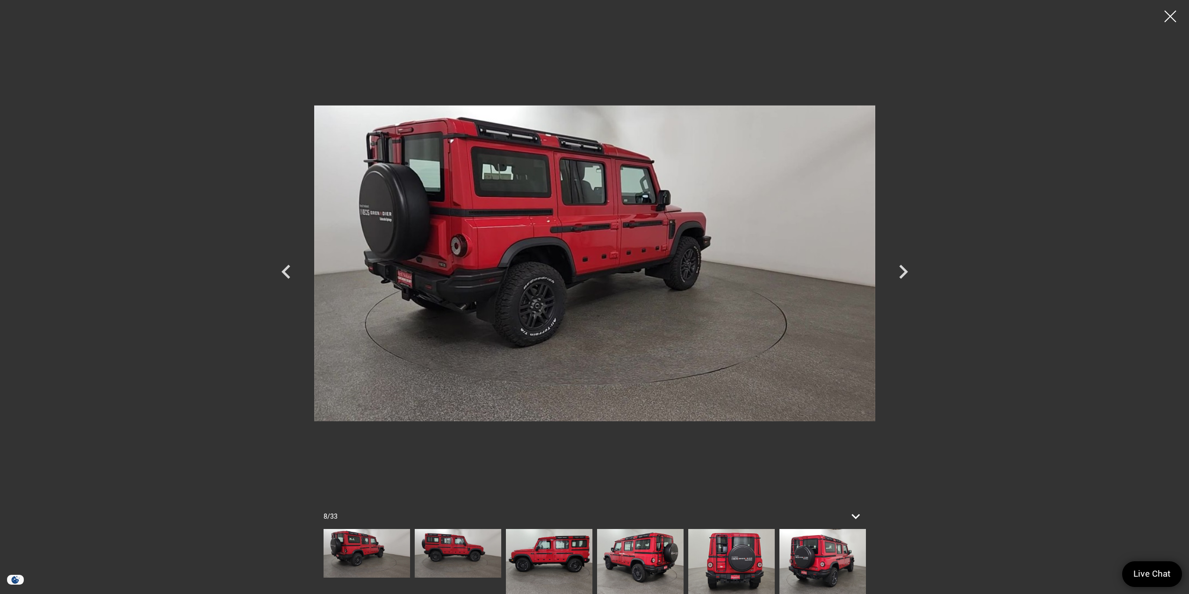
click at [838, 555] on img at bounding box center [822, 561] width 86 height 65
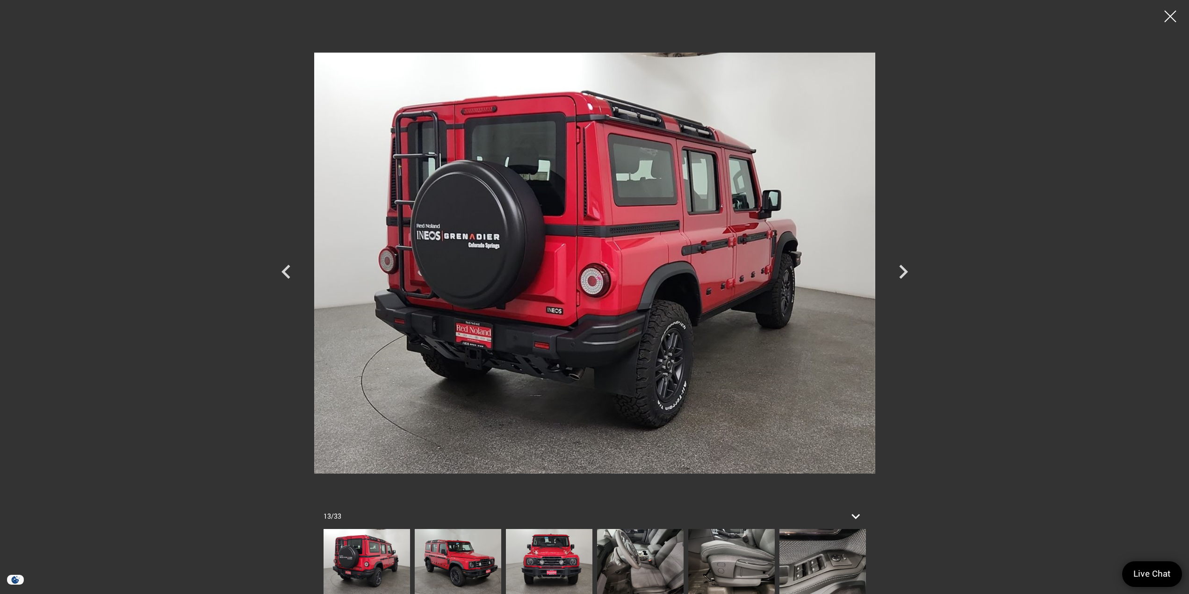
click at [838, 555] on img at bounding box center [822, 561] width 86 height 65
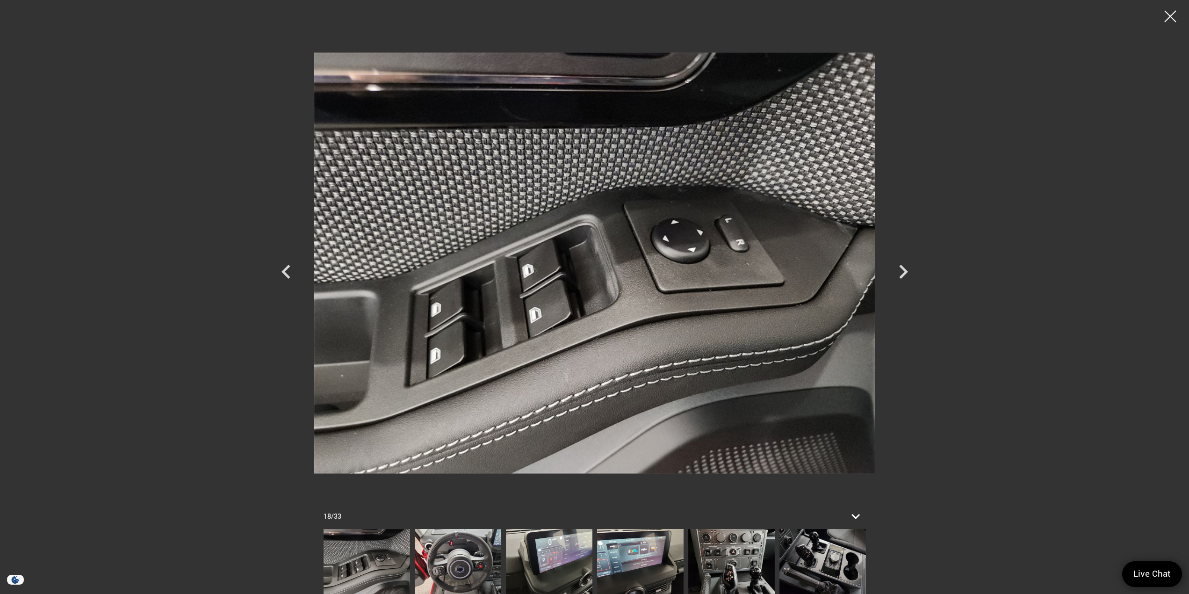
click at [837, 555] on img at bounding box center [822, 561] width 86 height 65
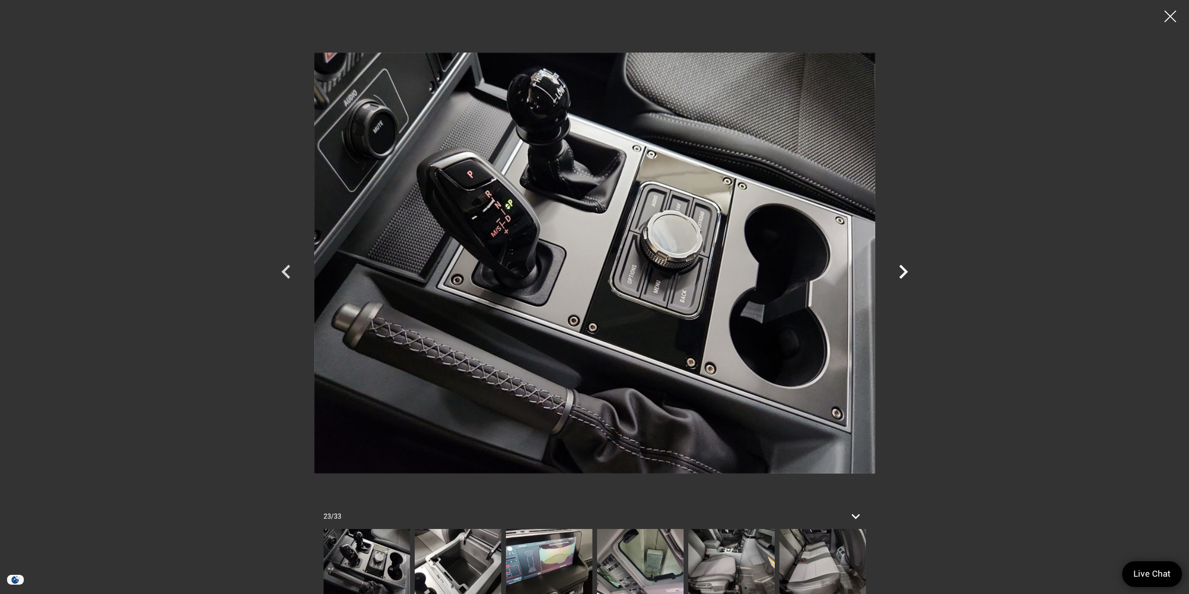
click at [907, 273] on icon "Next" at bounding box center [903, 272] width 28 height 28
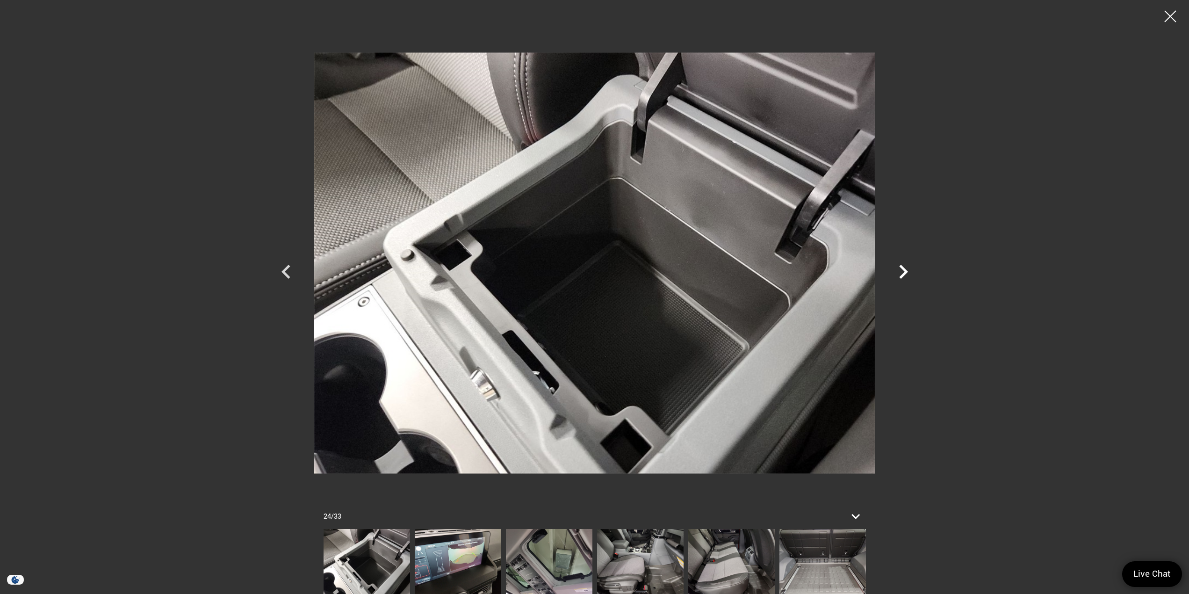
click at [907, 273] on icon "Next" at bounding box center [903, 272] width 28 height 28
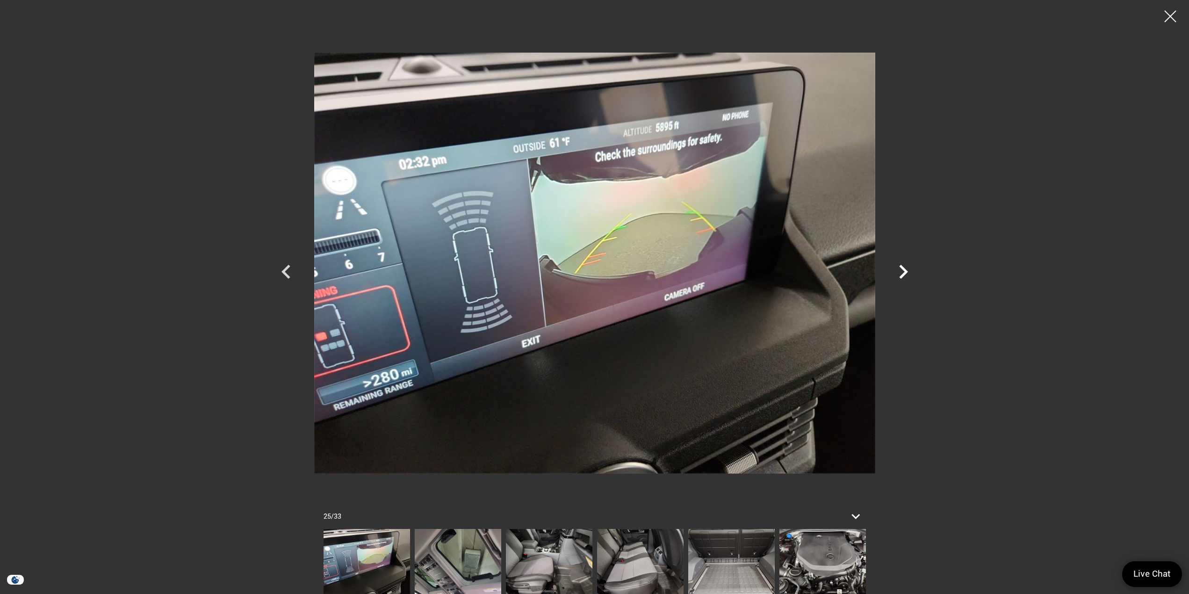
click at [904, 272] on icon "Next" at bounding box center [903, 272] width 9 height 14
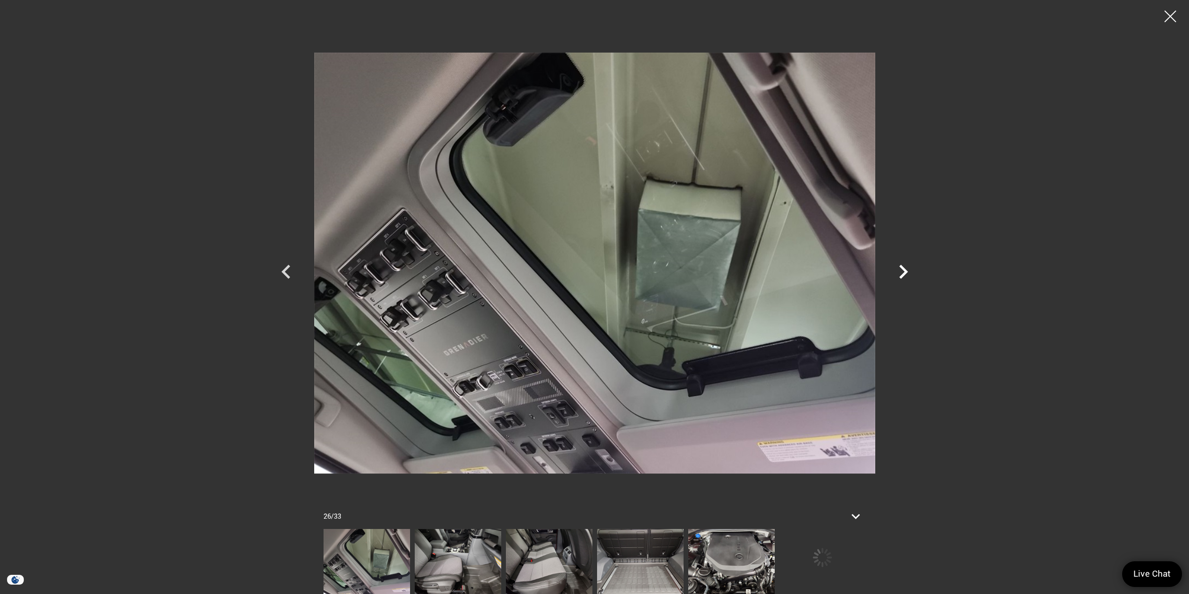
click at [903, 272] on icon "Next" at bounding box center [903, 272] width 9 height 14
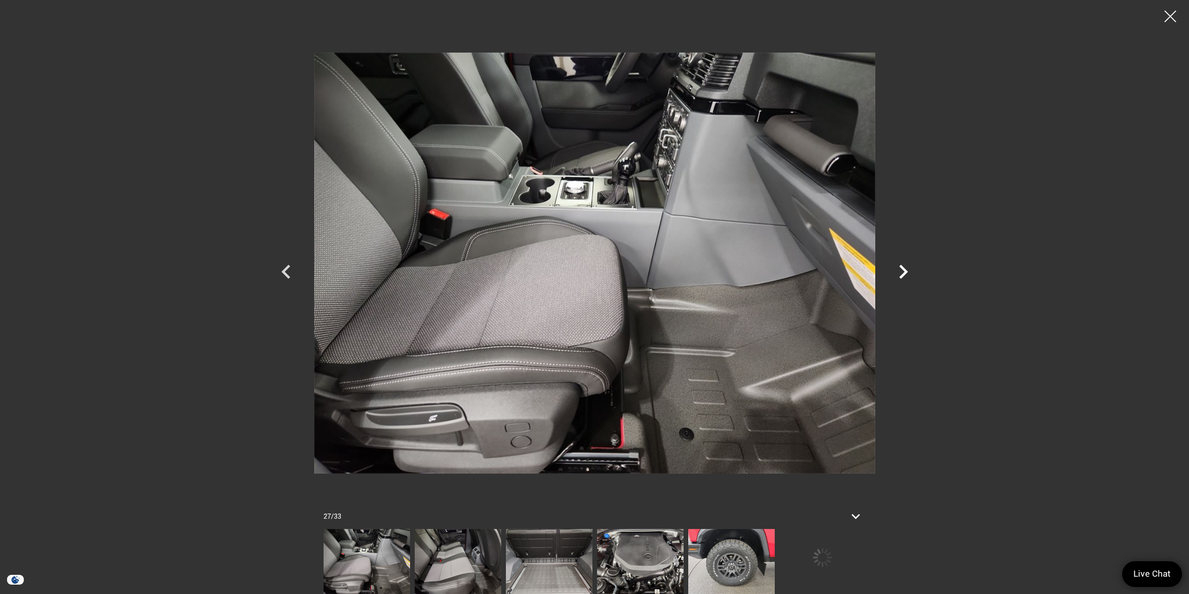
click at [904, 272] on icon "Next" at bounding box center [903, 272] width 9 height 14
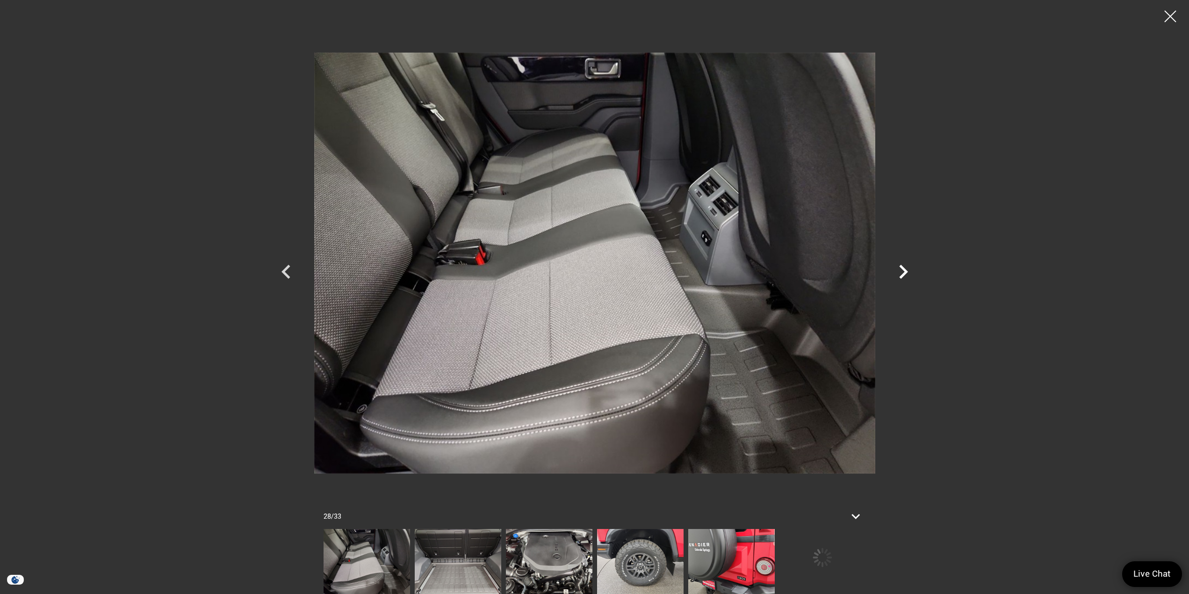
click at [904, 272] on icon "Next" at bounding box center [903, 272] width 9 height 14
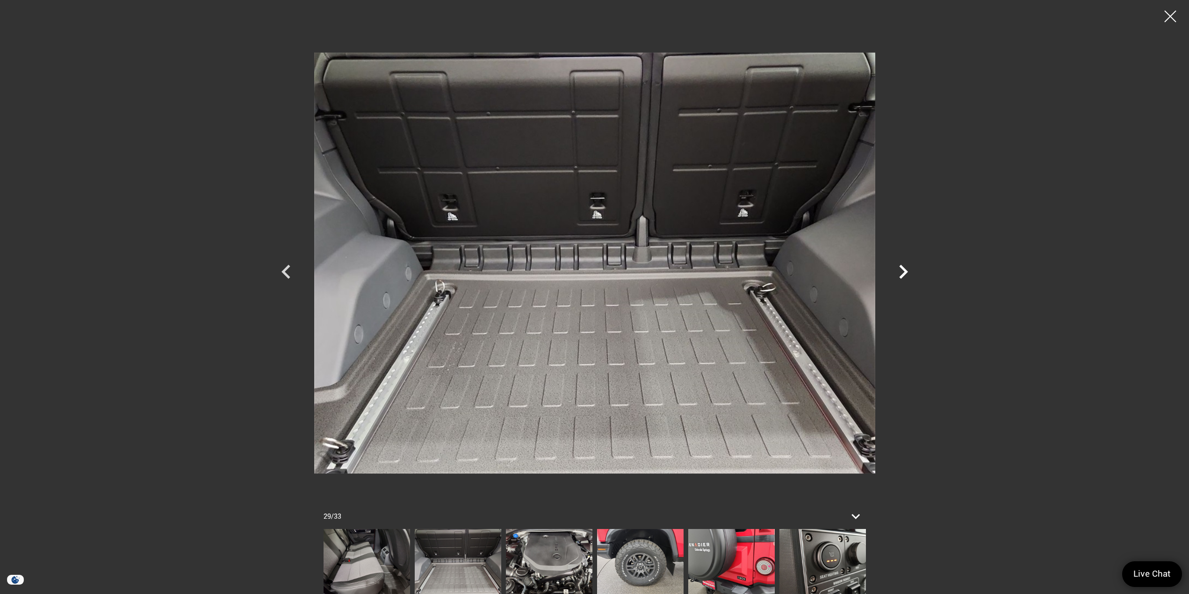
click at [904, 272] on icon "Next" at bounding box center [903, 272] width 9 height 14
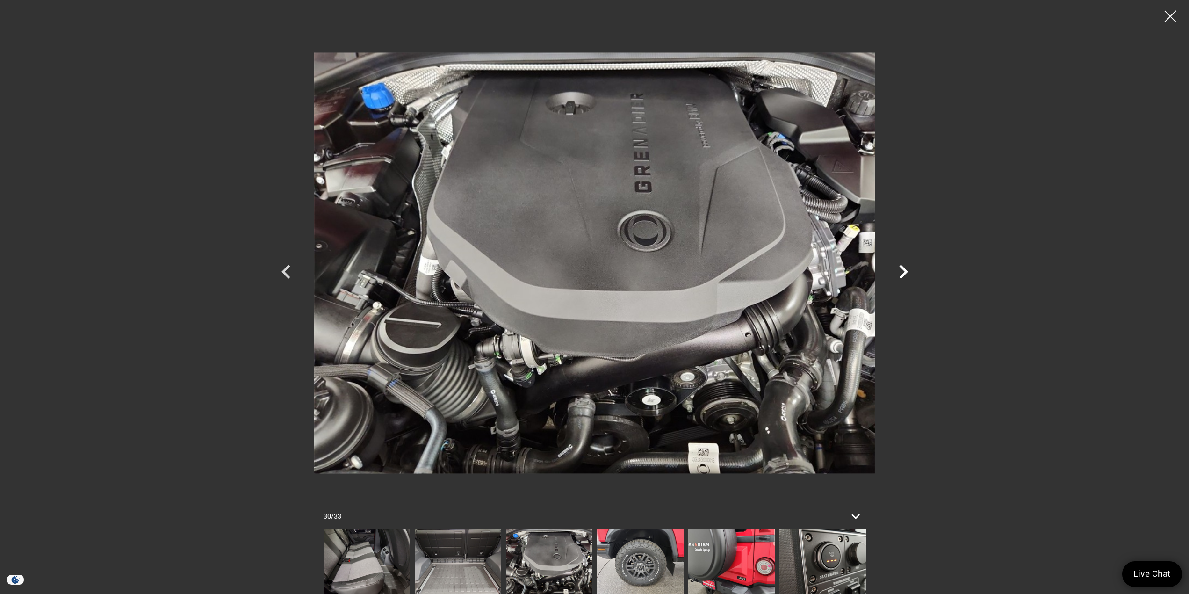
click at [904, 272] on icon "Next" at bounding box center [903, 272] width 9 height 14
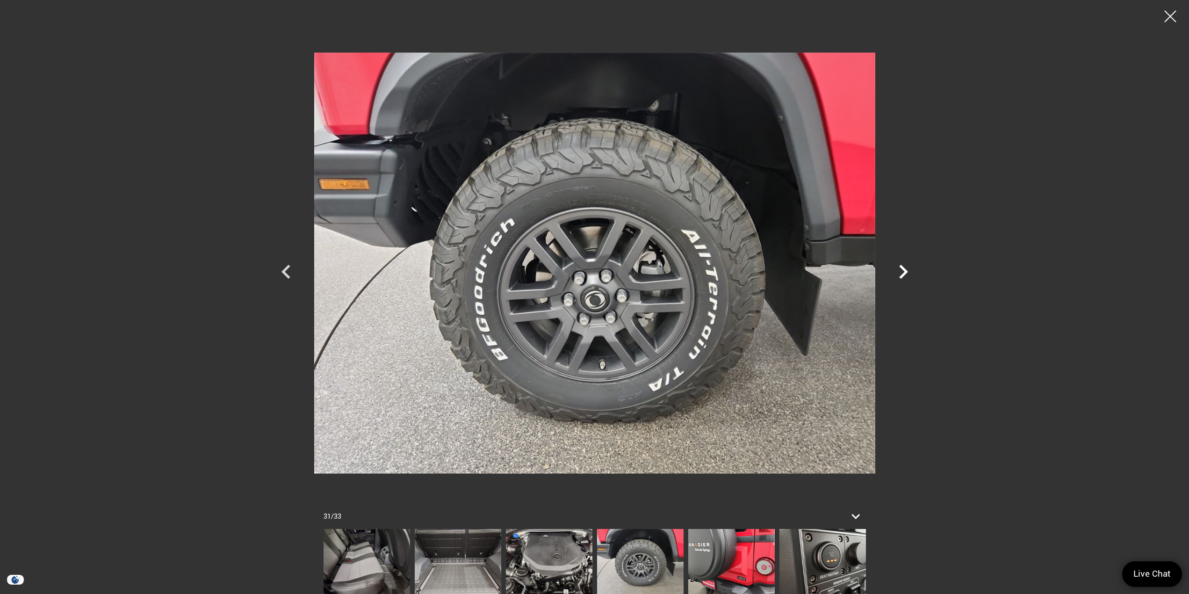
click at [905, 272] on icon "Next" at bounding box center [903, 272] width 9 height 14
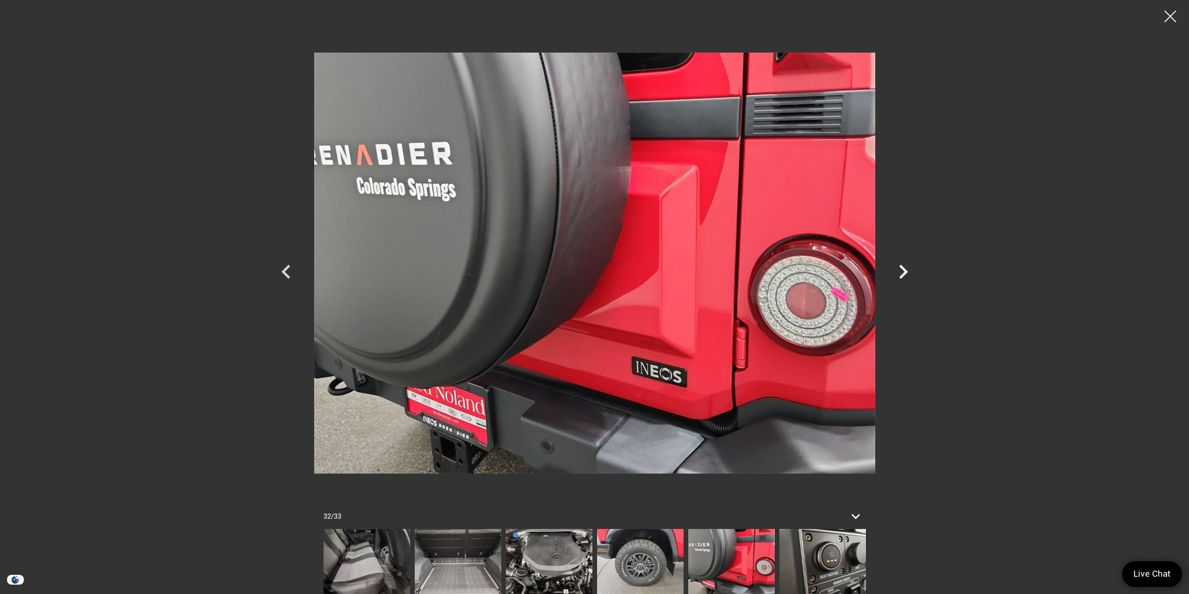
click at [905, 272] on icon "Next" at bounding box center [903, 272] width 9 height 14
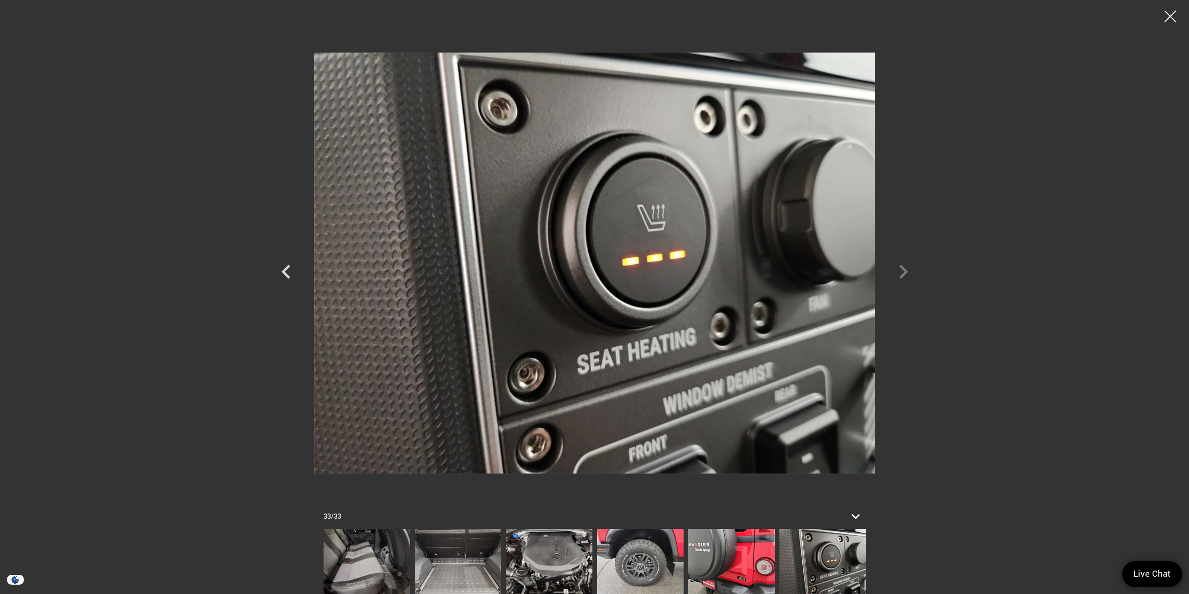
click at [905, 272] on div at bounding box center [594, 263] width 654 height 512
click at [749, 556] on img at bounding box center [731, 561] width 86 height 65
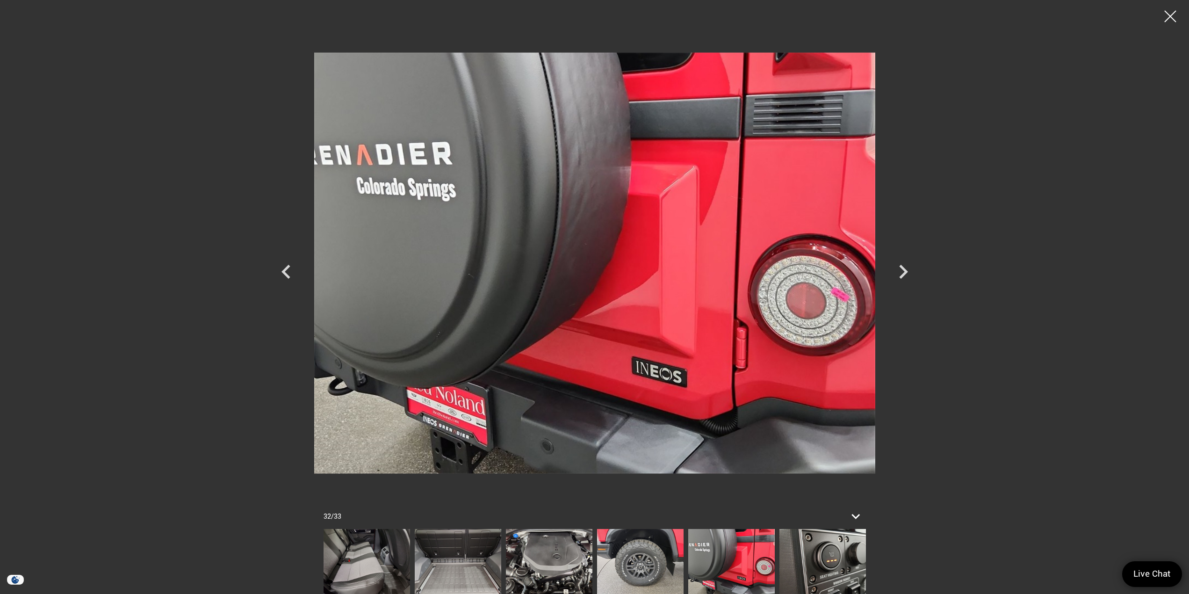
click at [483, 564] on img at bounding box center [458, 561] width 86 height 65
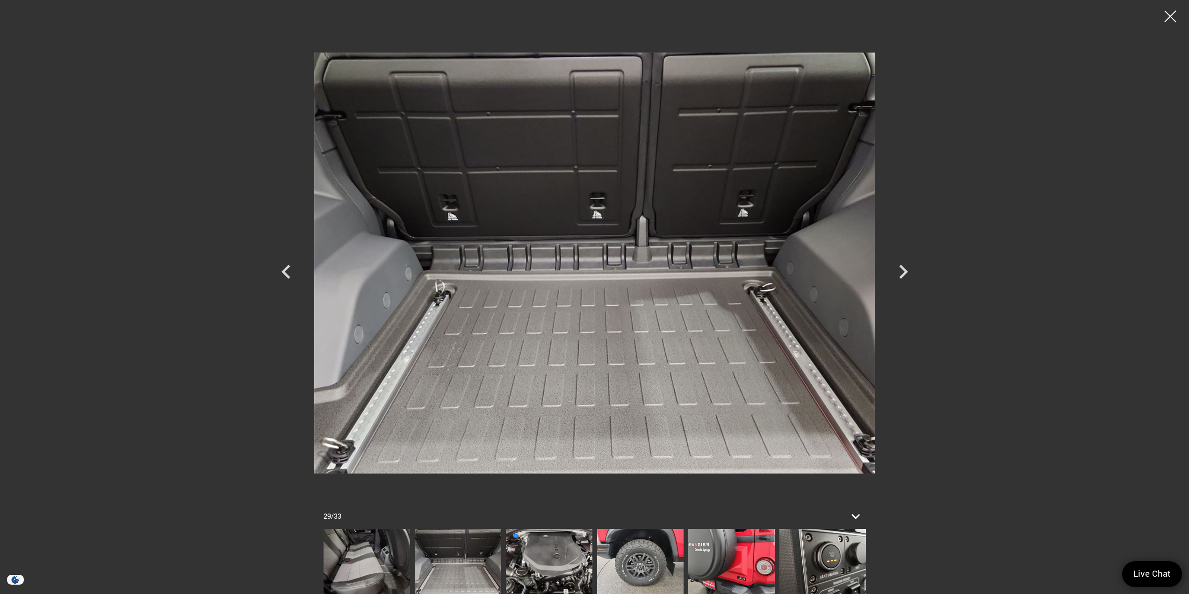
click at [371, 557] on img at bounding box center [366, 561] width 86 height 65
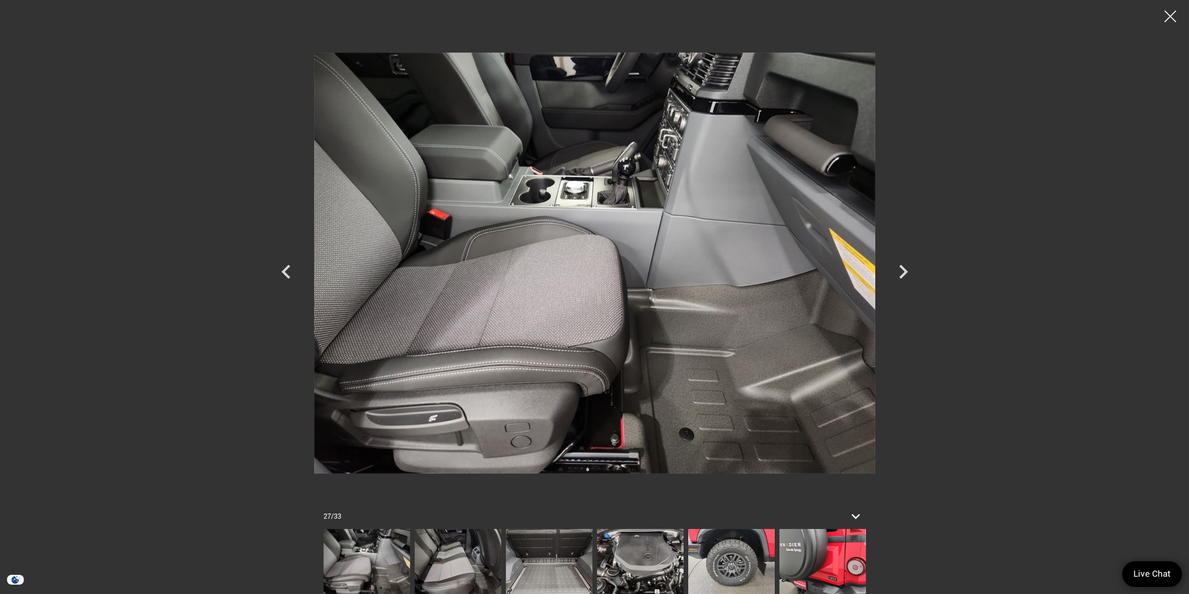
click at [369, 551] on img at bounding box center [366, 561] width 86 height 65
click at [281, 276] on icon "Previous" at bounding box center [286, 272] width 28 height 28
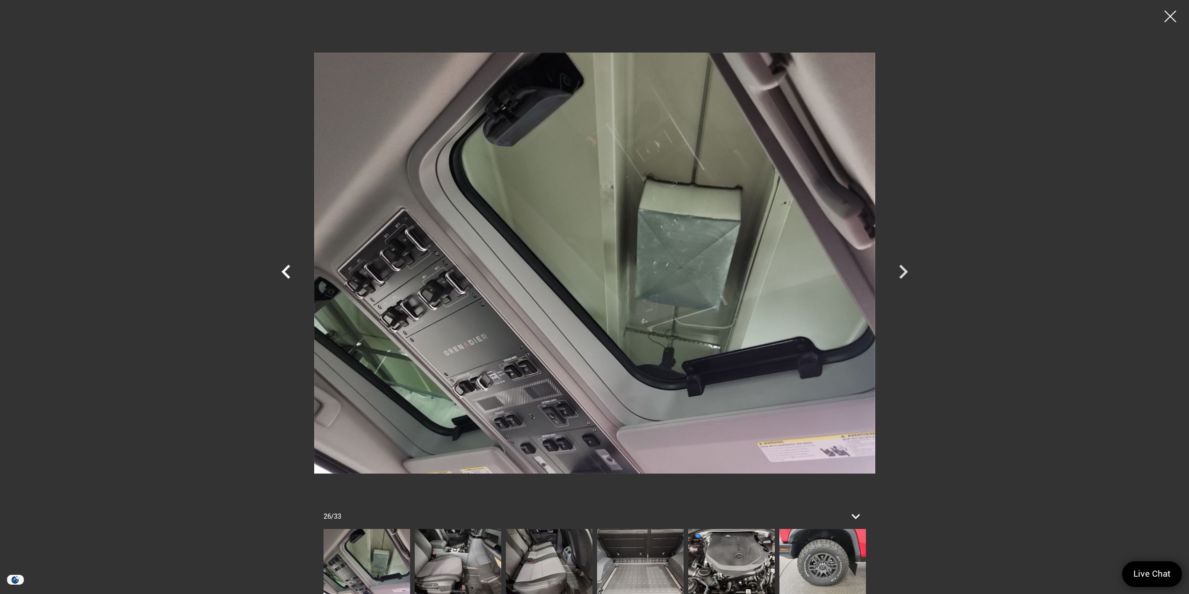
click at [281, 275] on icon "Previous" at bounding box center [286, 272] width 28 height 28
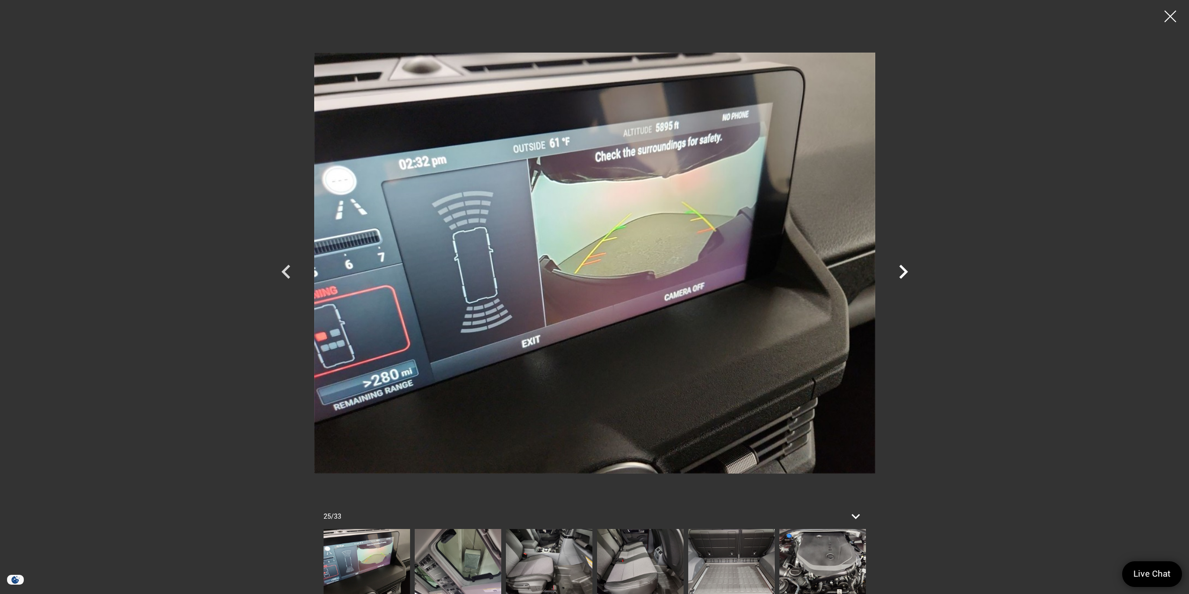
click at [903, 274] on icon "Next" at bounding box center [903, 272] width 9 height 14
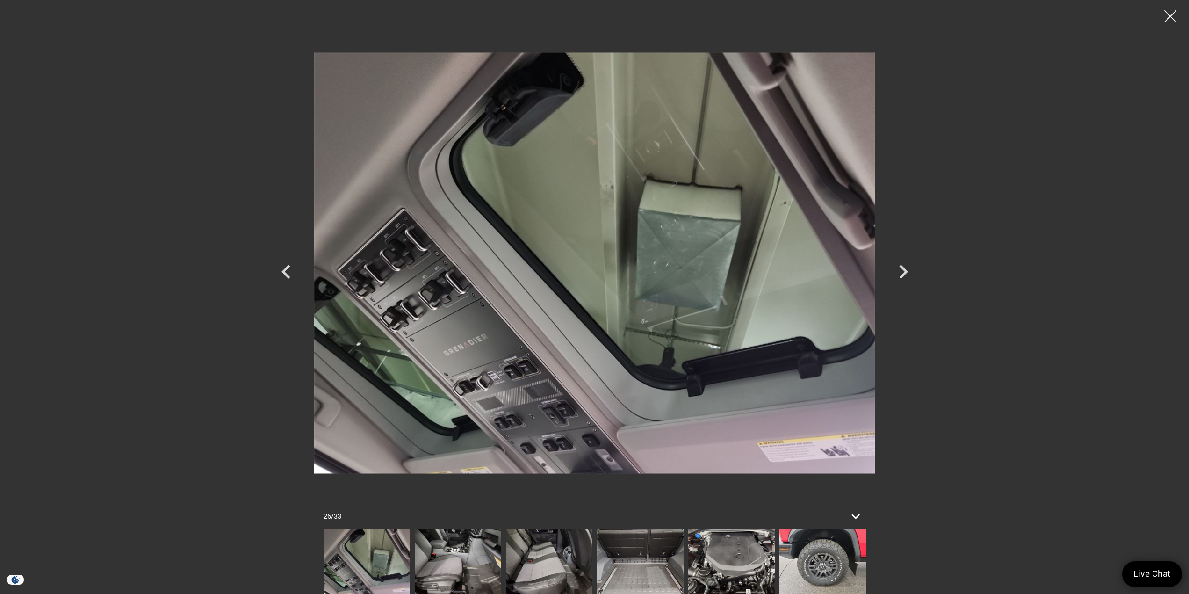
click at [1169, 17] on div at bounding box center [1170, 16] width 25 height 25
